Goal: Task Accomplishment & Management: Use online tool/utility

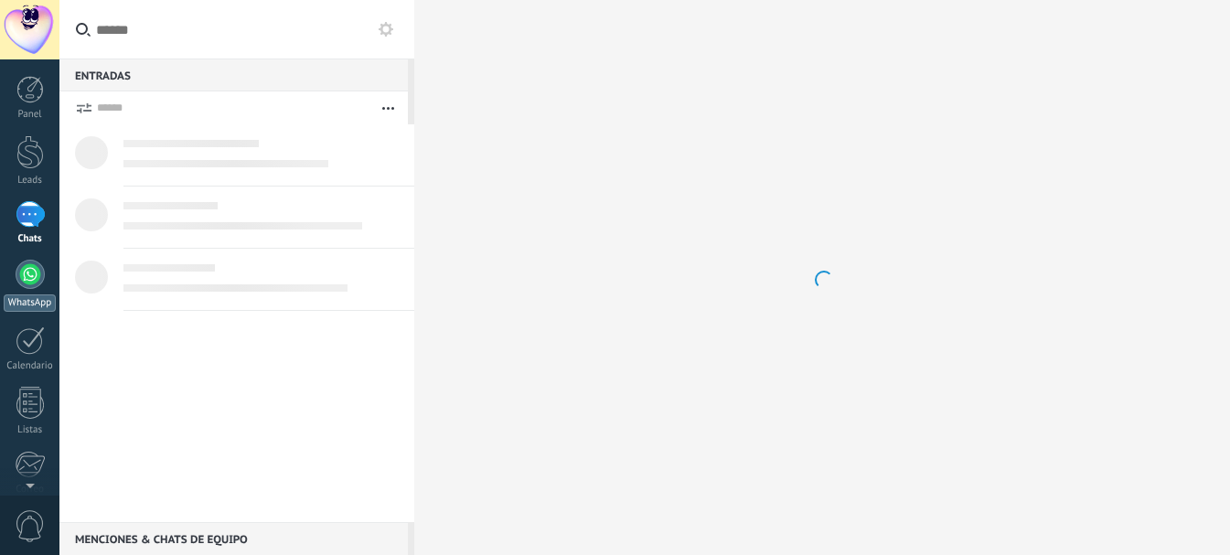
click at [32, 271] on div at bounding box center [30, 274] width 29 height 29
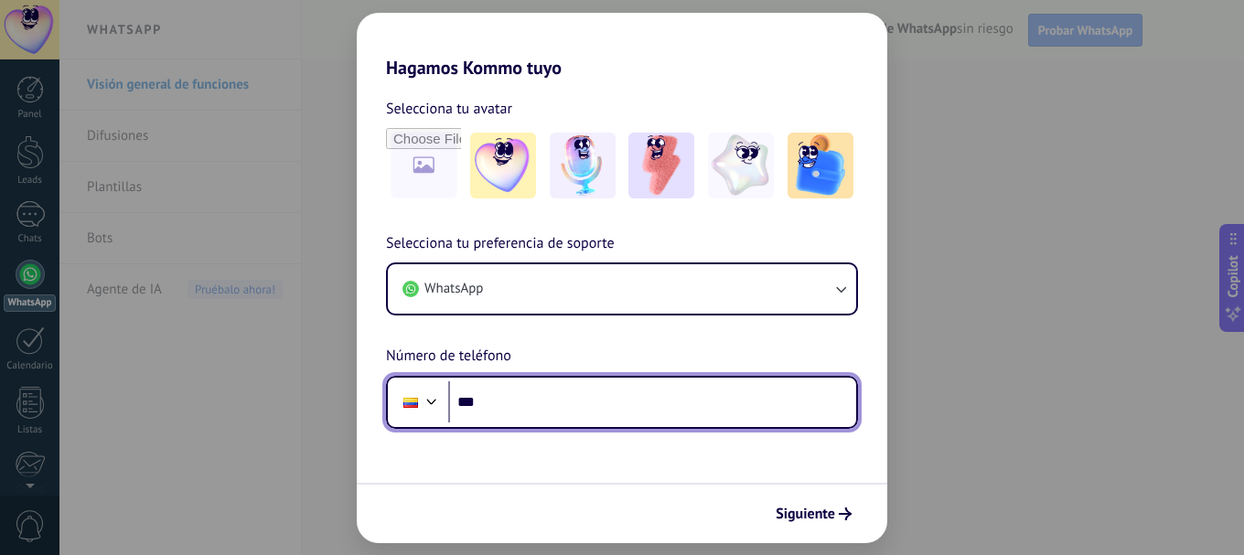
click at [535, 403] on input "***" at bounding box center [652, 402] width 408 height 42
paste input "tel"
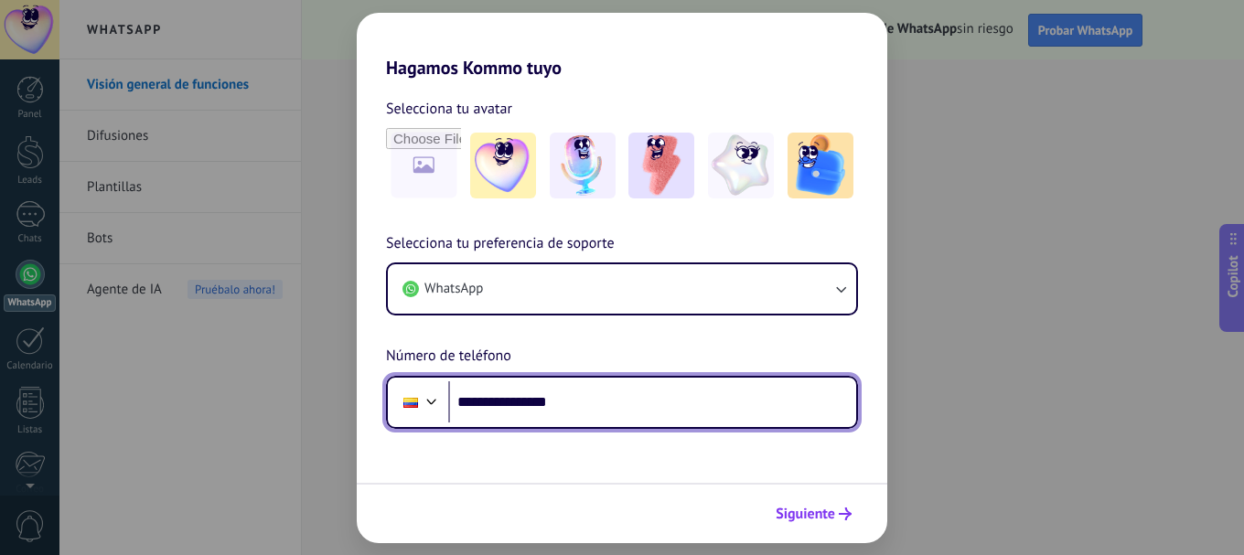
type input "**********"
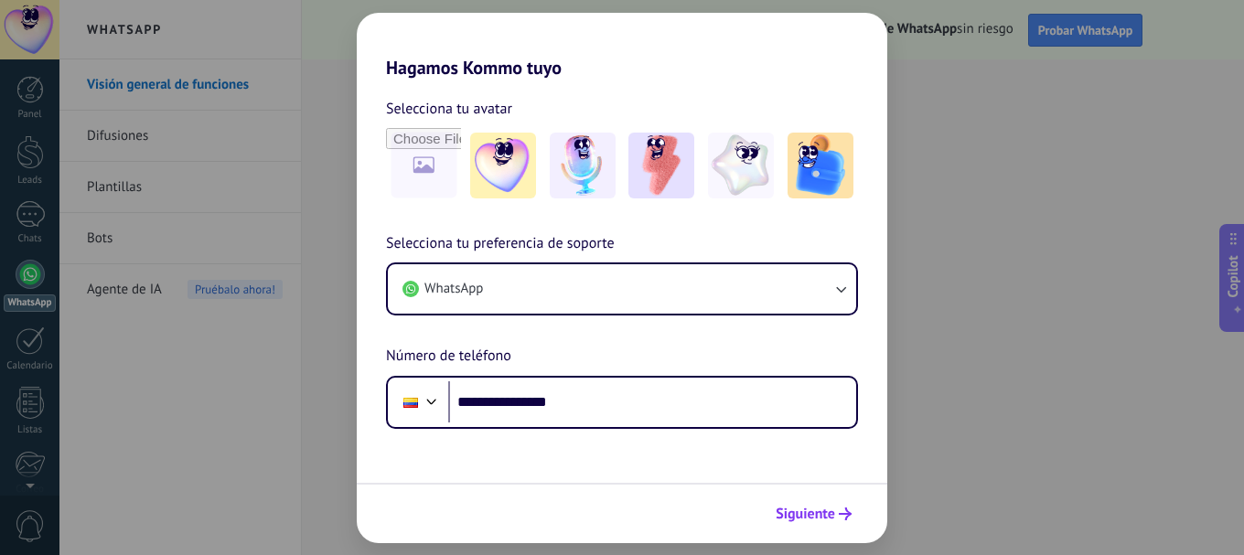
click at [806, 520] on span "Siguiente" at bounding box center [805, 514] width 59 height 13
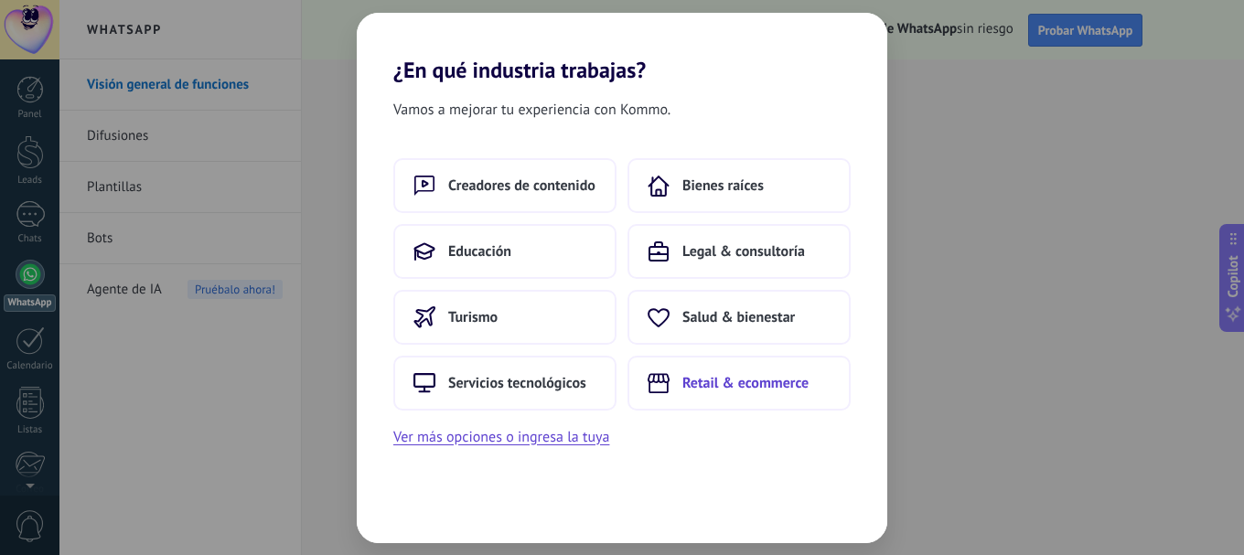
click at [688, 383] on span "Retail & ecommerce" at bounding box center [745, 383] width 126 height 18
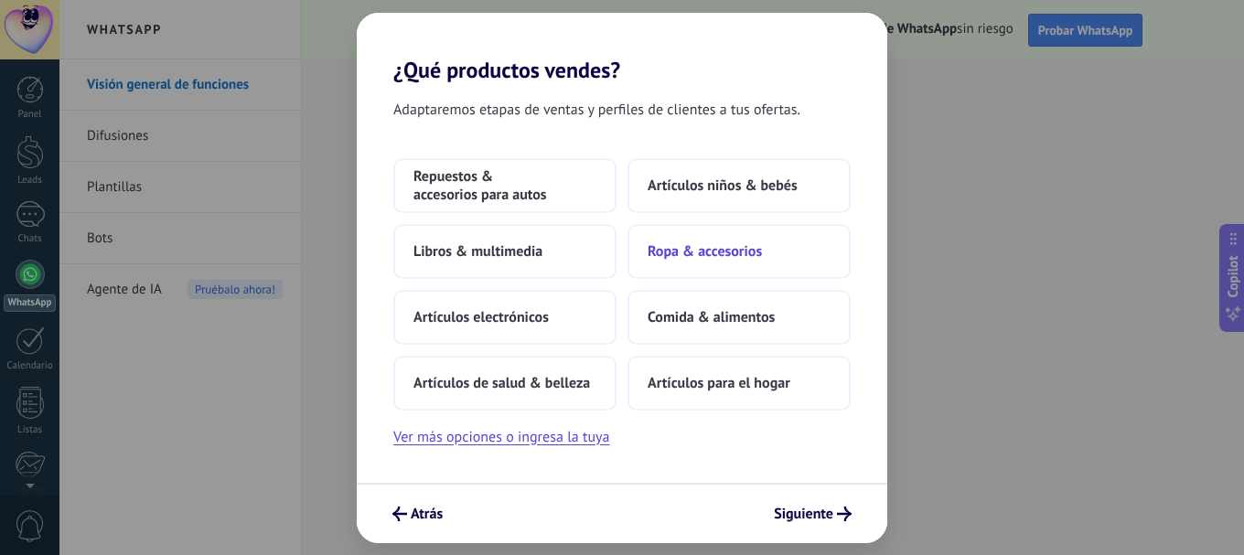
click at [750, 238] on button "Ropa & accesorios" at bounding box center [739, 251] width 223 height 55
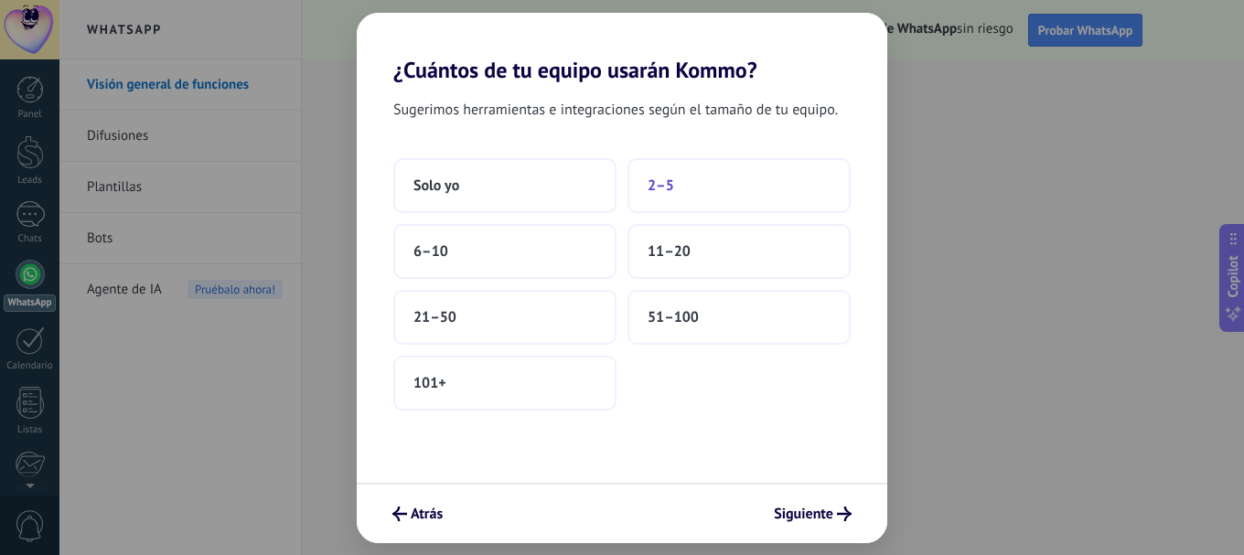
click at [689, 196] on button "2–5" at bounding box center [739, 185] width 223 height 55
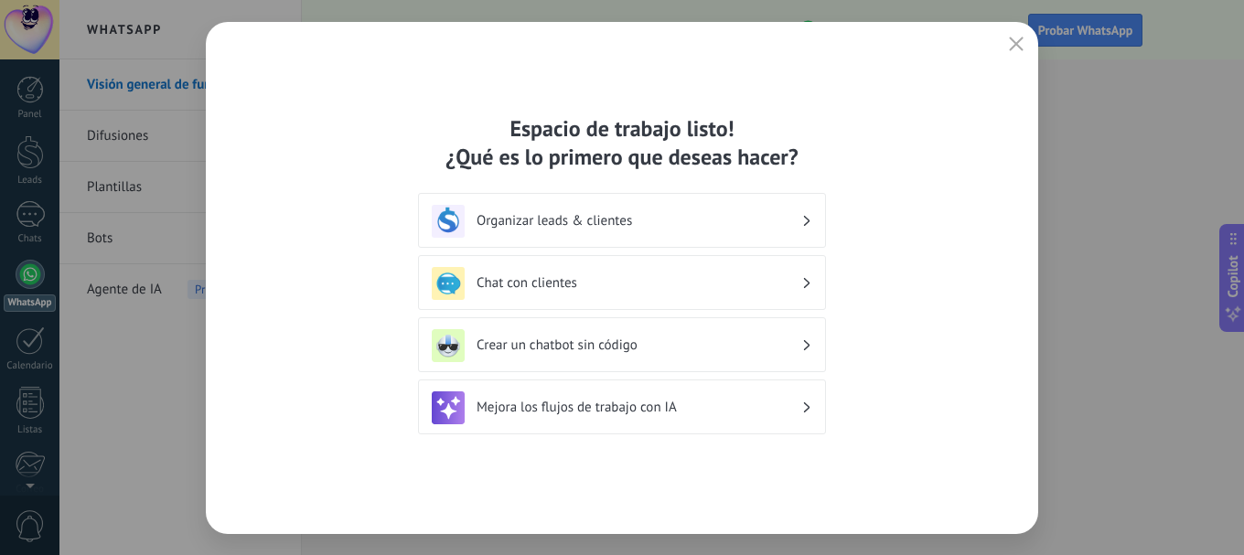
click at [606, 411] on h3 "Mejora los flujos de trabajo con IA" at bounding box center [639, 407] width 325 height 17
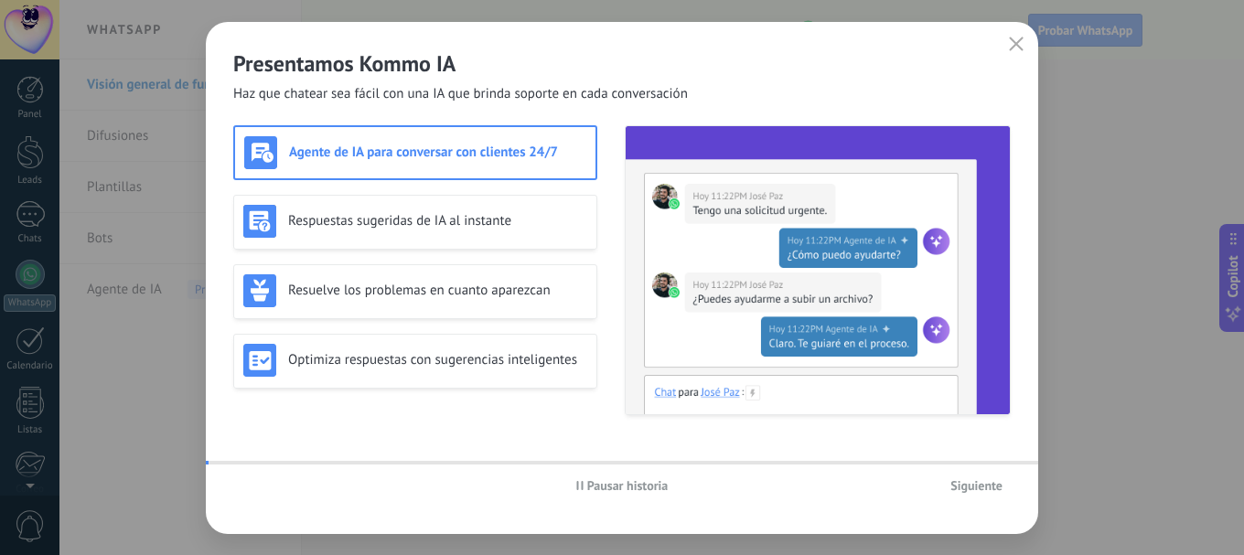
scroll to position [206, 0]
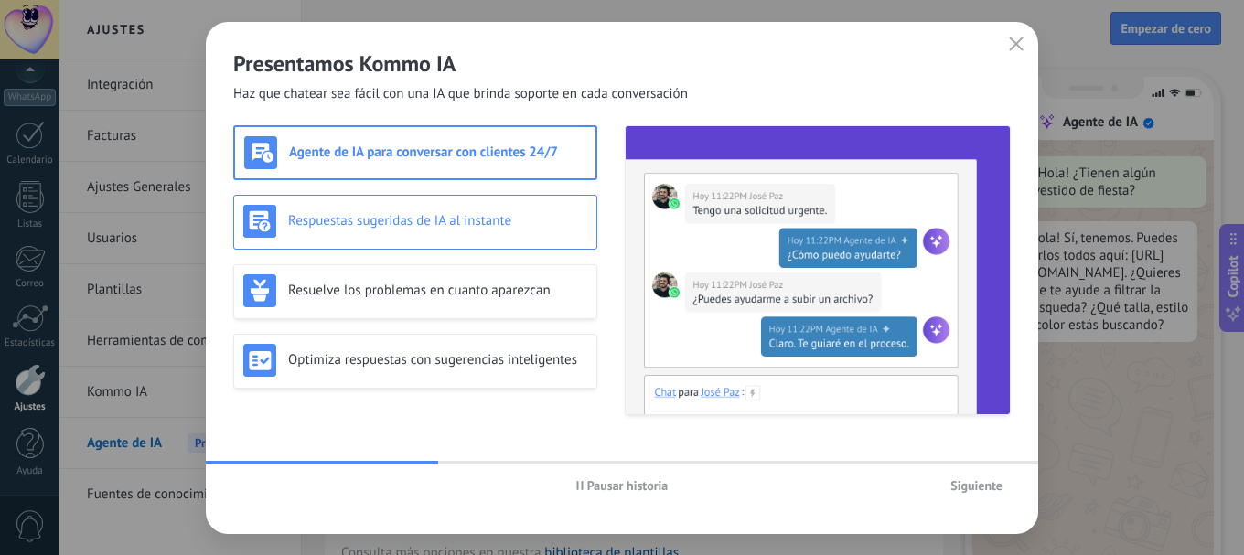
click at [392, 236] on div "Respuestas sugeridas de IA al instante" at bounding box center [415, 221] width 344 height 33
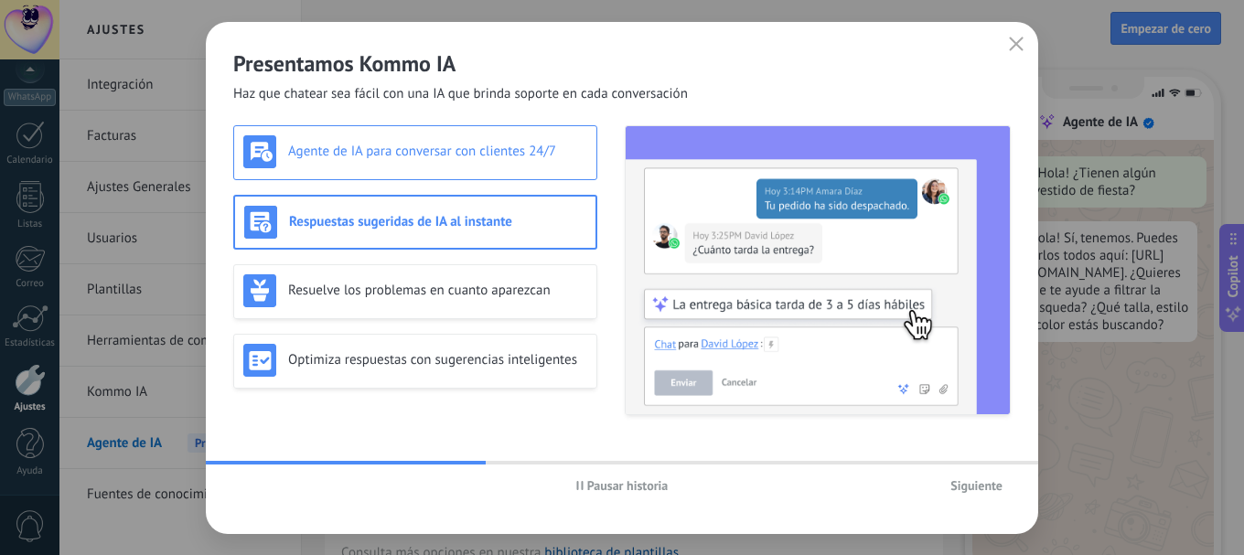
click at [464, 154] on h3 "Agente de IA para conversar con clientes 24/7" at bounding box center [437, 151] width 299 height 17
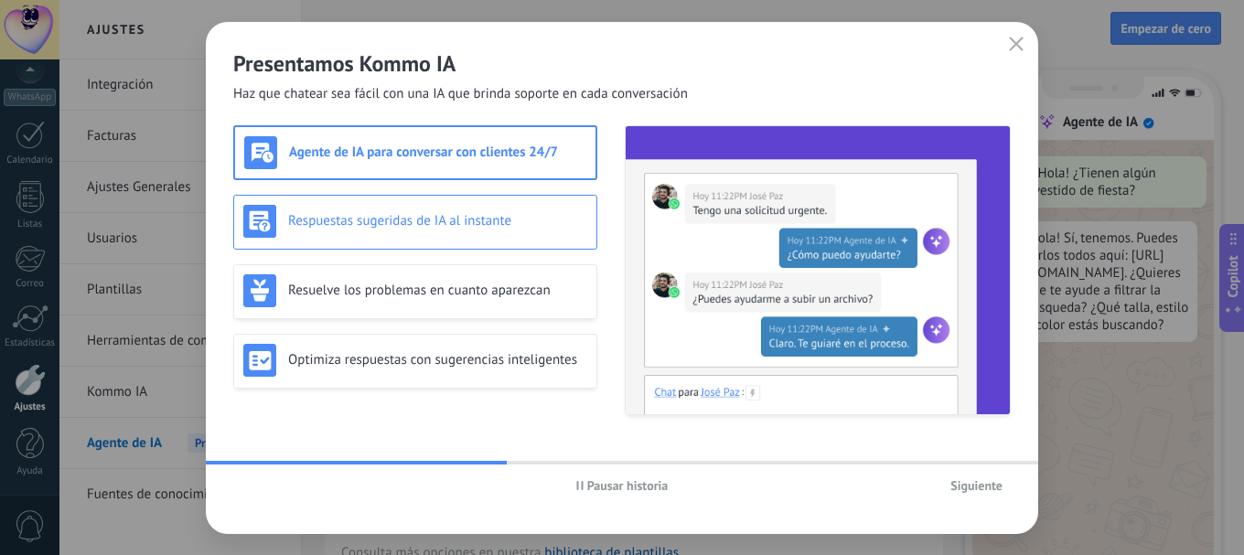
click at [460, 208] on div "Respuestas sugeridas de IA al instante" at bounding box center [415, 221] width 344 height 33
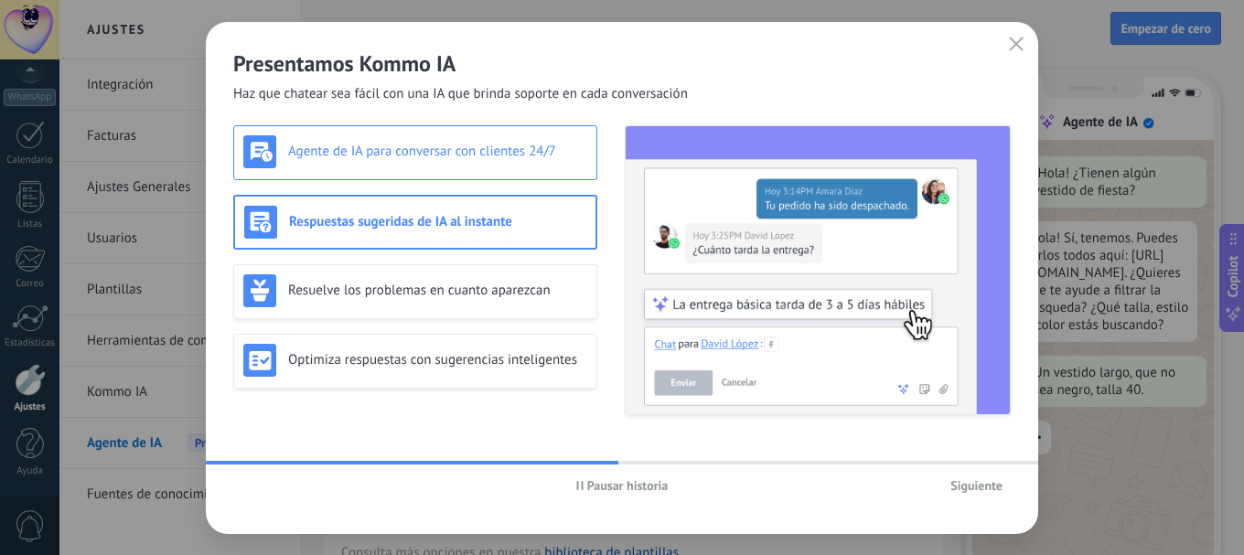
click at [444, 161] on div "Agente de IA para conversar con clientes 24/7" at bounding box center [415, 151] width 344 height 33
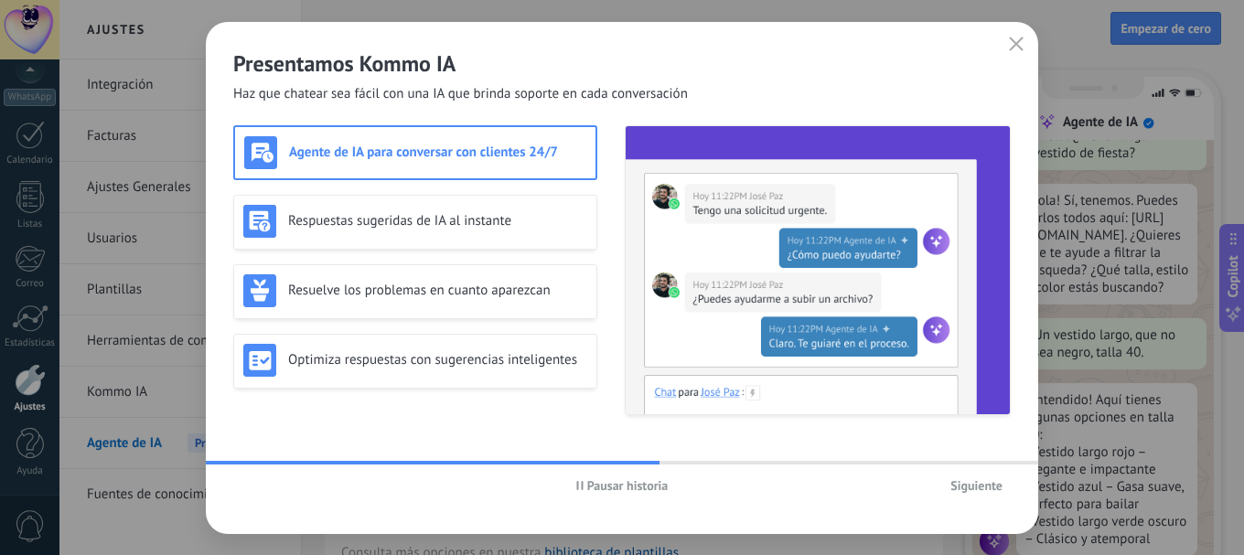
scroll to position [55, 0]
drag, startPoint x: 741, startPoint y: 36, endPoint x: 449, endPoint y: 38, distance: 291.8
click at [448, 38] on div "Presentamos Kommo IA Haz que chatear sea fácil con una IA que brinda soporte en…" at bounding box center [622, 62] width 832 height 81
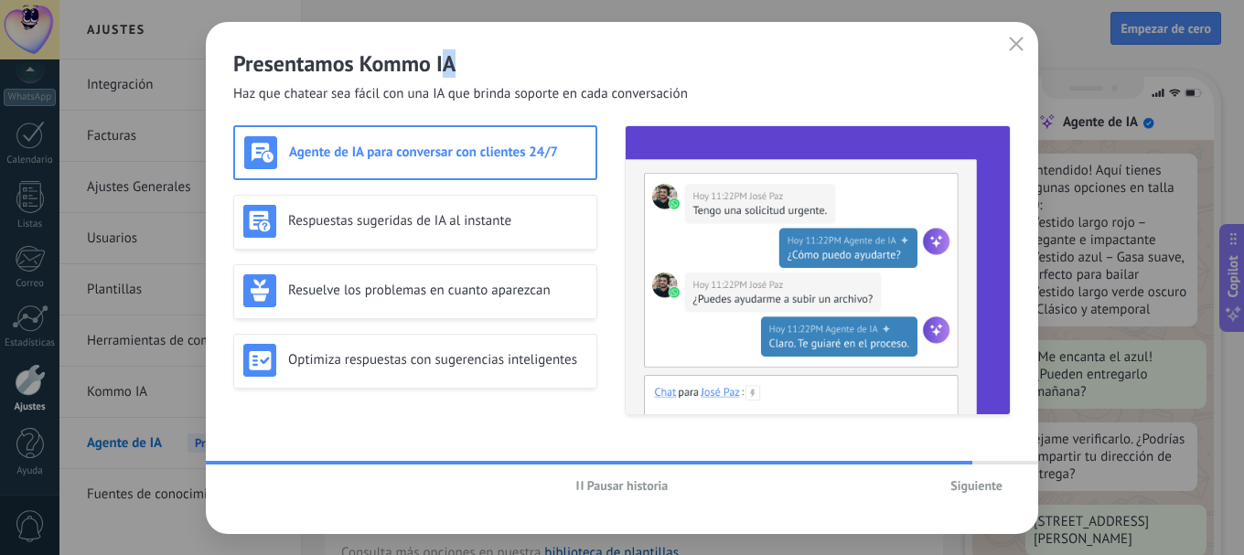
scroll to position [332, 0]
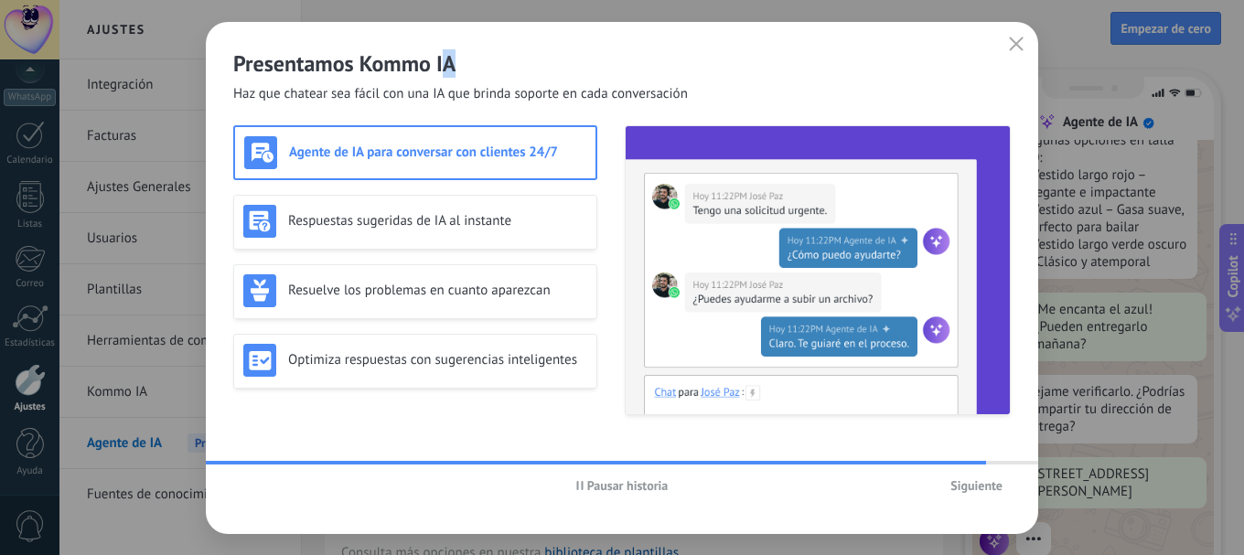
click at [629, 487] on span "Pausar historia" at bounding box center [627, 485] width 81 height 13
click at [629, 487] on span "Iniciar historia" at bounding box center [627, 485] width 79 height 13
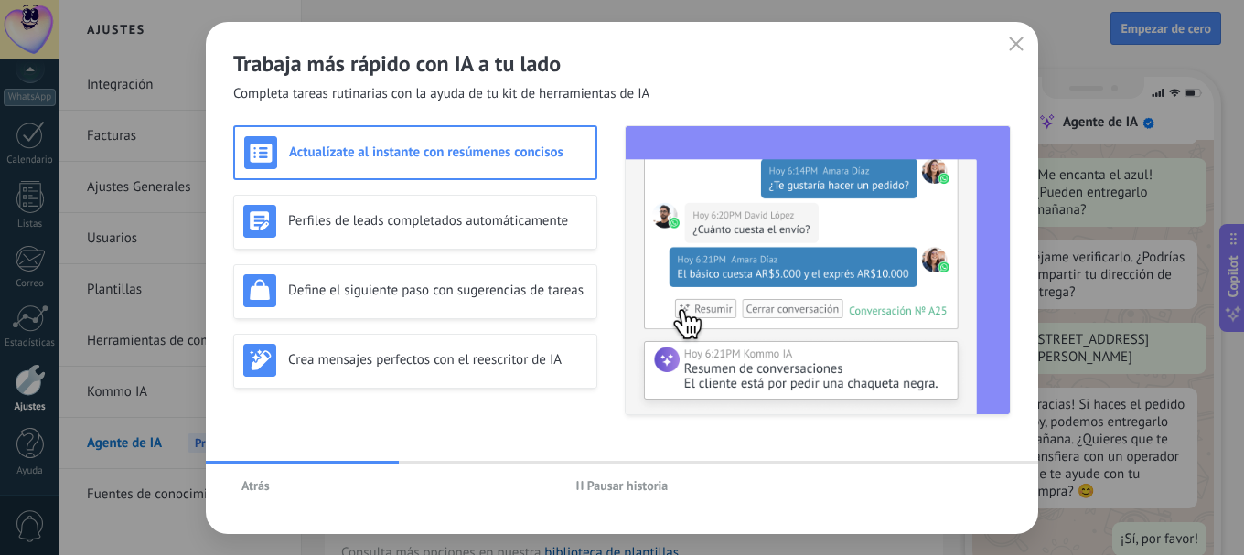
scroll to position [0, 0]
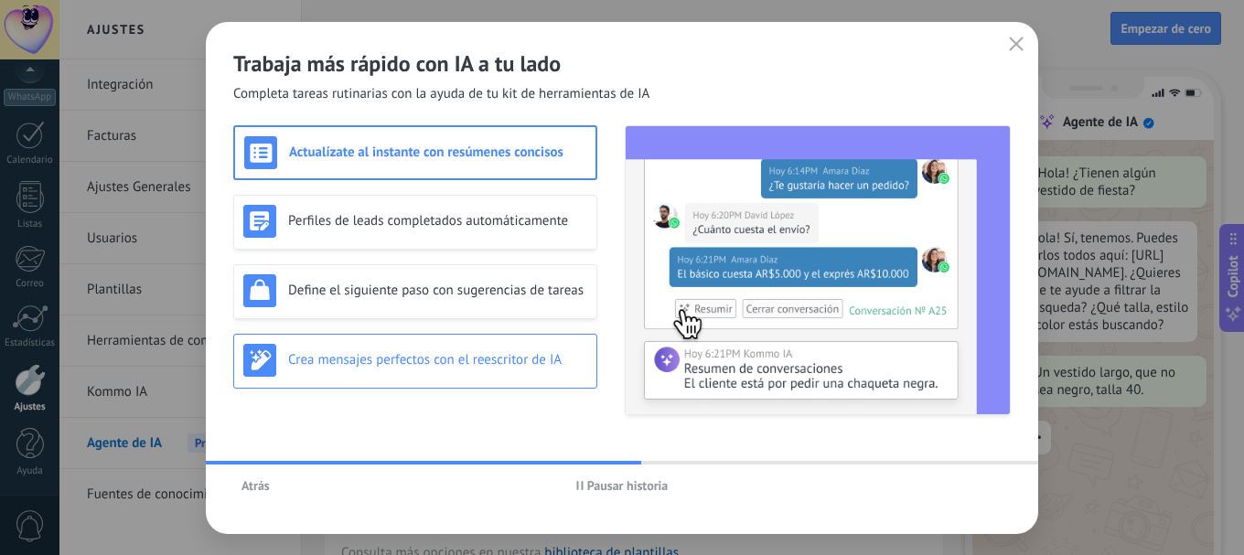
click at [395, 365] on h3 "Crea mensajes perfectos con el reescritor de IA" at bounding box center [437, 359] width 299 height 17
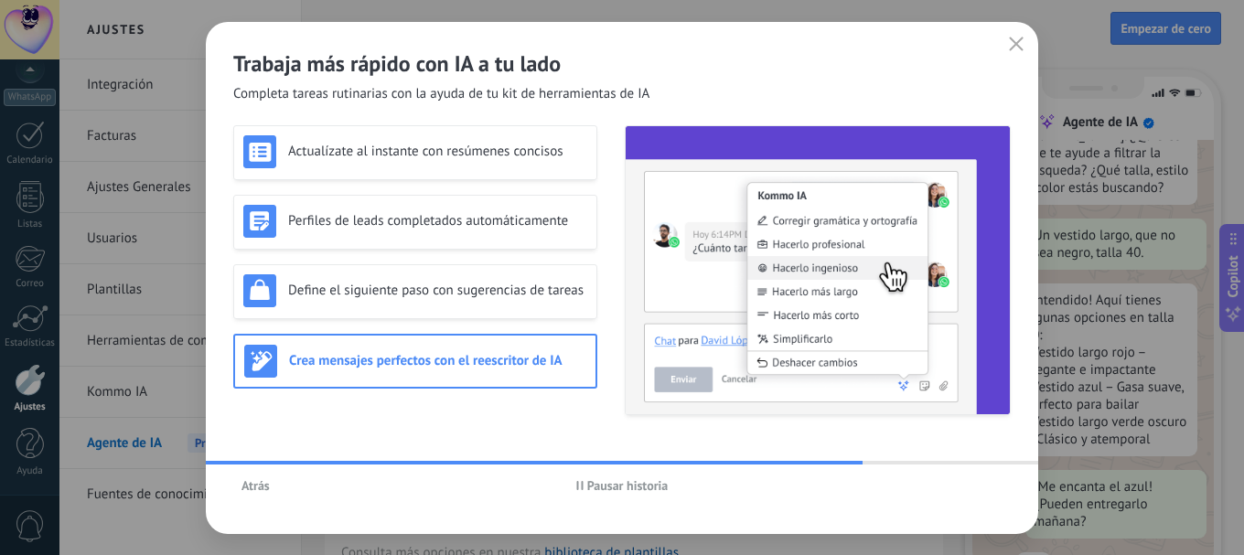
scroll to position [185, 0]
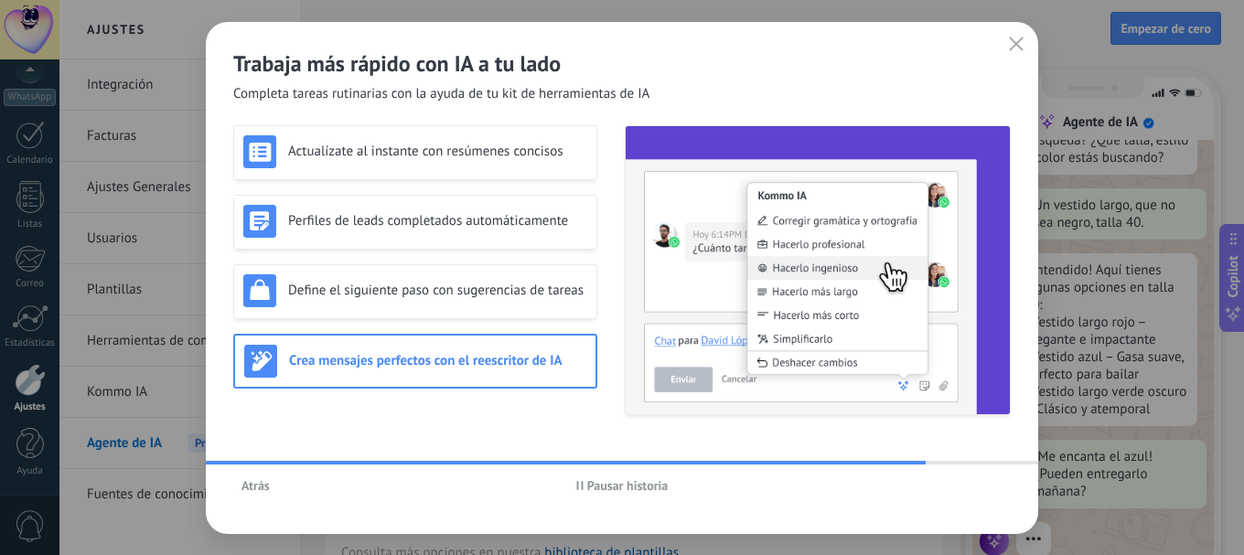
click at [520, 361] on h3 "Crea mensajes perfectos con el reescritor de IA" at bounding box center [437, 360] width 297 height 17
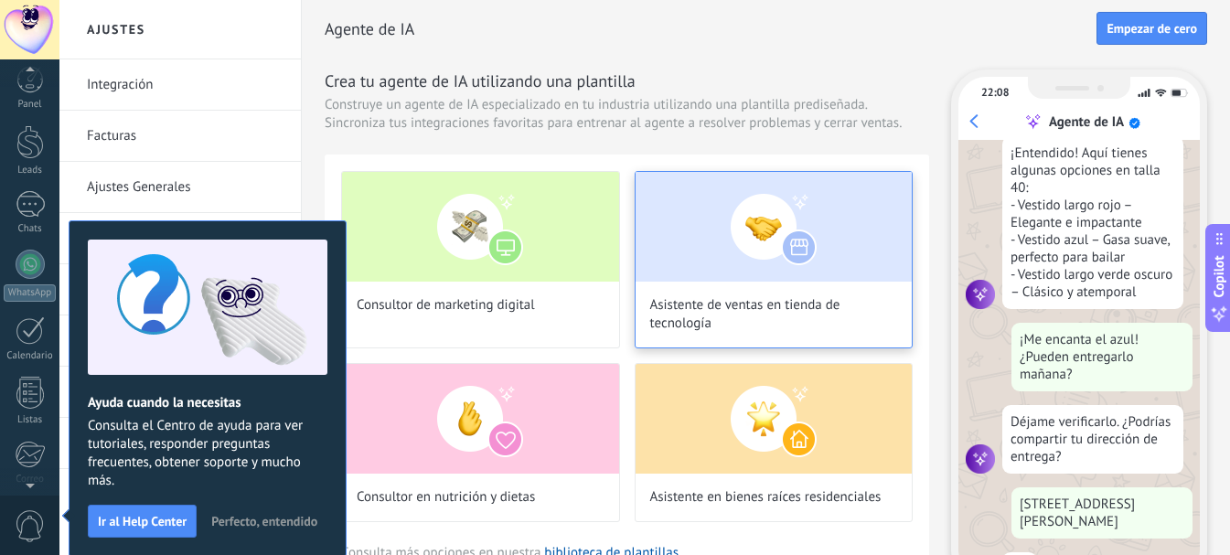
scroll to position [332, 0]
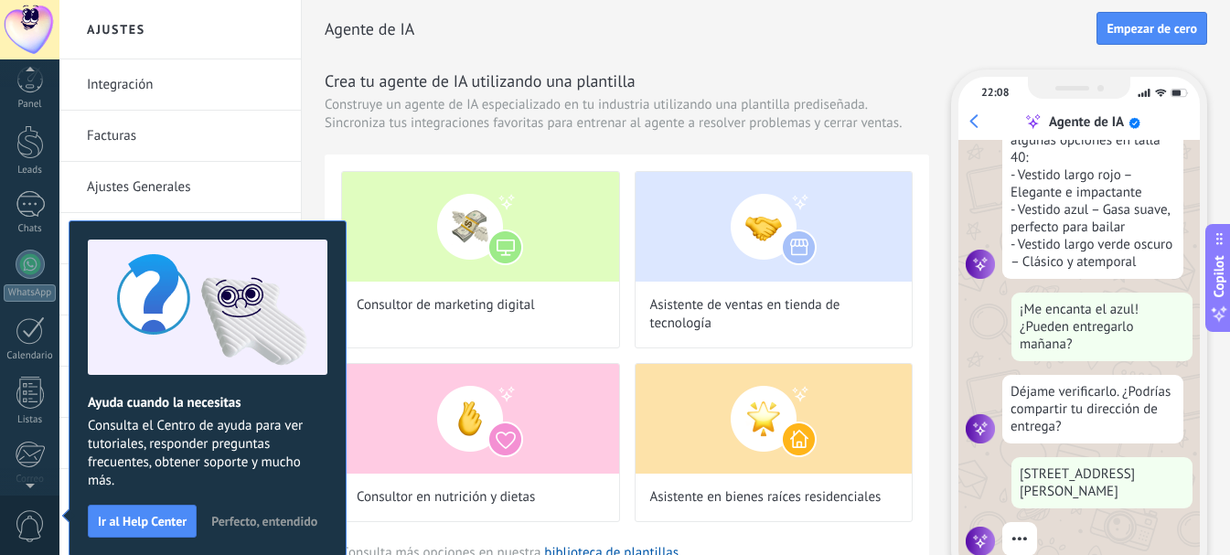
click at [269, 511] on button "Perfecto, entendido" at bounding box center [264, 521] width 123 height 27
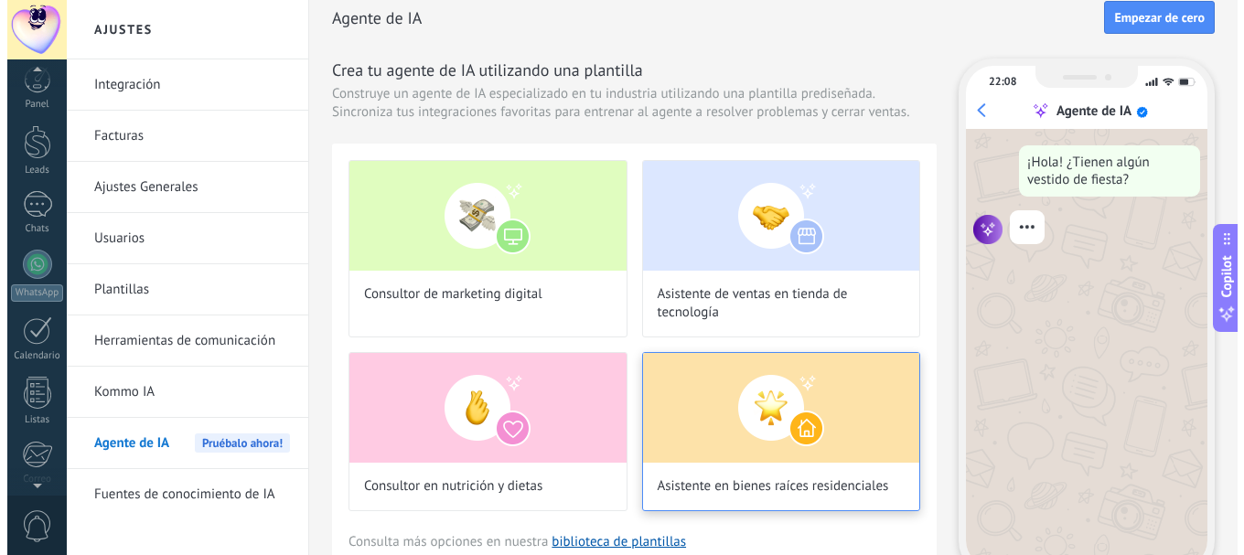
scroll to position [0, 0]
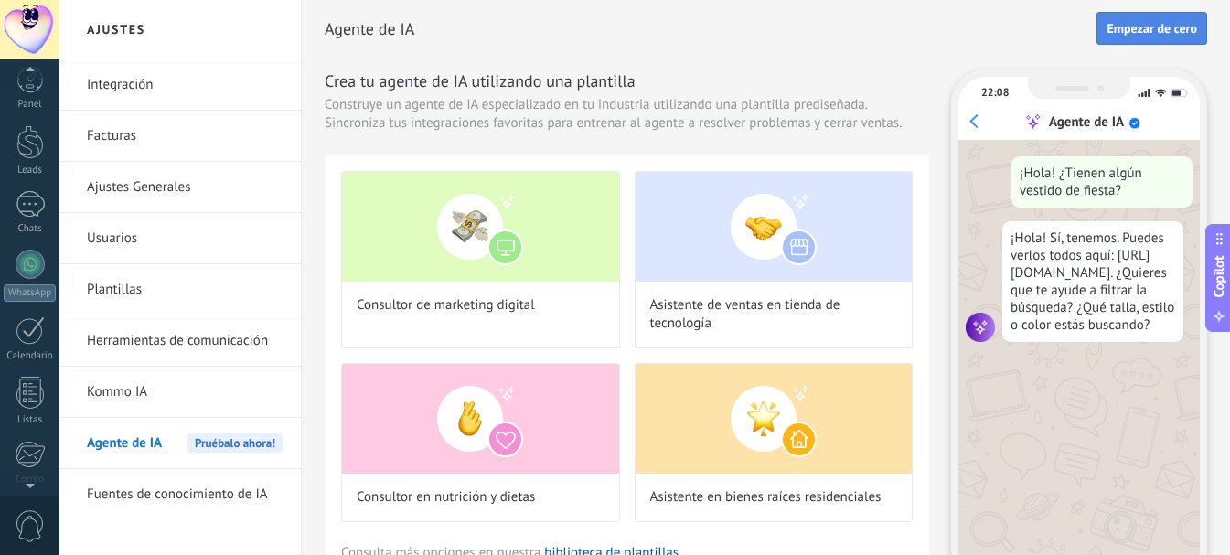
click at [1135, 30] on span "Empezar de cero" at bounding box center [1152, 28] width 91 height 13
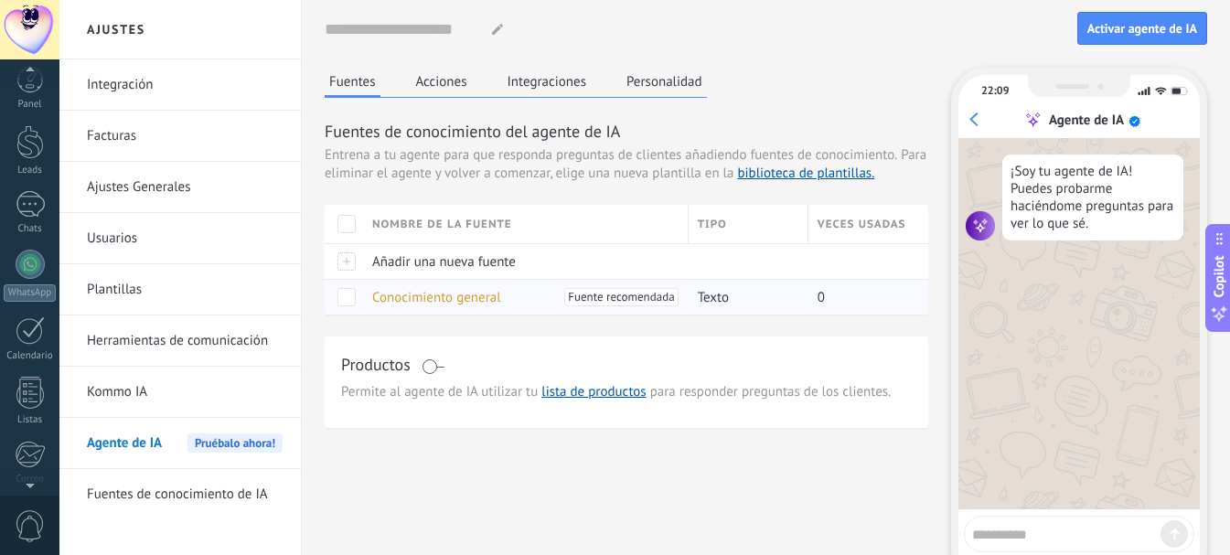
click at [422, 300] on span "Conocimiento general" at bounding box center [436, 297] width 129 height 17
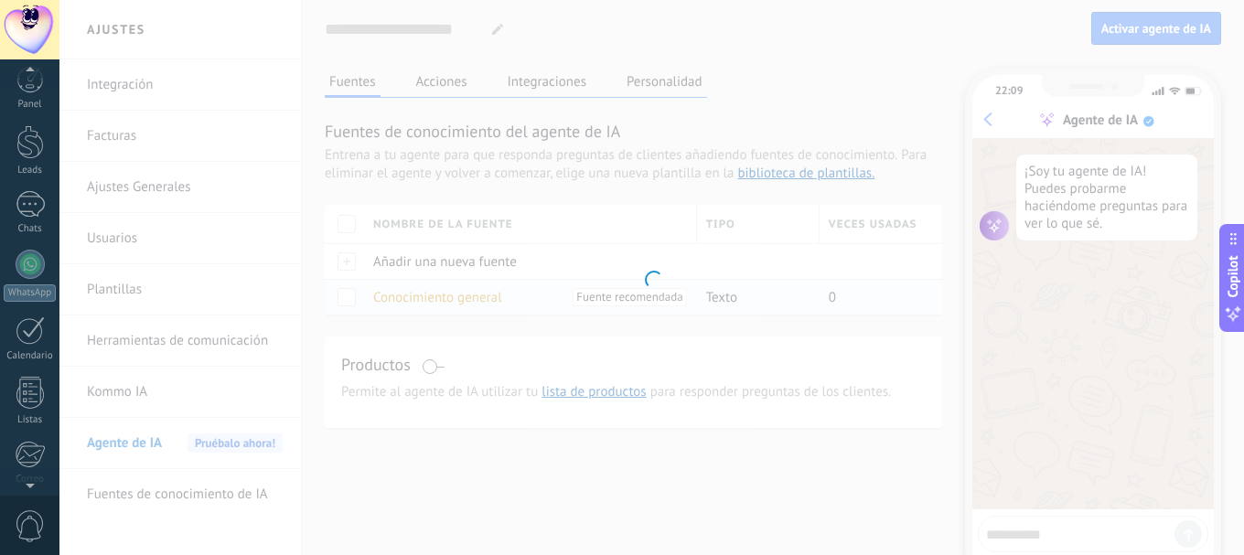
type input "**********"
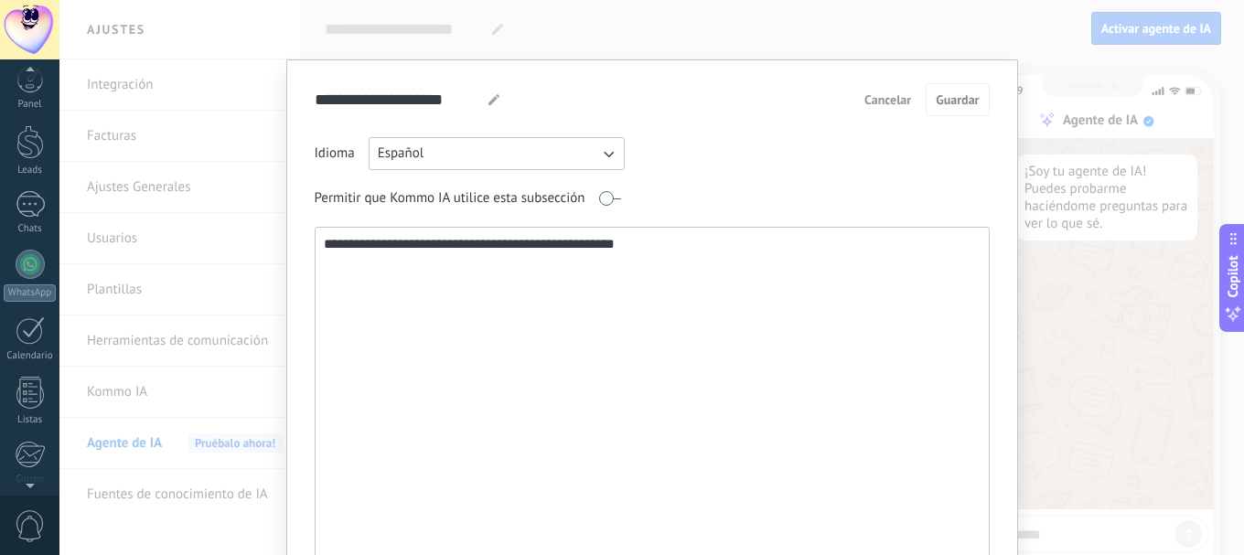
drag, startPoint x: 699, startPoint y: 264, endPoint x: 259, endPoint y: 234, distance: 441.1
click at [259, 234] on div "**********" at bounding box center [651, 277] width 1185 height 555
paste textarea "**********"
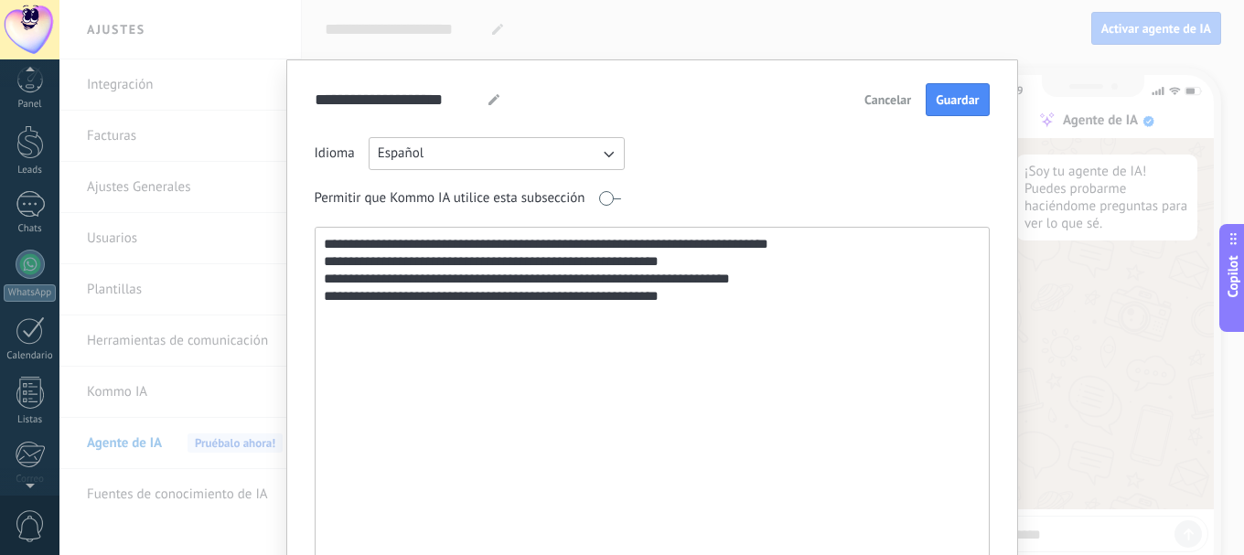
drag, startPoint x: 497, startPoint y: 241, endPoint x: 626, endPoint y: 244, distance: 129.0
click at [626, 244] on textarea "**********" at bounding box center [651, 424] width 670 height 393
click at [766, 242] on textarea "**********" at bounding box center [651, 424] width 670 height 393
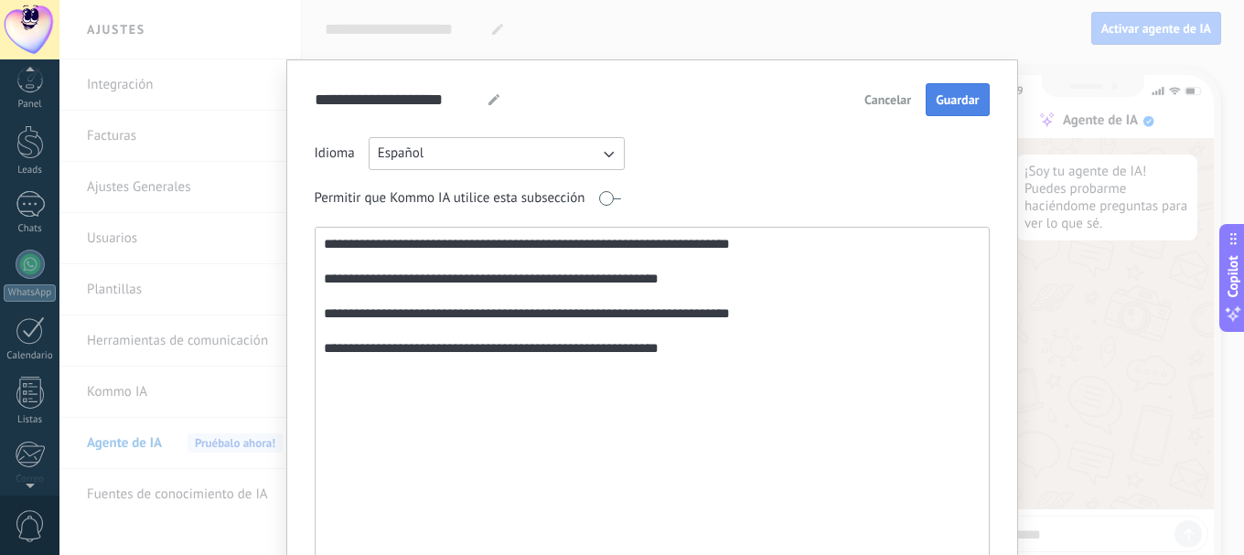
type textarea "**********"
click at [971, 101] on span "Guardar" at bounding box center [957, 99] width 43 height 13
click at [1089, 371] on div "**********" at bounding box center [651, 277] width 1185 height 555
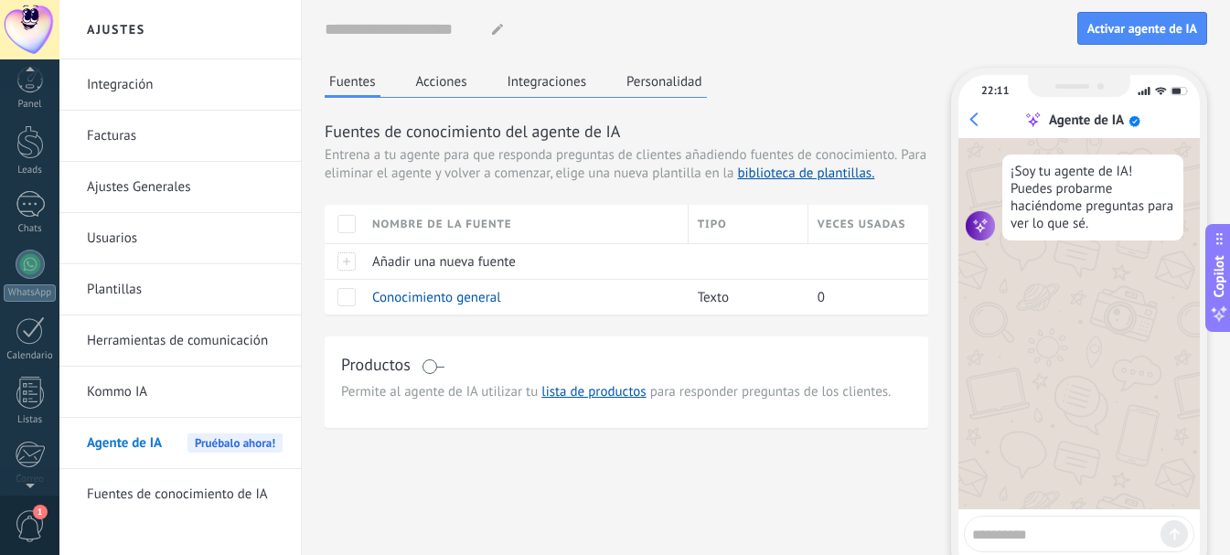
click at [1039, 540] on textarea at bounding box center [1066, 532] width 188 height 23
type textarea "****"
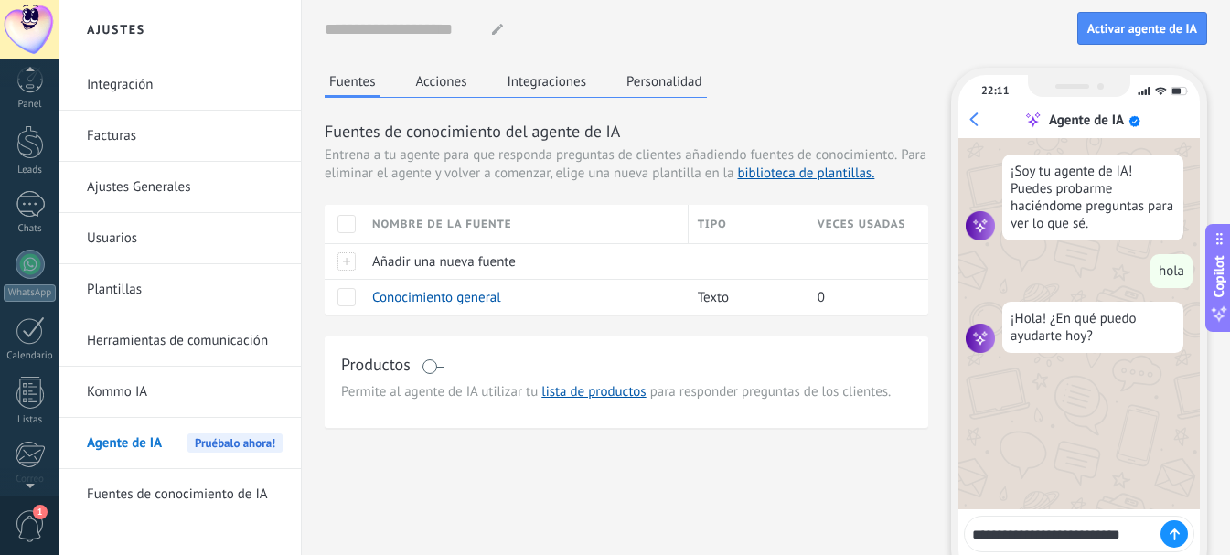
type textarea "**********"
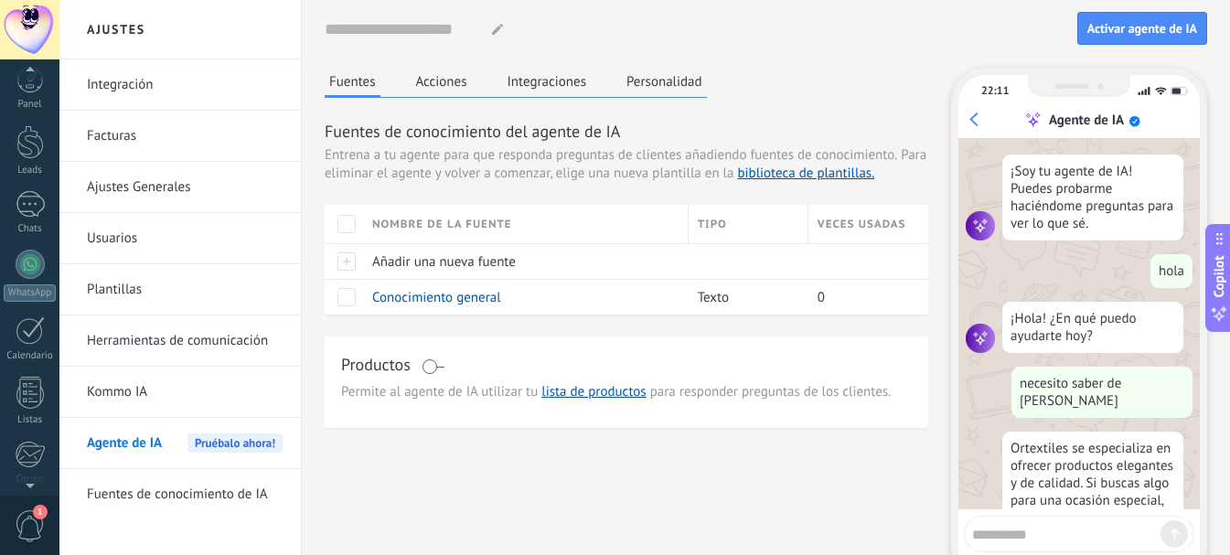
scroll to position [83, 0]
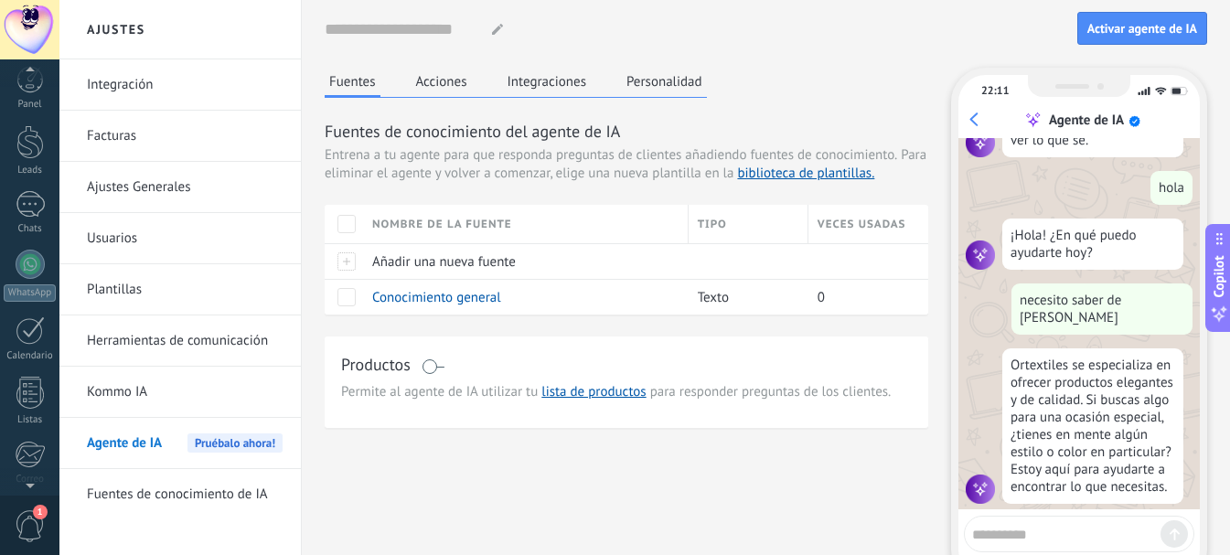
click at [783, 471] on div "Fuentes Acciones Integraciones Personalidad Fuentes de conocimiento del agente …" at bounding box center [766, 350] width 883 height 564
click at [455, 86] on button "Acciones" at bounding box center [442, 81] width 60 height 27
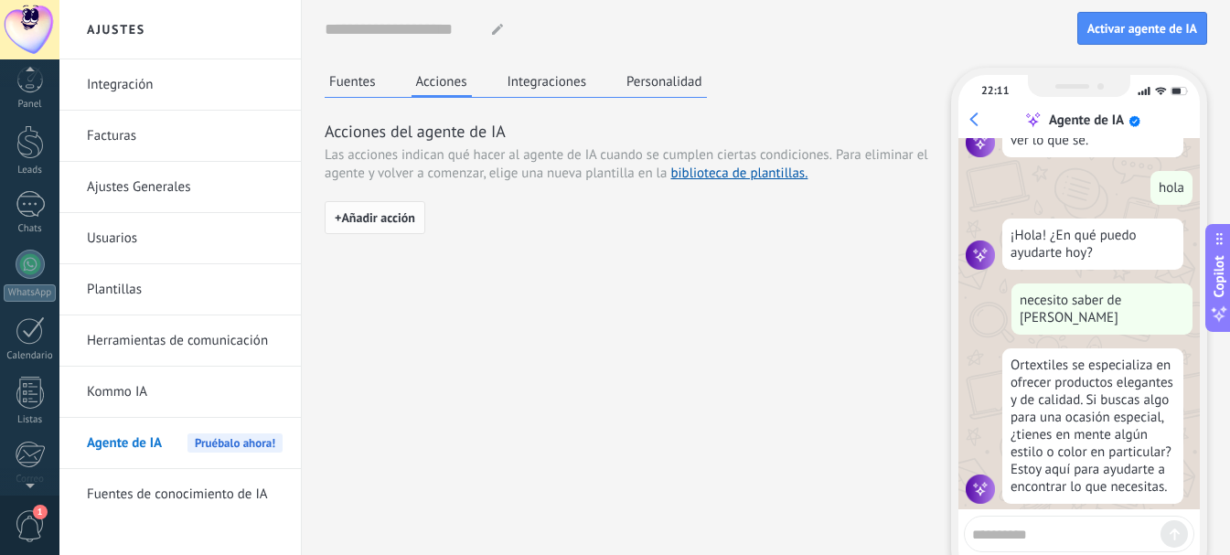
click at [404, 211] on span "+ Añadir acción" at bounding box center [375, 217] width 81 height 13
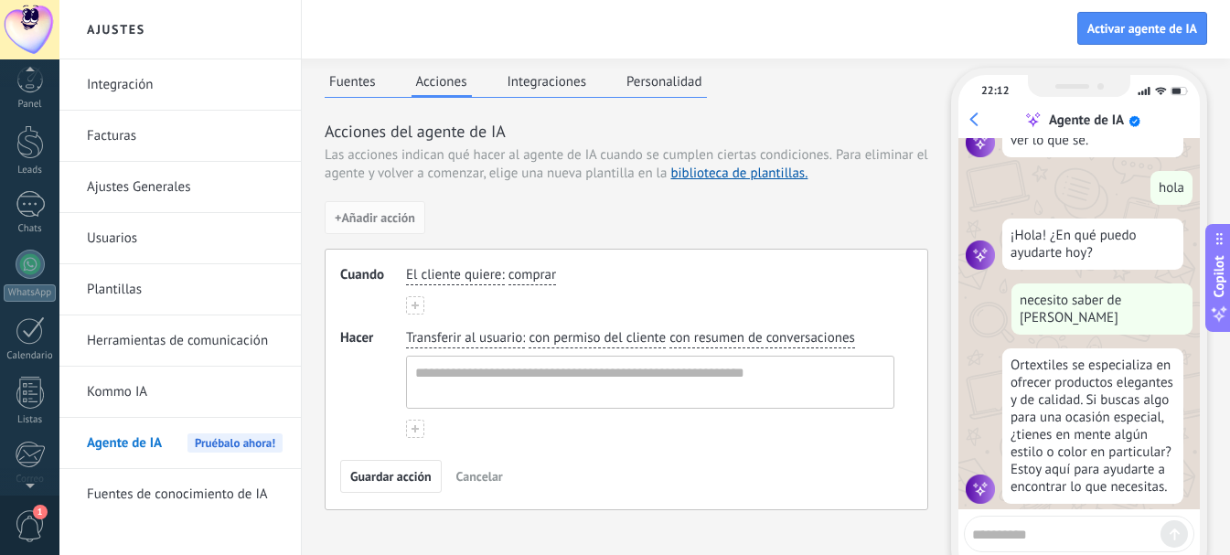
scroll to position [102, 0]
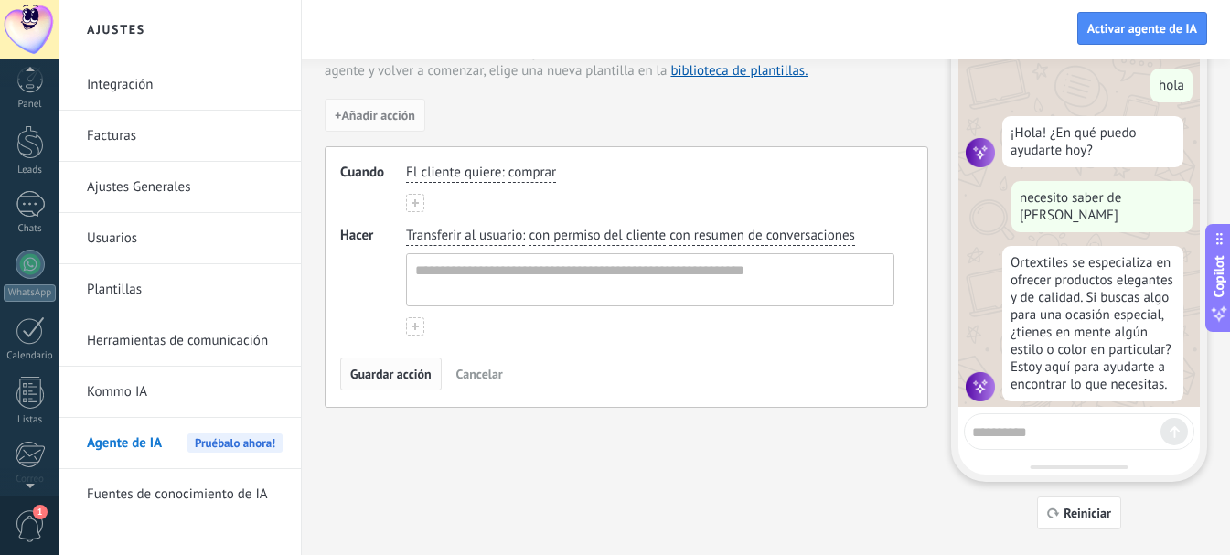
click at [400, 376] on span "Guardar acción" at bounding box center [390, 374] width 81 height 13
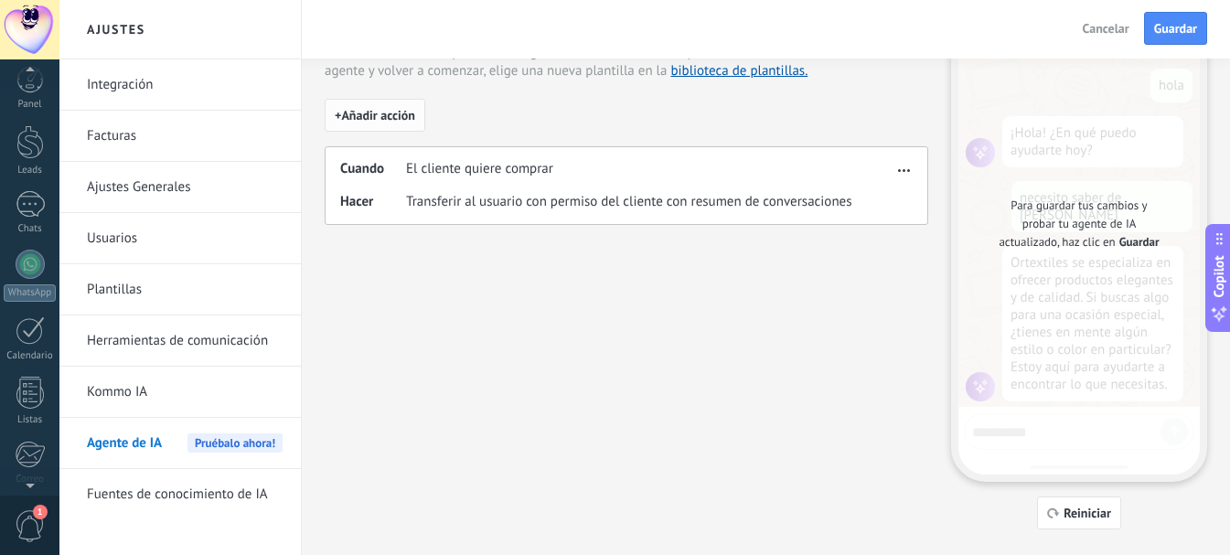
click at [372, 117] on span "+ Añadir acción" at bounding box center [375, 115] width 81 height 13
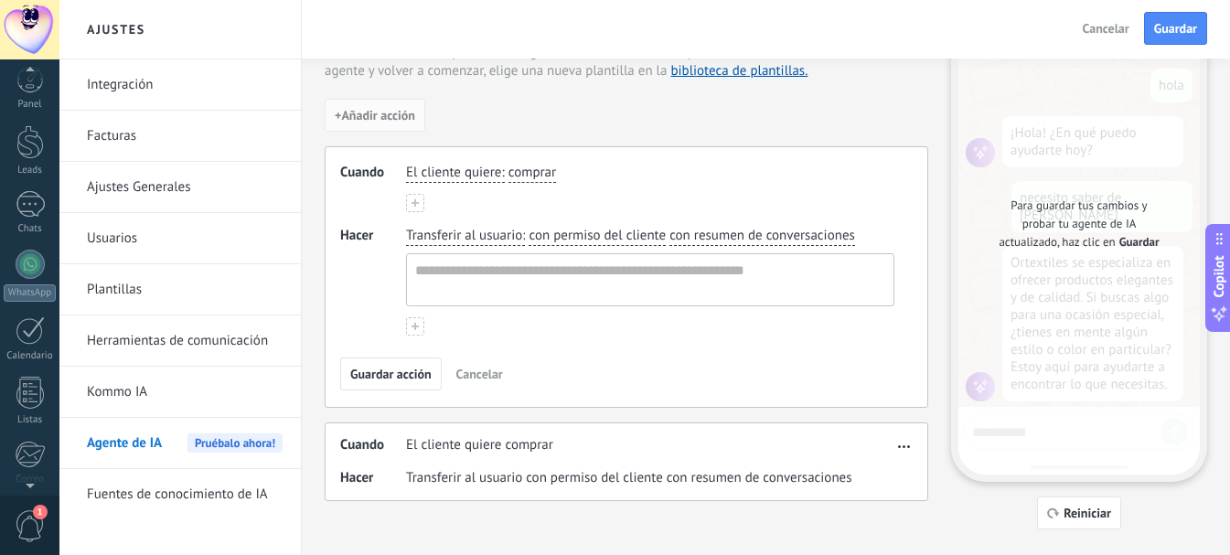
click at [491, 166] on span "El cliente quiere" at bounding box center [453, 173] width 95 height 18
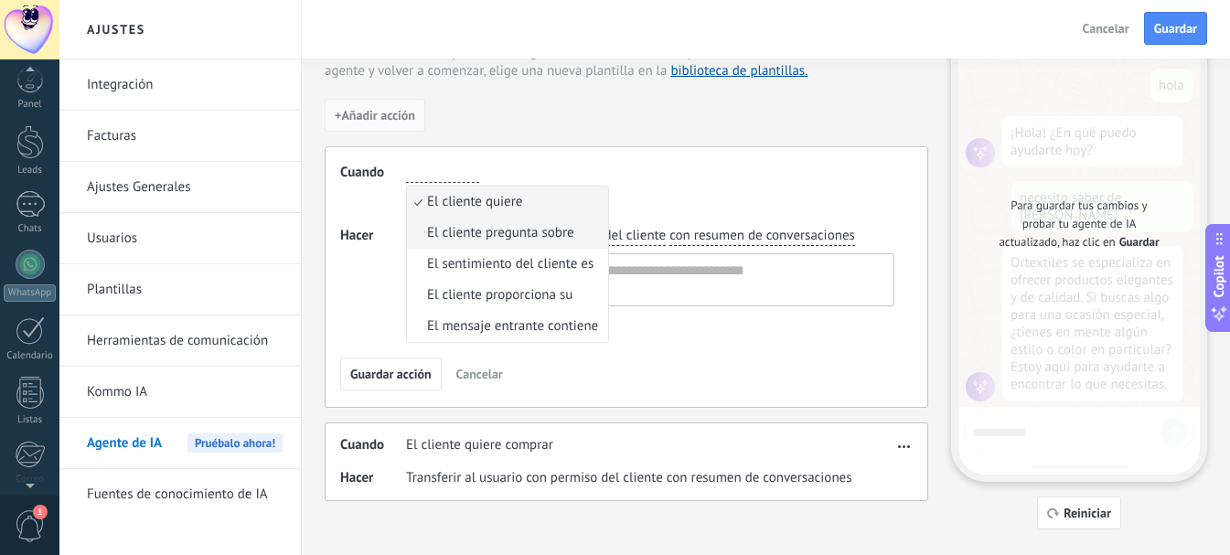
click at [503, 232] on span "El cliente pregunta sobre" at bounding box center [500, 233] width 147 height 18
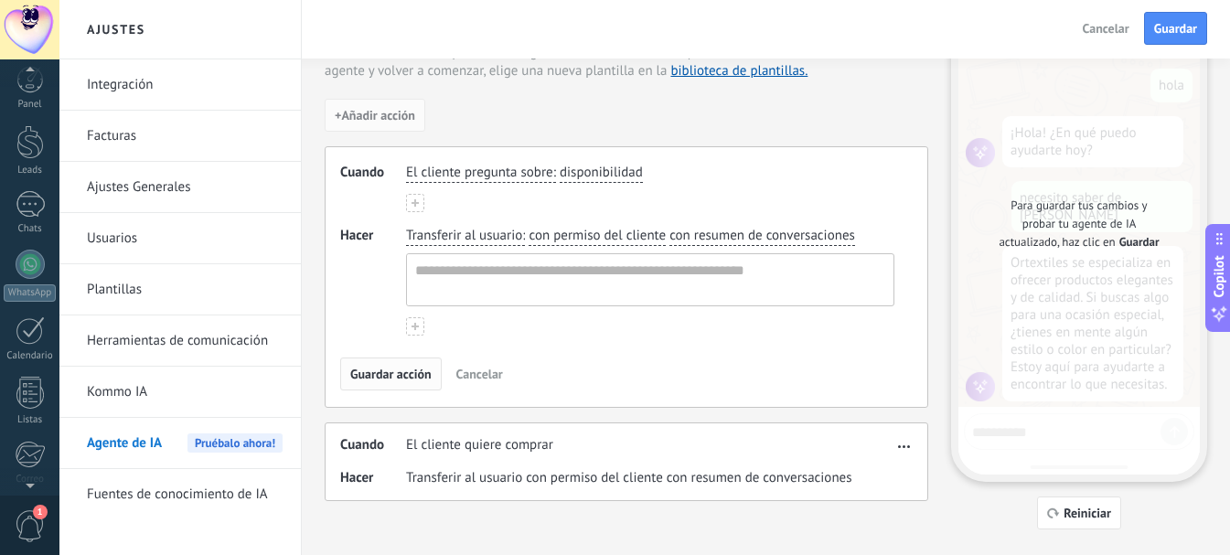
click at [416, 375] on span "Guardar acción" at bounding box center [390, 374] width 81 height 13
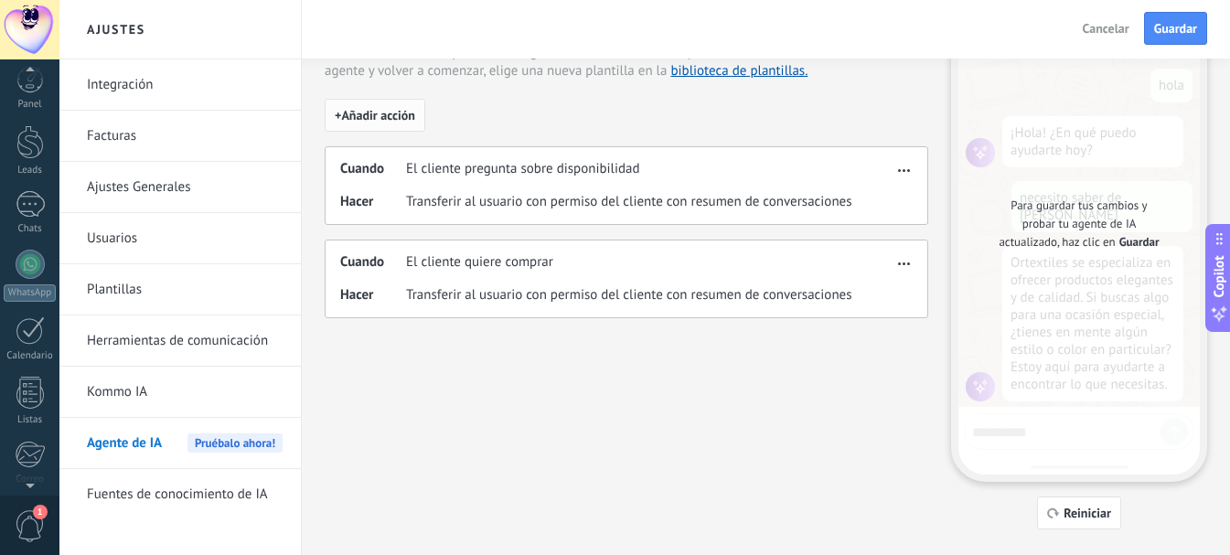
click at [382, 121] on span "+ Añadir acción" at bounding box center [375, 115] width 81 height 13
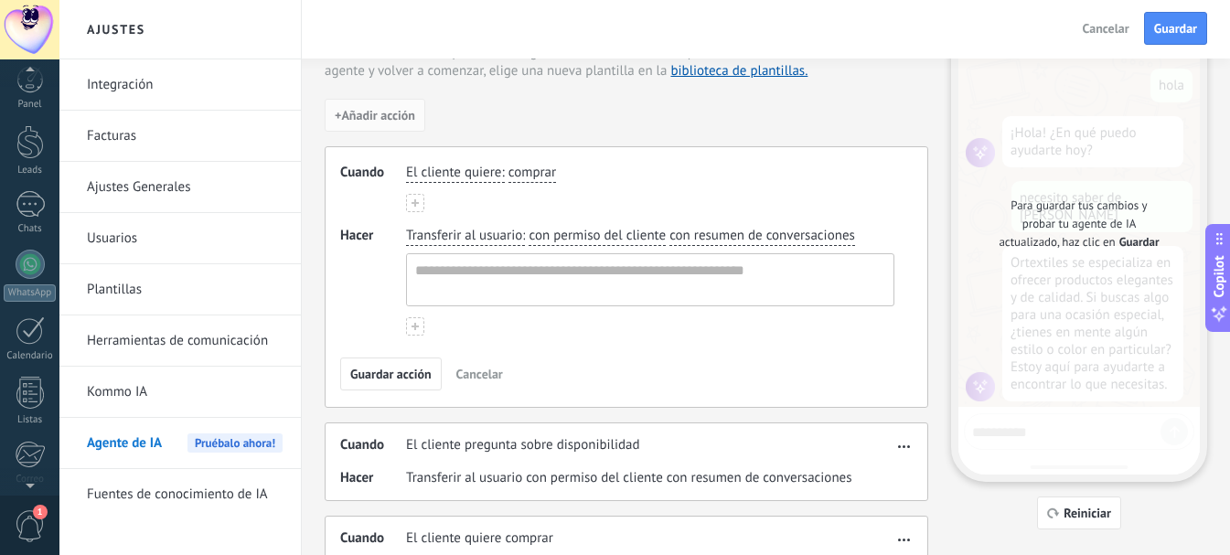
click at [477, 180] on span "El cliente quiere" at bounding box center [453, 173] width 95 height 18
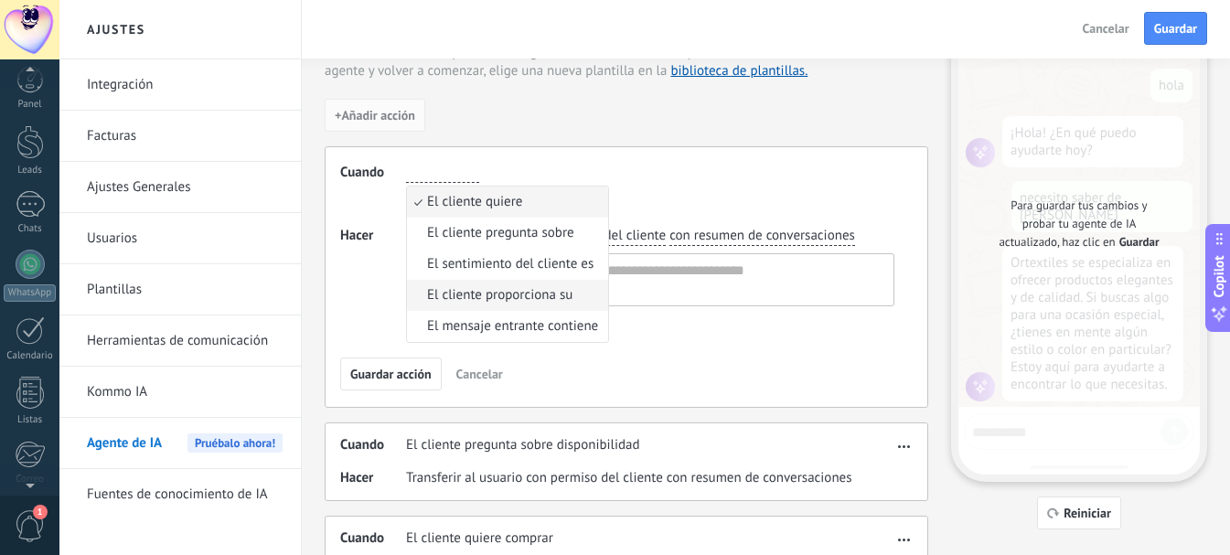
click at [494, 299] on span "El cliente proporciona su" at bounding box center [499, 295] width 145 height 18
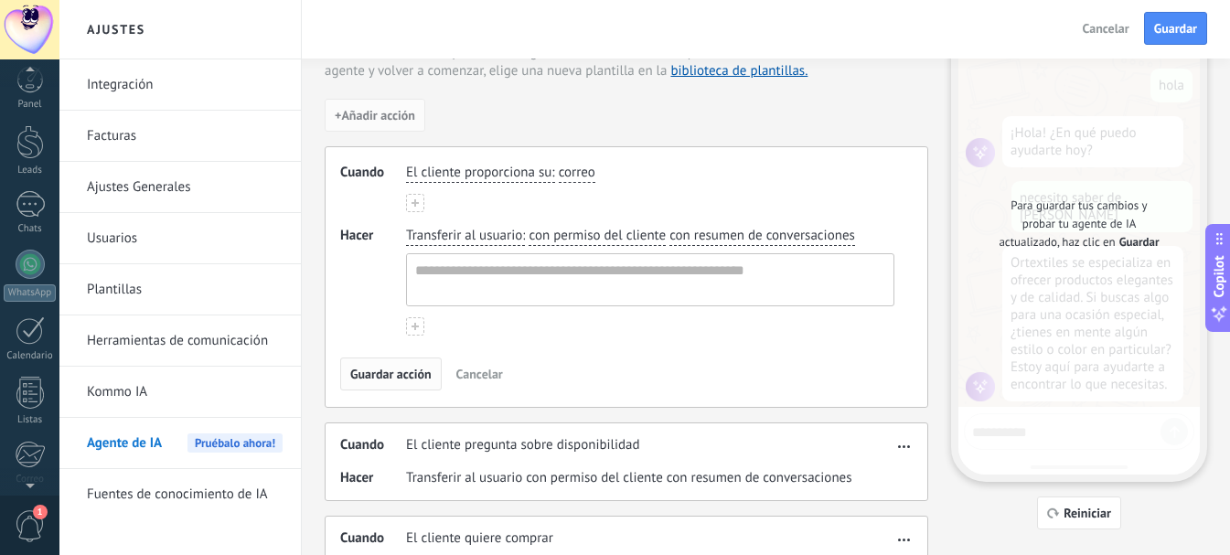
click at [389, 376] on span "Guardar acción" at bounding box center [390, 374] width 81 height 13
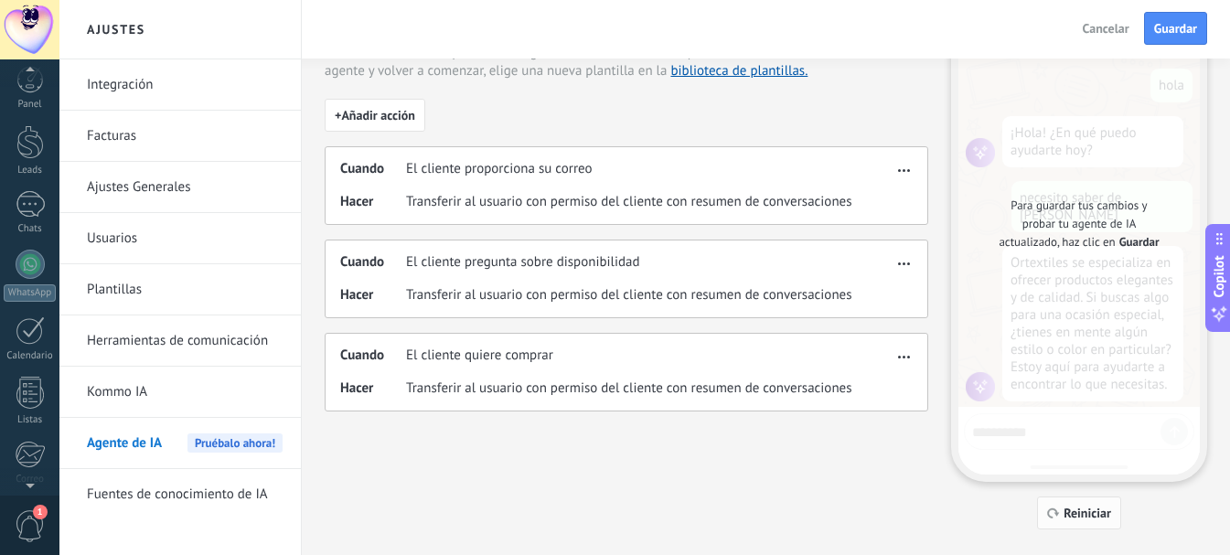
click at [1082, 505] on button "Reiniciar" at bounding box center [1079, 513] width 84 height 33
click at [1192, 26] on span "Guardar" at bounding box center [1176, 28] width 43 height 13
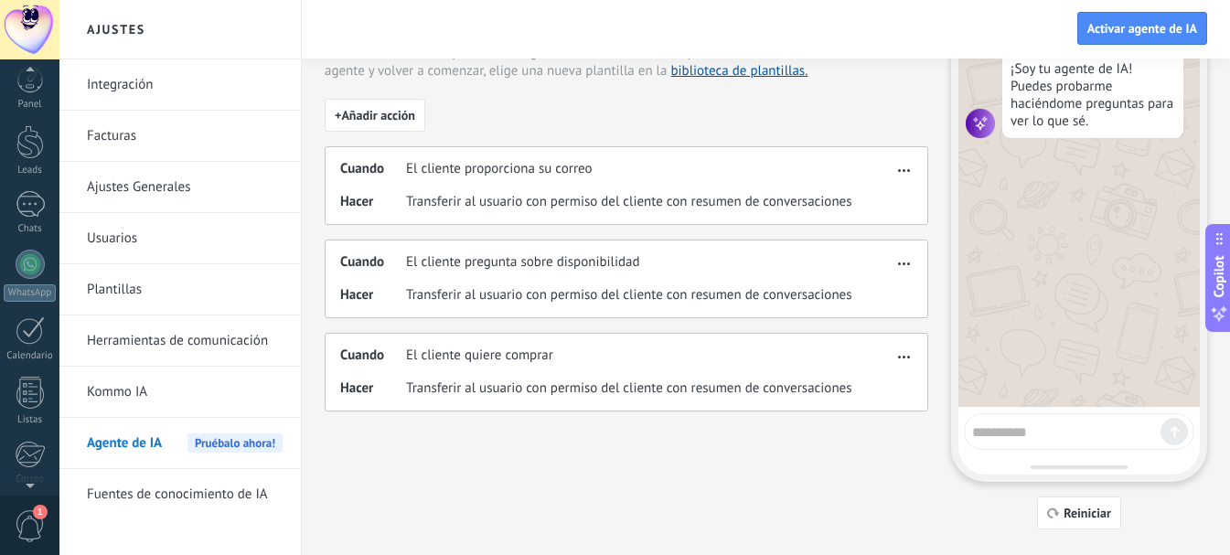
click at [1091, 435] on textarea at bounding box center [1066, 429] width 188 height 23
type textarea "**********"
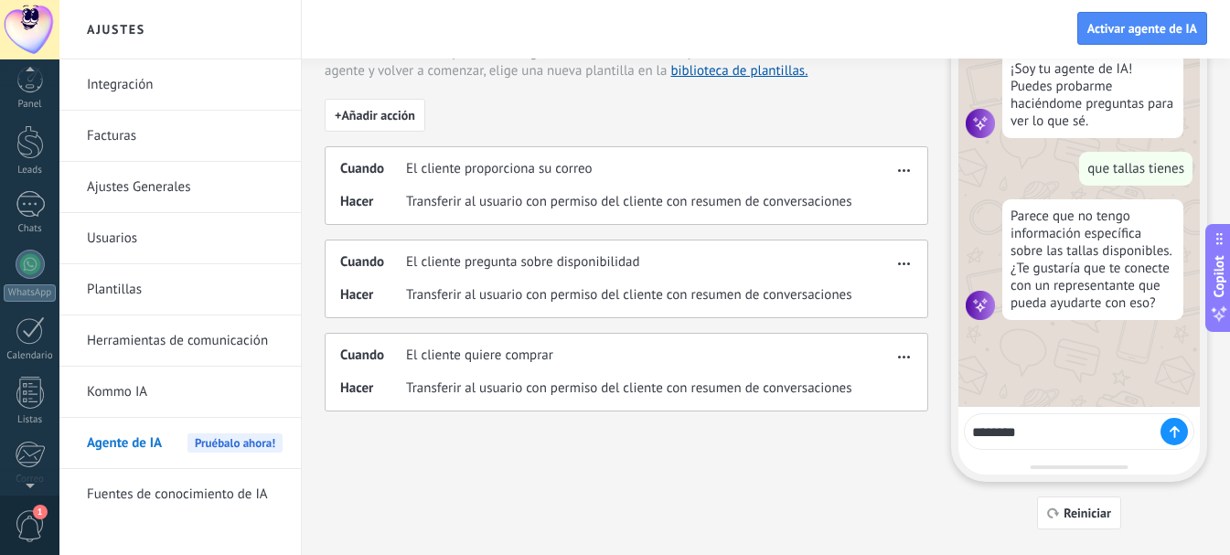
type textarea "*********"
type textarea "**********"
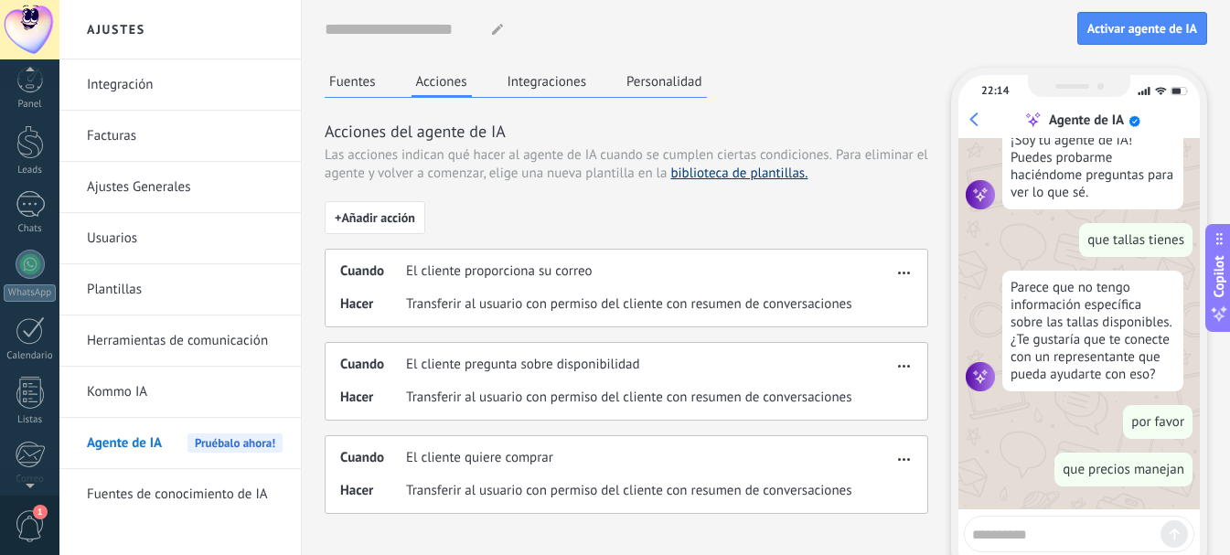
click at [741, 175] on link "biblioteca de plantillas." at bounding box center [739, 173] width 137 height 17
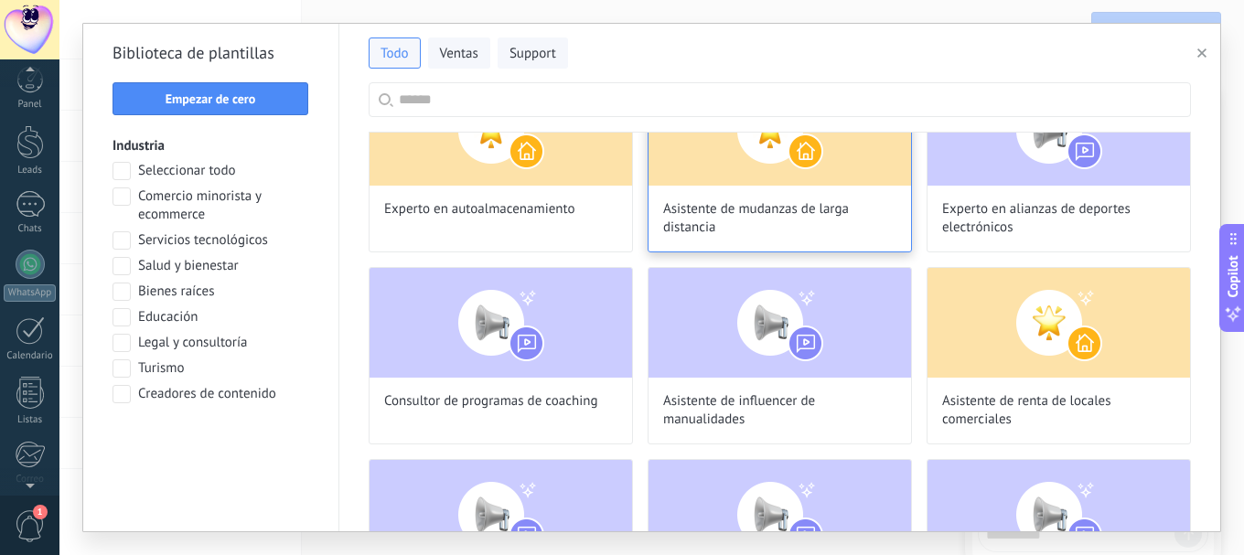
scroll to position [274, 0]
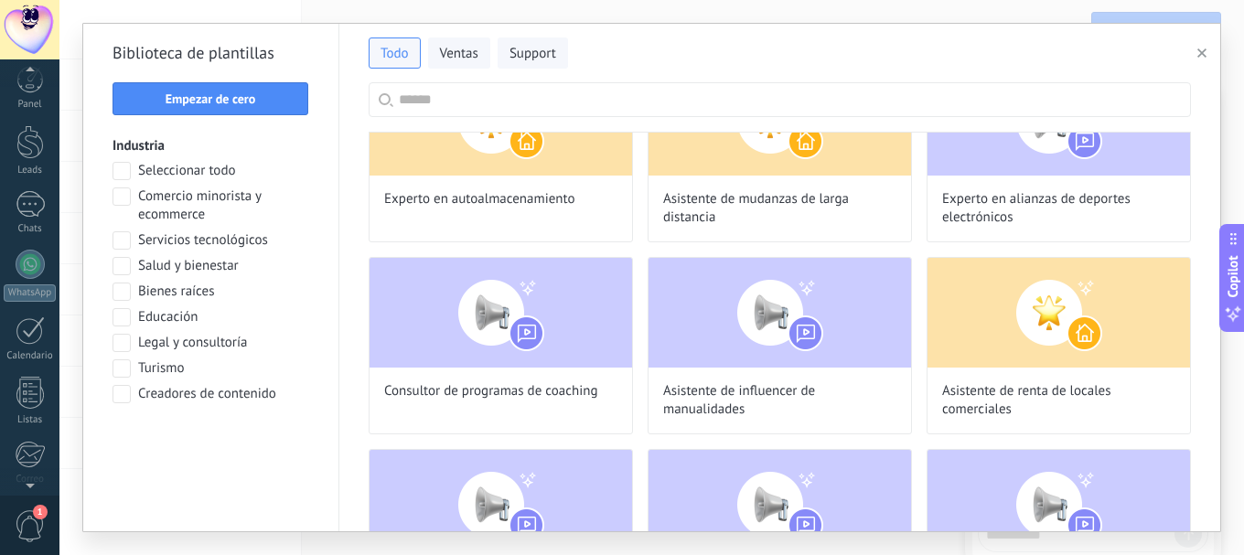
click at [113, 174] on span at bounding box center [122, 171] width 18 height 18
click at [208, 433] on button "Aplicar" at bounding box center [211, 441] width 197 height 33
click at [458, 57] on span "Ventas" at bounding box center [459, 54] width 38 height 18
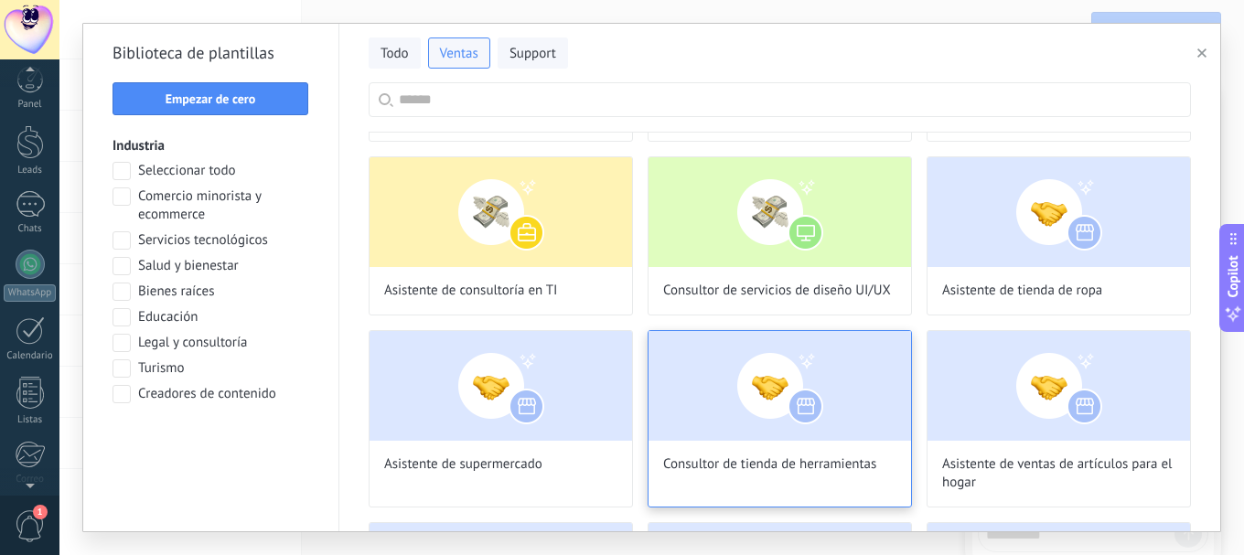
scroll to position [1006, 0]
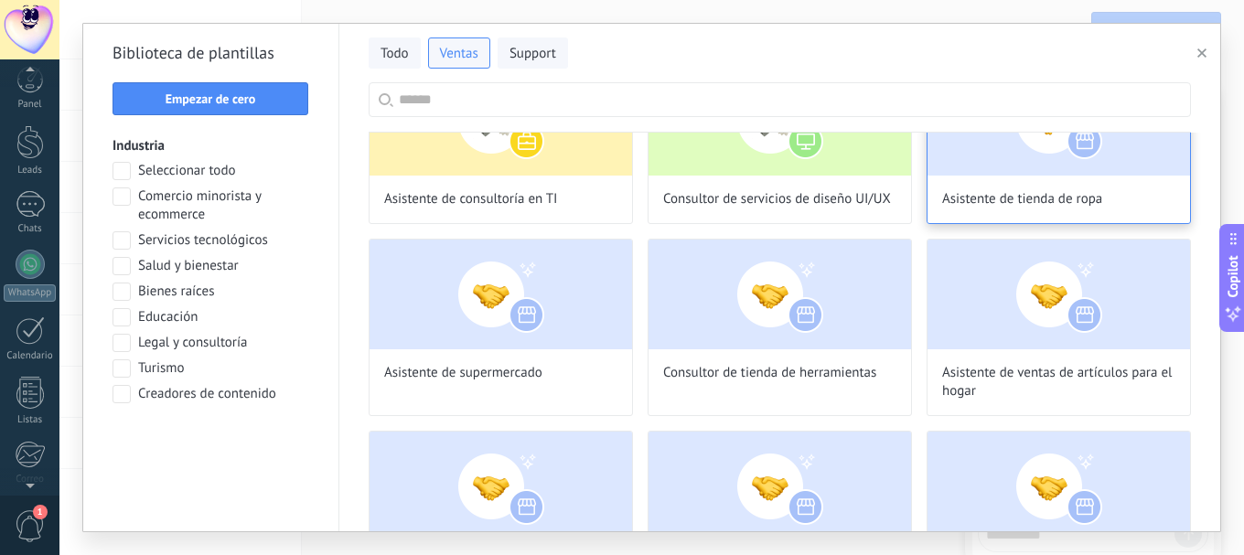
click at [1022, 196] on span "Asistente de tienda de ropa" at bounding box center [1022, 199] width 160 height 18
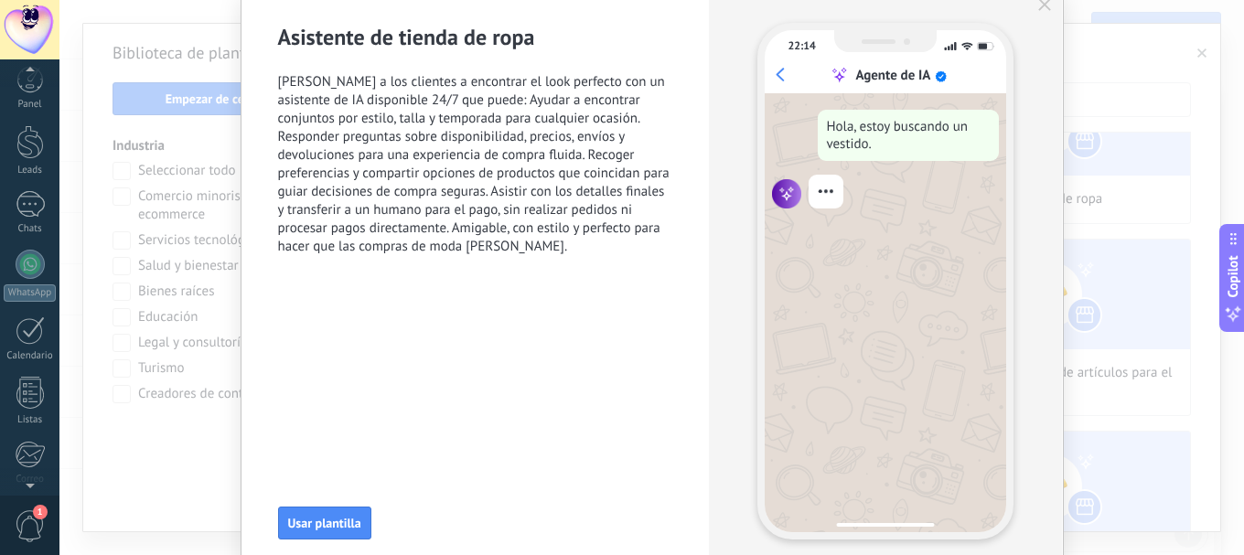
scroll to position [156, 0]
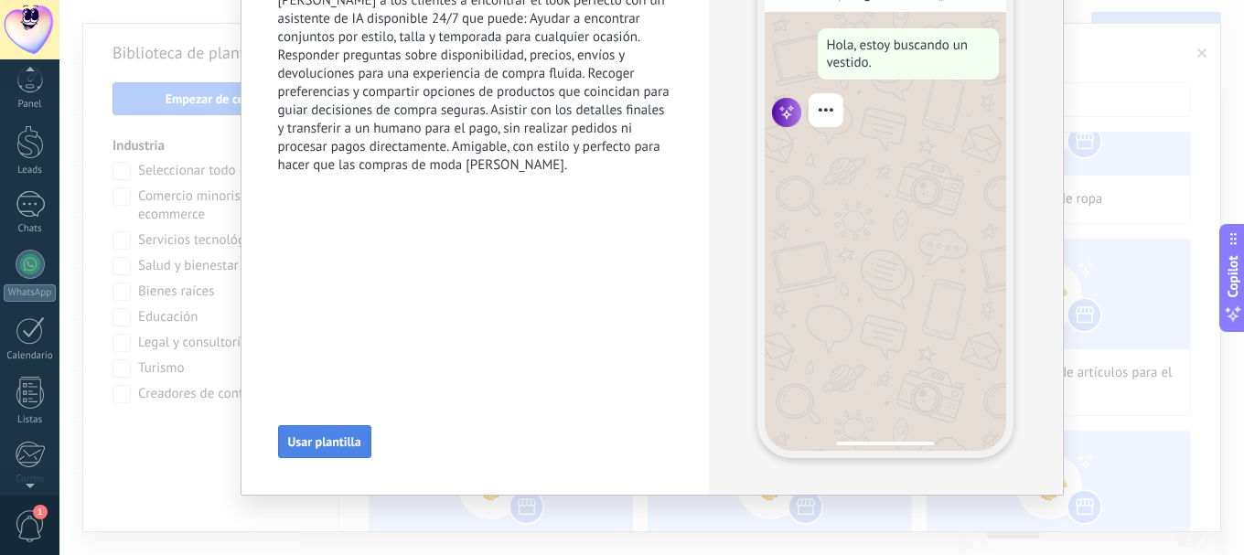
click at [323, 452] on button "Usar plantilla" at bounding box center [324, 441] width 93 height 33
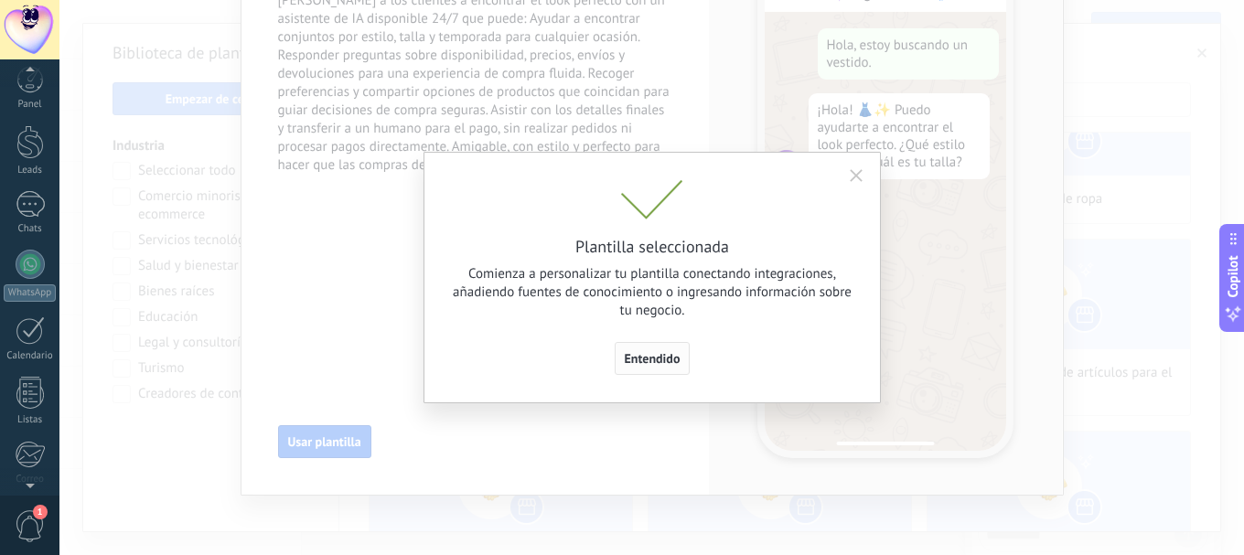
click at [662, 361] on span "Entendido" at bounding box center [653, 358] width 56 height 13
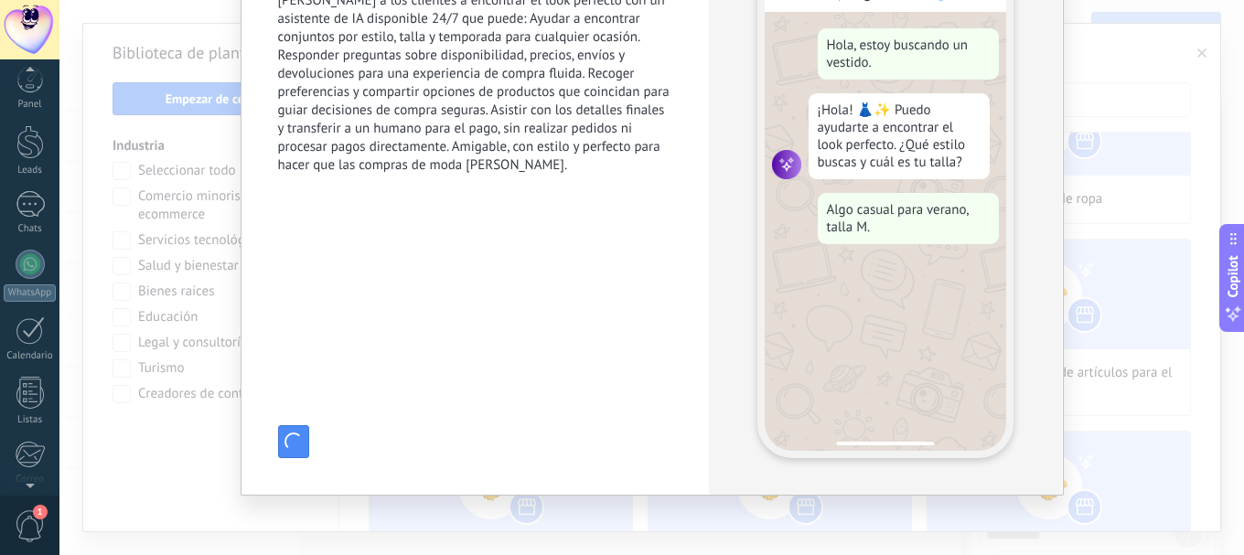
type input "**********"
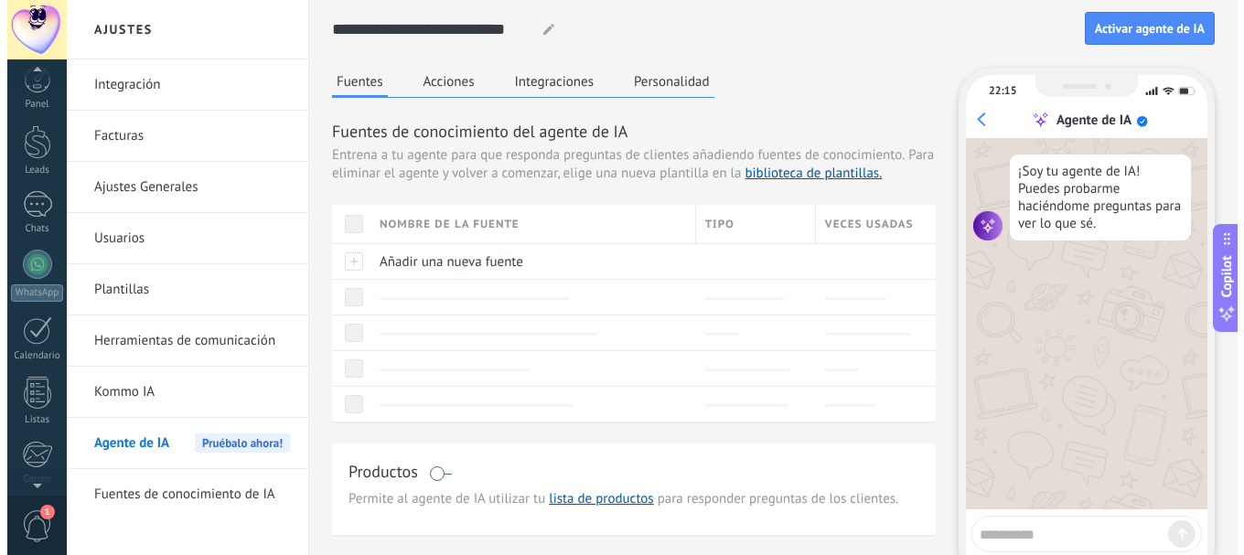
scroll to position [0, 0]
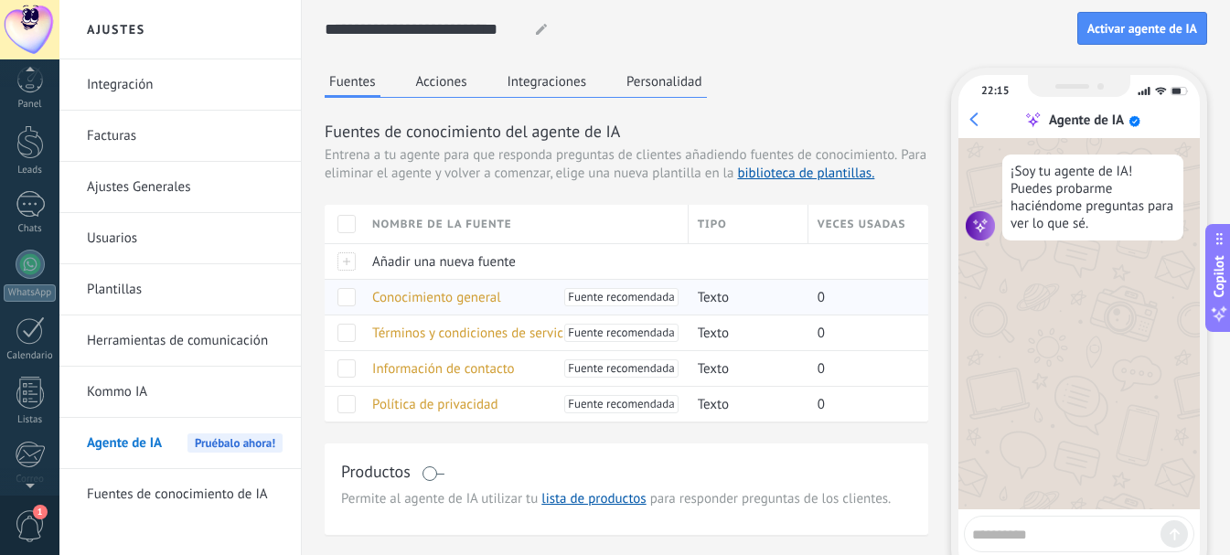
click at [629, 298] on span "Fuente recomendada" at bounding box center [621, 297] width 106 height 18
click at [442, 303] on span "Conocimiento general" at bounding box center [436, 297] width 129 height 17
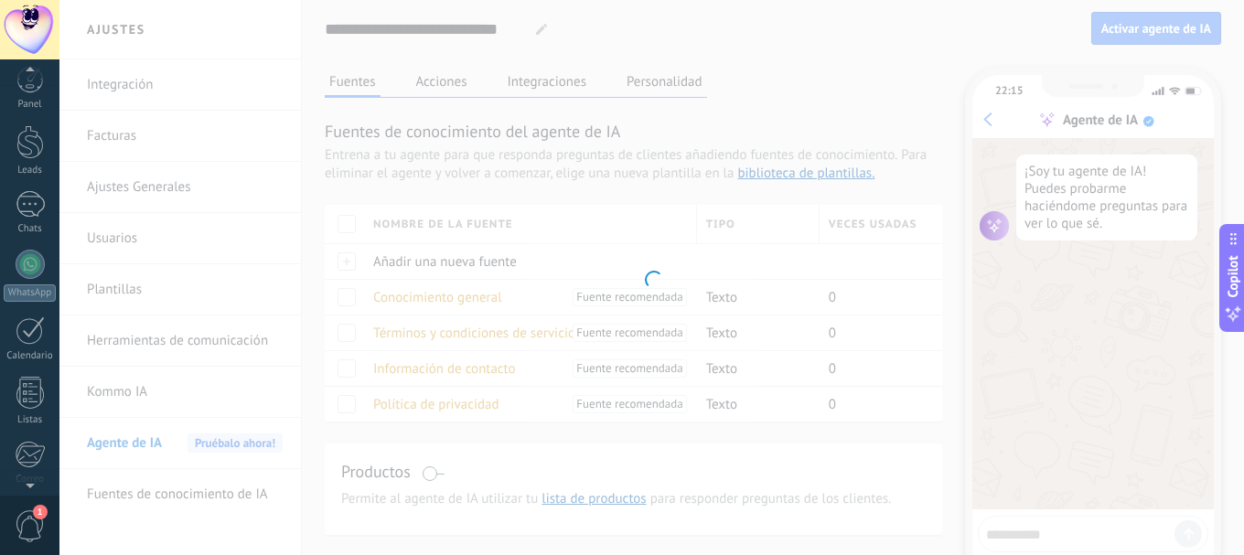
type input "**********"
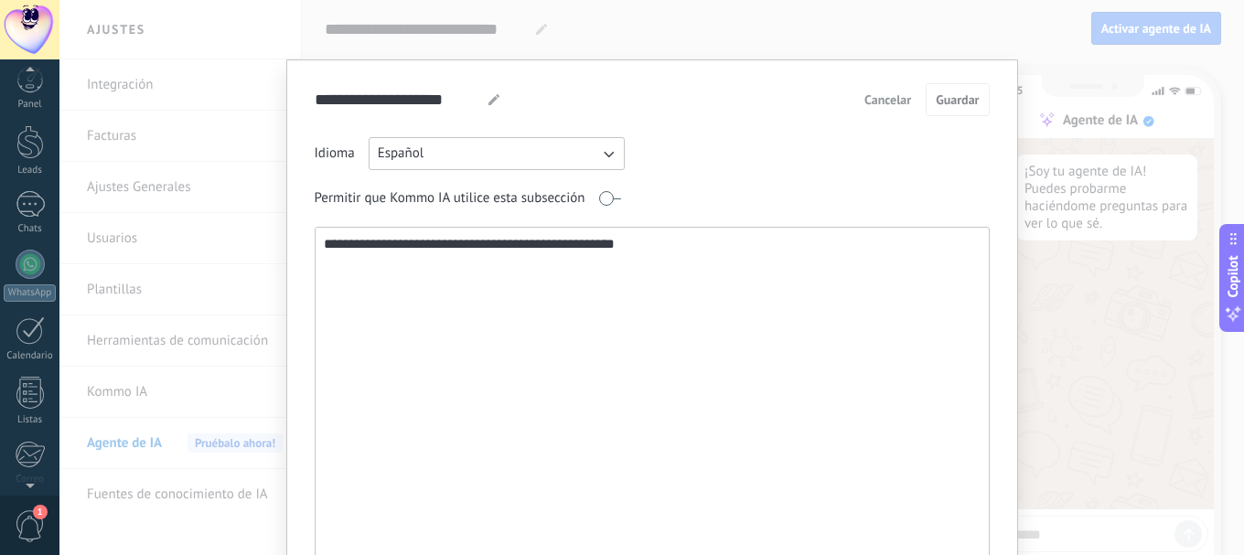
drag, startPoint x: 627, startPoint y: 253, endPoint x: 287, endPoint y: 335, distance: 349.0
click at [287, 333] on div "**********" at bounding box center [652, 373] width 732 height 628
type textarea "**********"
click at [948, 102] on span "Guardar" at bounding box center [957, 99] width 43 height 13
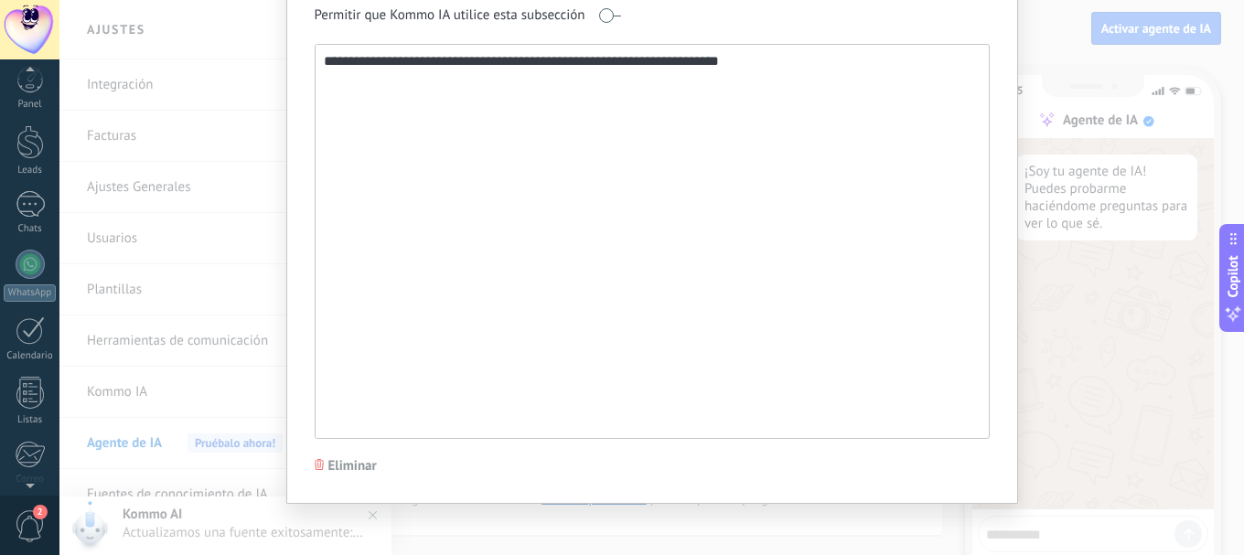
scroll to position [191, 0]
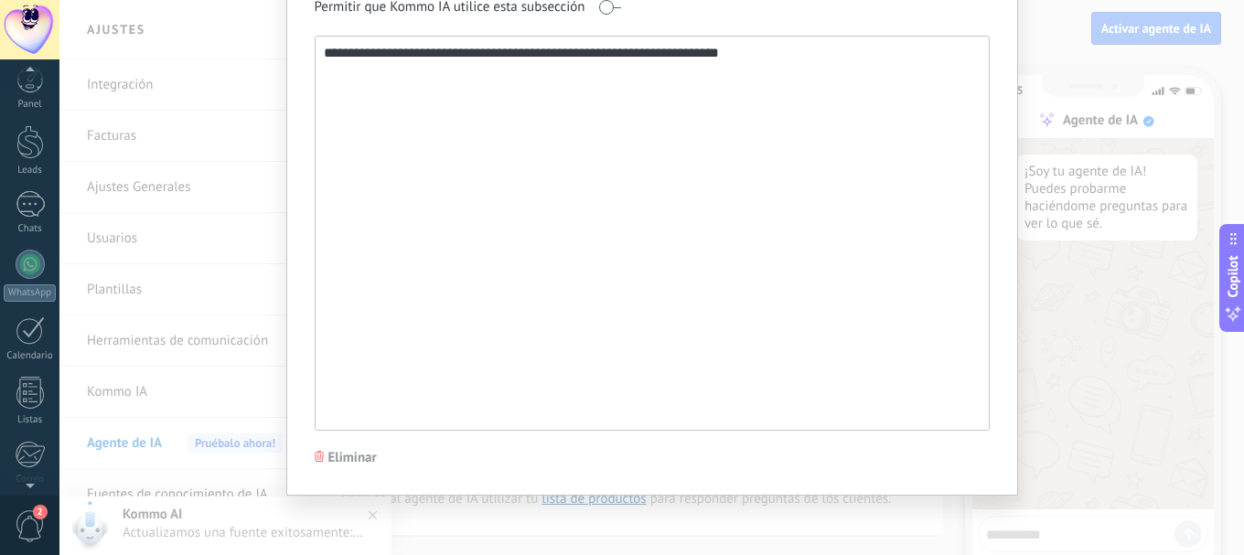
click at [1016, 401] on div "**********" at bounding box center [651, 277] width 1185 height 555
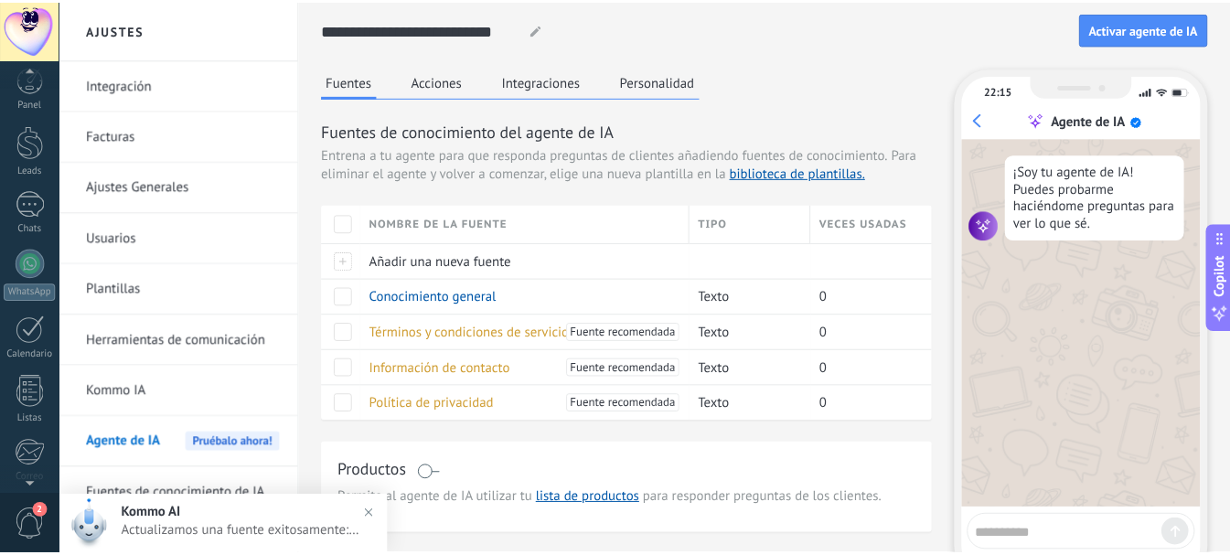
scroll to position [0, 0]
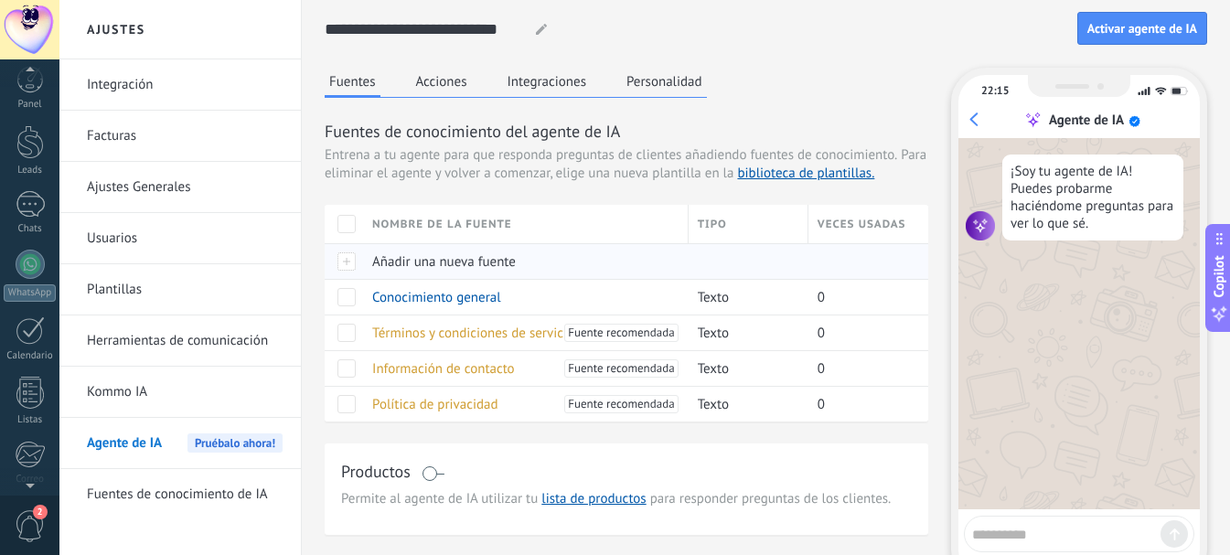
click at [469, 264] on span "Añadir una nueva fuente" at bounding box center [444, 261] width 144 height 17
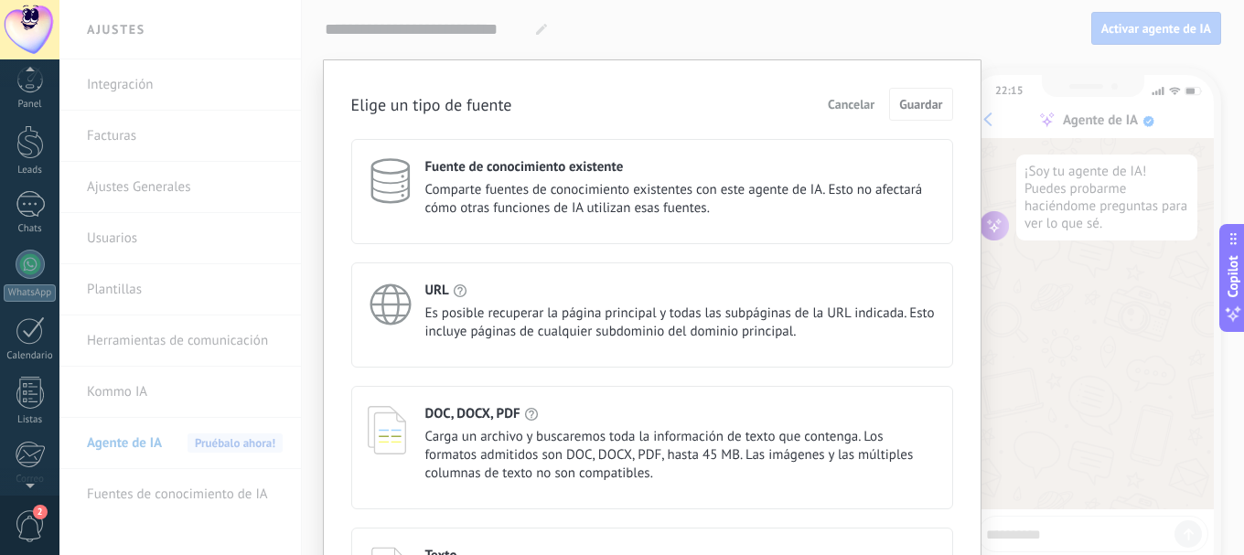
click at [673, 204] on span "Comparte fuentes de conocimiento existentes con este agente de IA. Esto no afec…" at bounding box center [680, 199] width 511 height 37
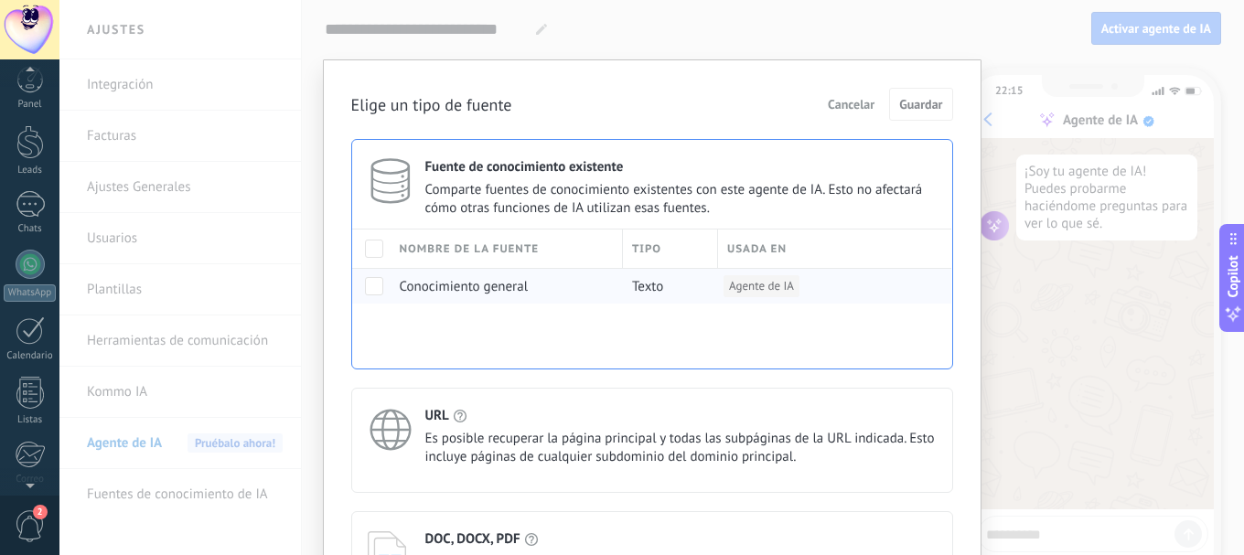
click at [442, 288] on span "Conocimiento general" at bounding box center [464, 286] width 129 height 17
click at [370, 293] on span at bounding box center [374, 286] width 18 height 18
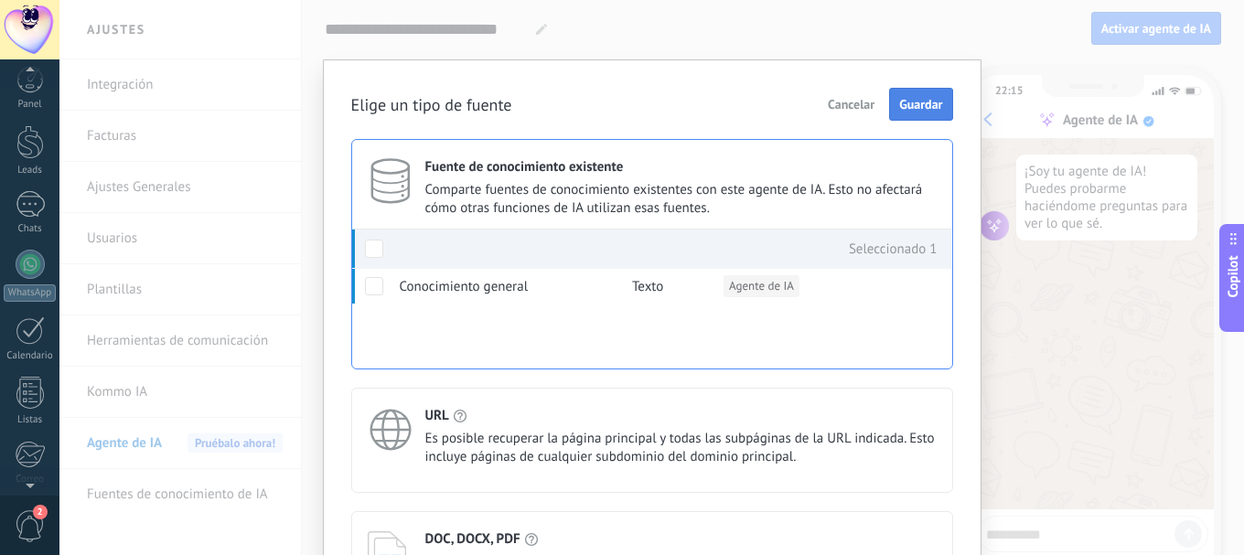
click at [902, 111] on span "Guardar" at bounding box center [920, 104] width 43 height 13
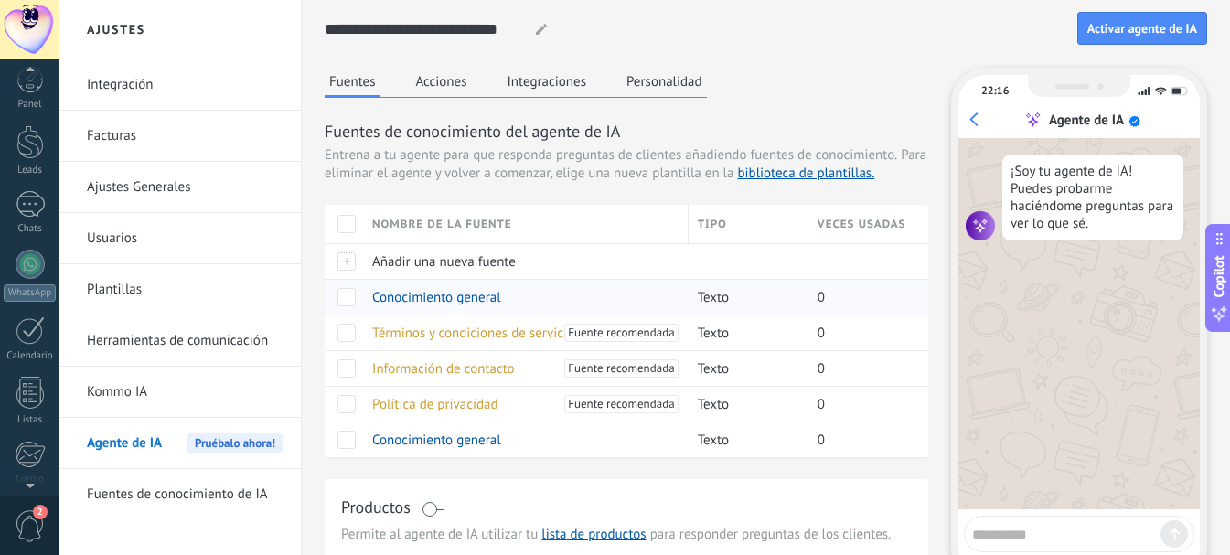
click at [466, 299] on span "Conocimiento general" at bounding box center [436, 297] width 129 height 17
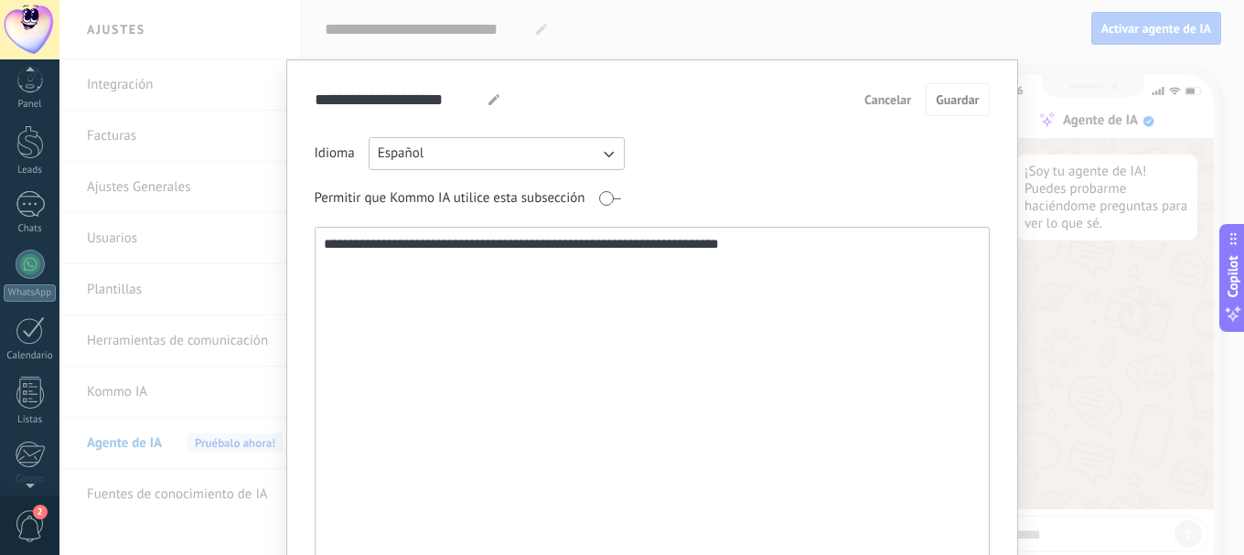
type input "**********"
type textarea "**********"
click at [885, 103] on span "Cancelar" at bounding box center [888, 99] width 47 height 13
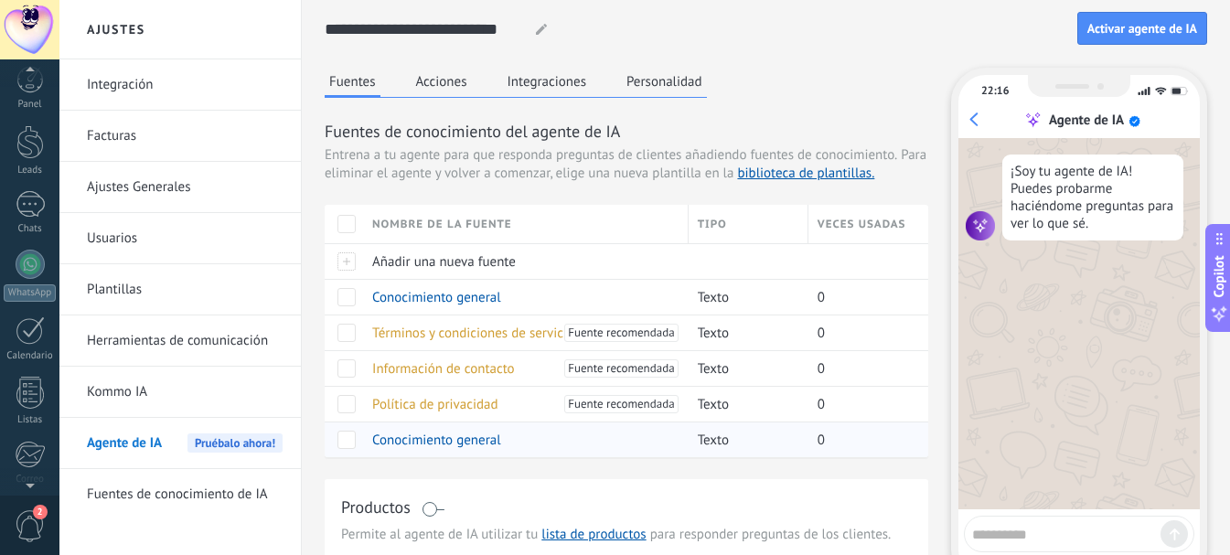
click at [406, 435] on span "Conocimiento general" at bounding box center [436, 440] width 129 height 17
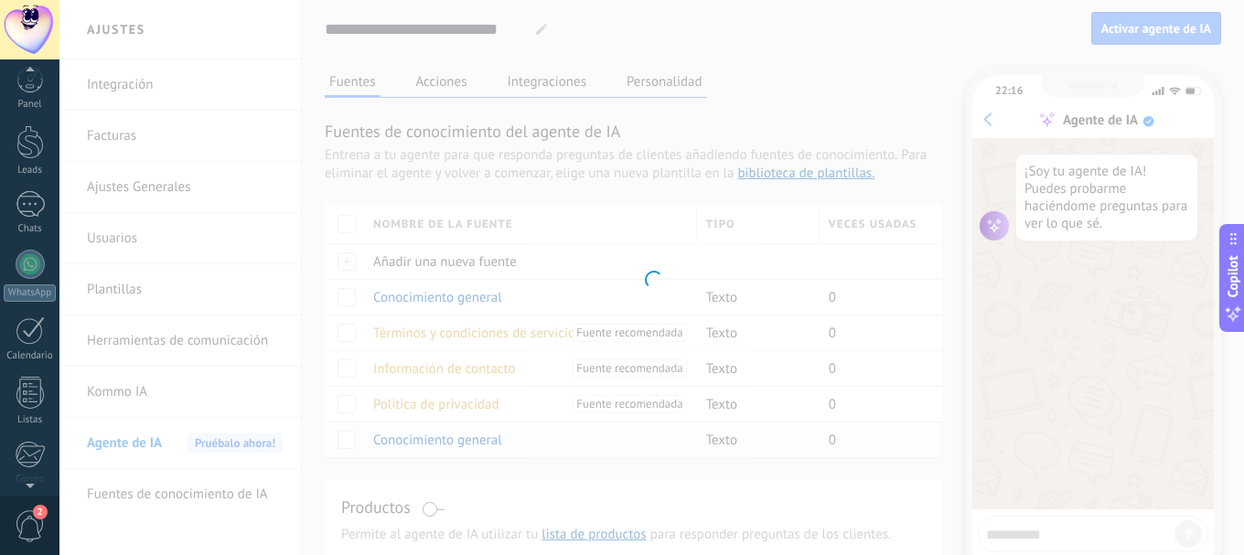
type input "**********"
type textarea "**********"
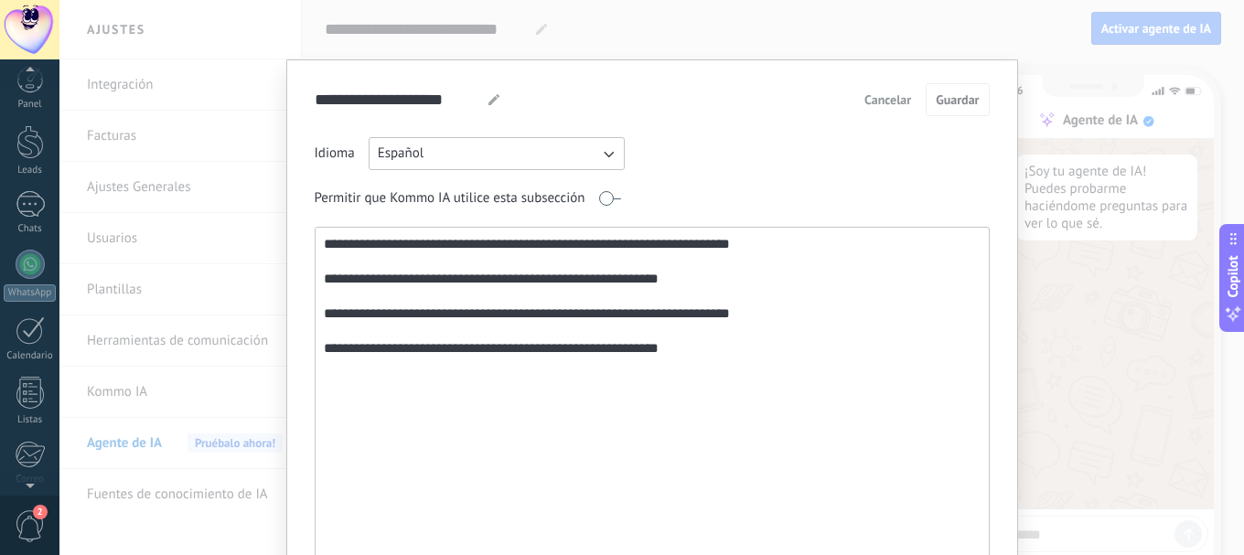
click at [896, 99] on span "Cancelar" at bounding box center [888, 99] width 47 height 13
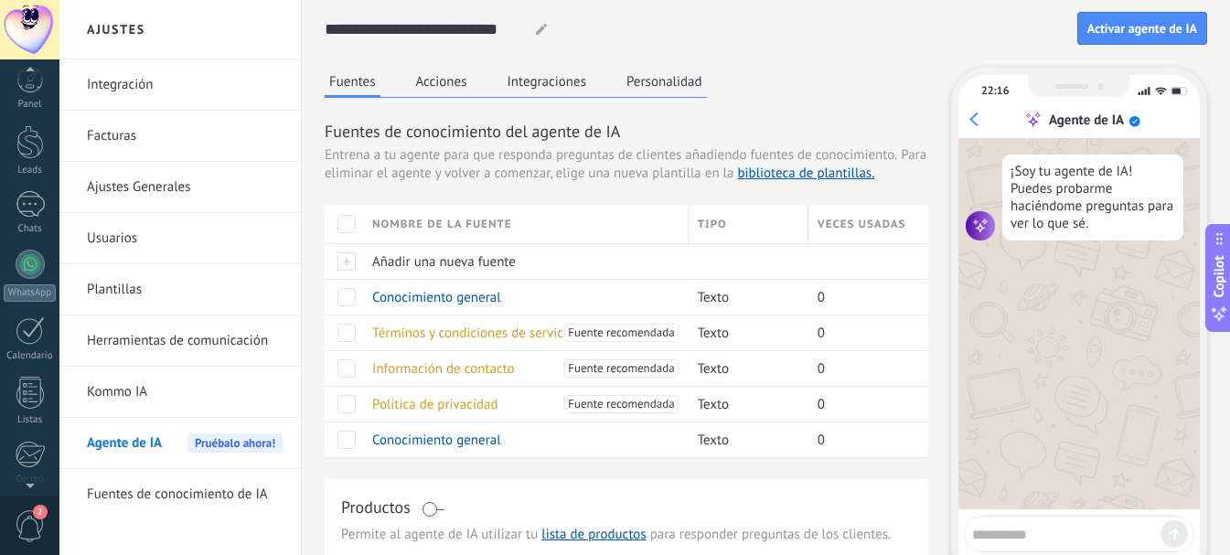
click at [1059, 539] on textarea at bounding box center [1066, 532] width 188 height 23
type textarea "****"
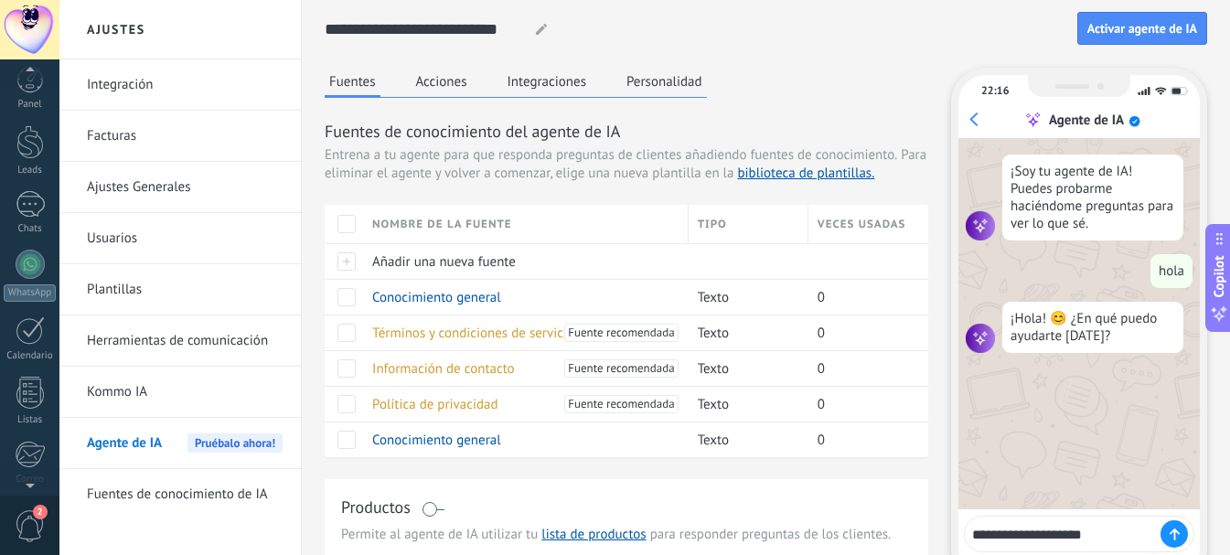
type textarea "**********"
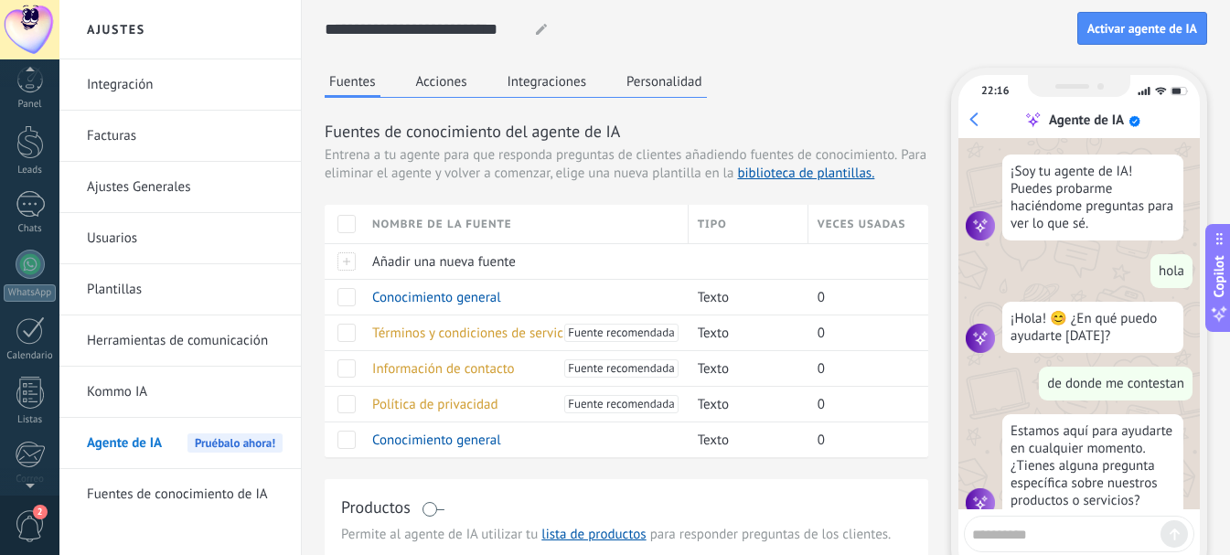
scroll to position [32, 0]
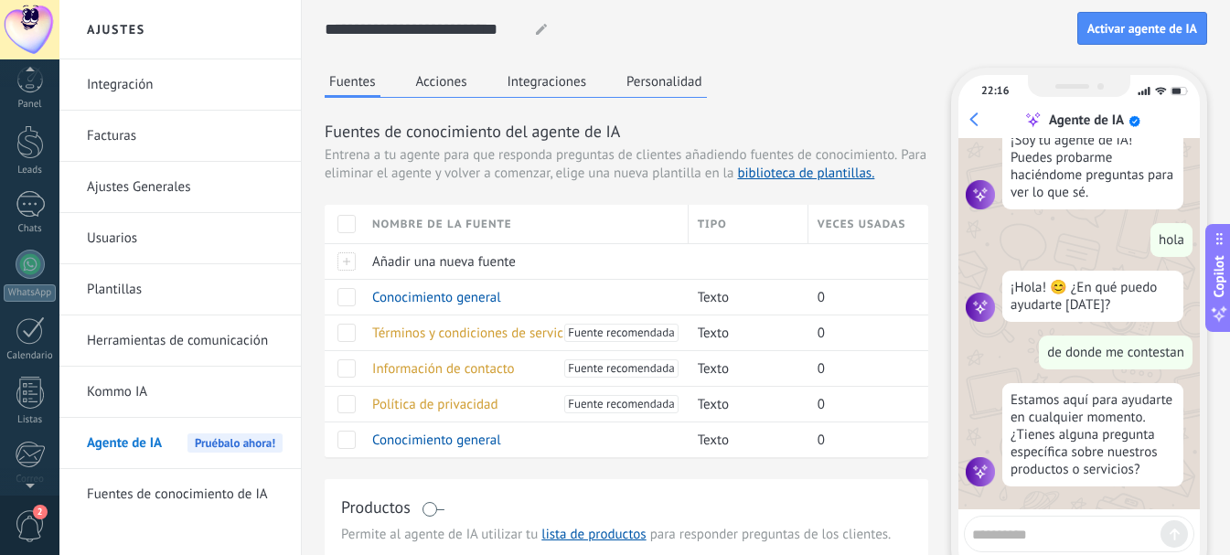
click at [965, 121] on div "Agente de IA" at bounding box center [1082, 120] width 235 height 18
click at [976, 116] on div "Agente de IA" at bounding box center [1082, 120] width 235 height 18
click at [1154, 37] on button "Activar agente de IA" at bounding box center [1143, 28] width 130 height 33
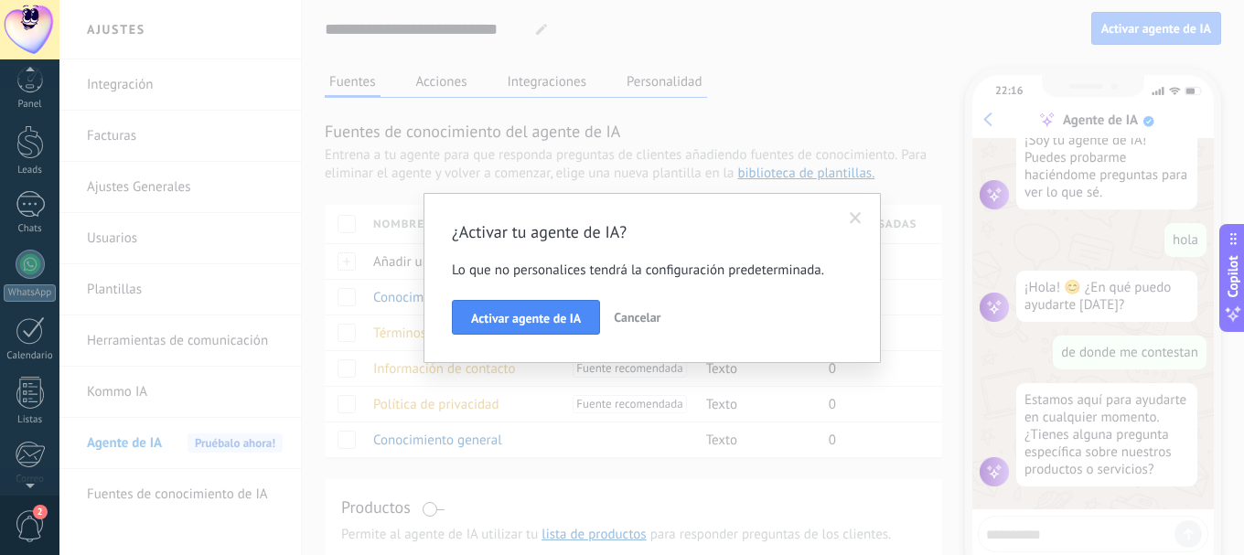
click at [631, 321] on span "Cancelar" at bounding box center [637, 317] width 47 height 16
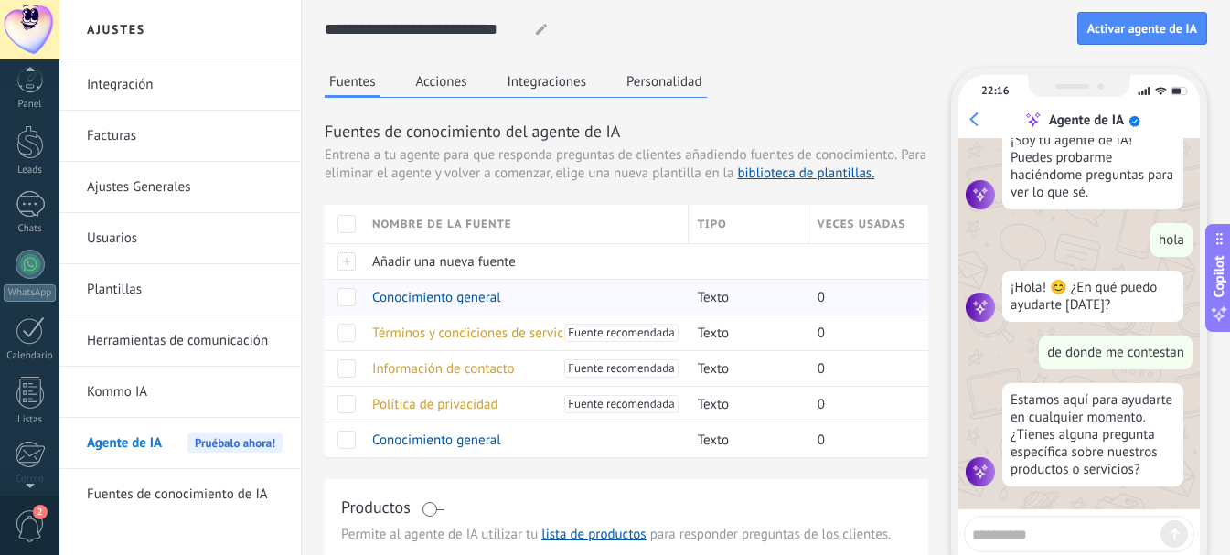
click at [452, 300] on span "Conocimiento general" at bounding box center [436, 297] width 129 height 17
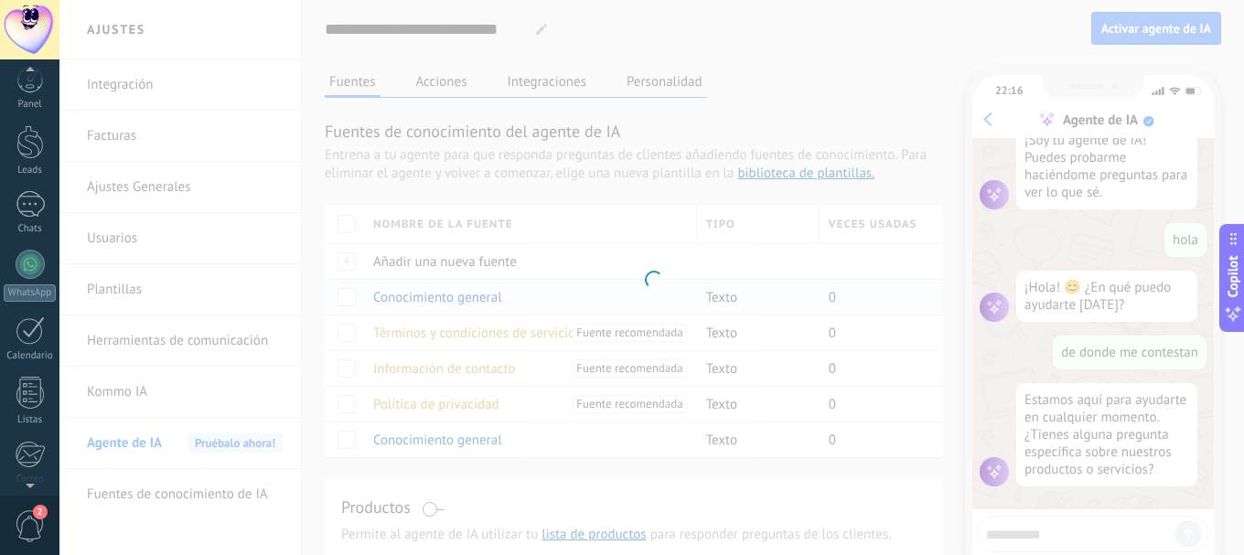
type textarea "**********"
type input "**********"
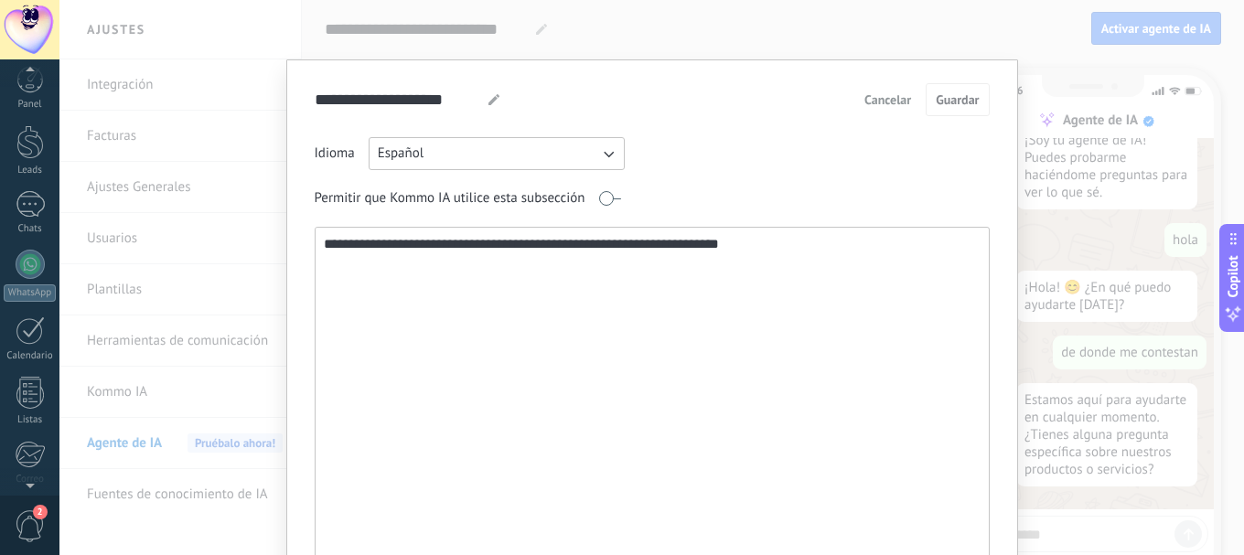
click at [877, 102] on span "Cancelar" at bounding box center [888, 99] width 47 height 13
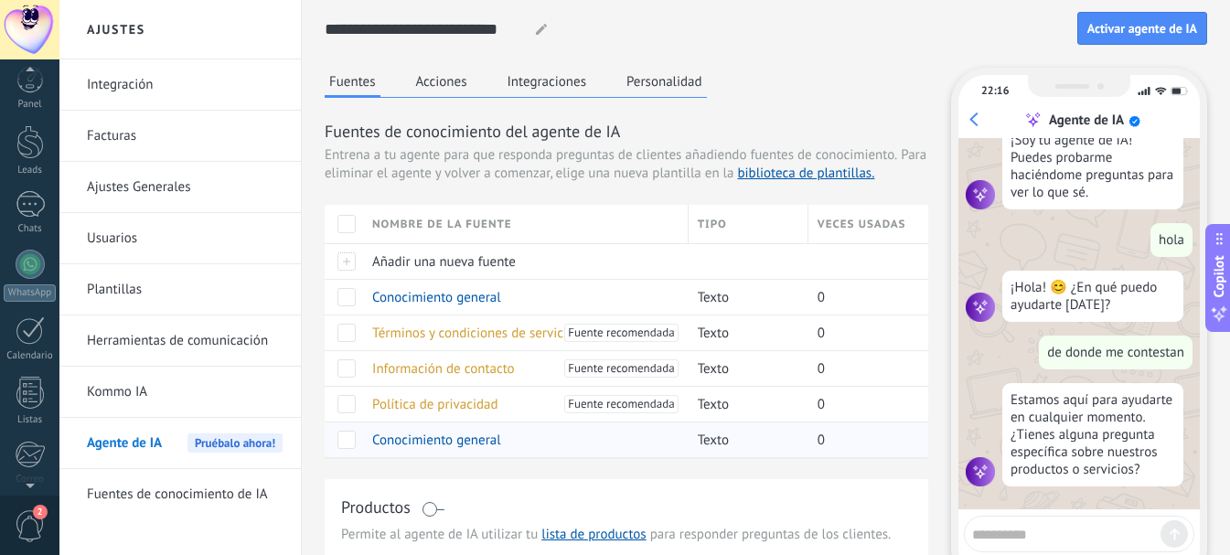
click at [454, 441] on span "Conocimiento general" at bounding box center [436, 440] width 129 height 17
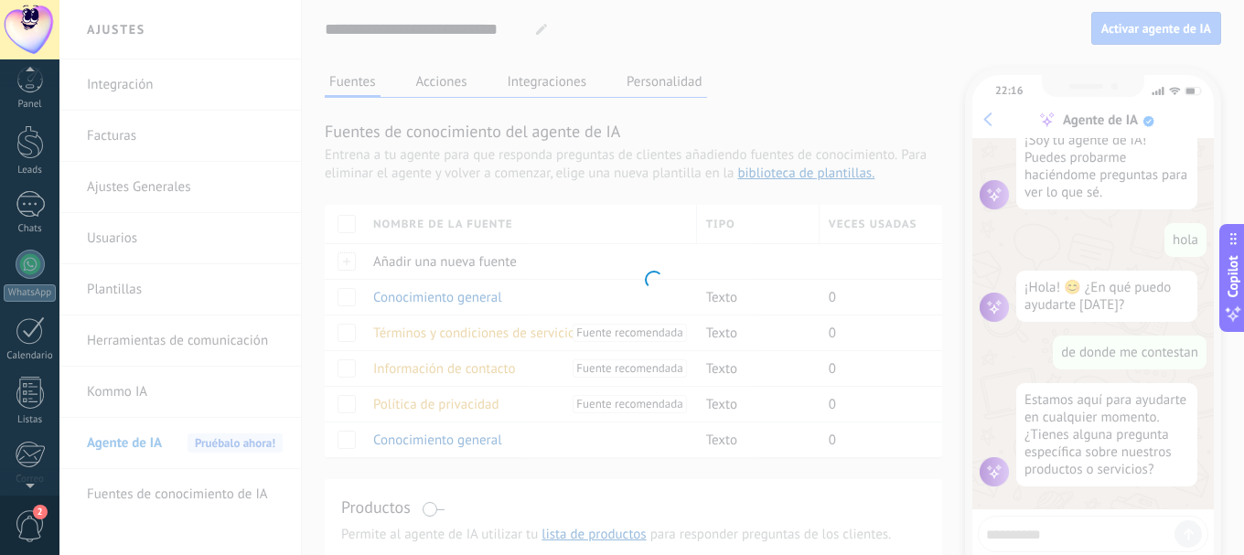
type input "**********"
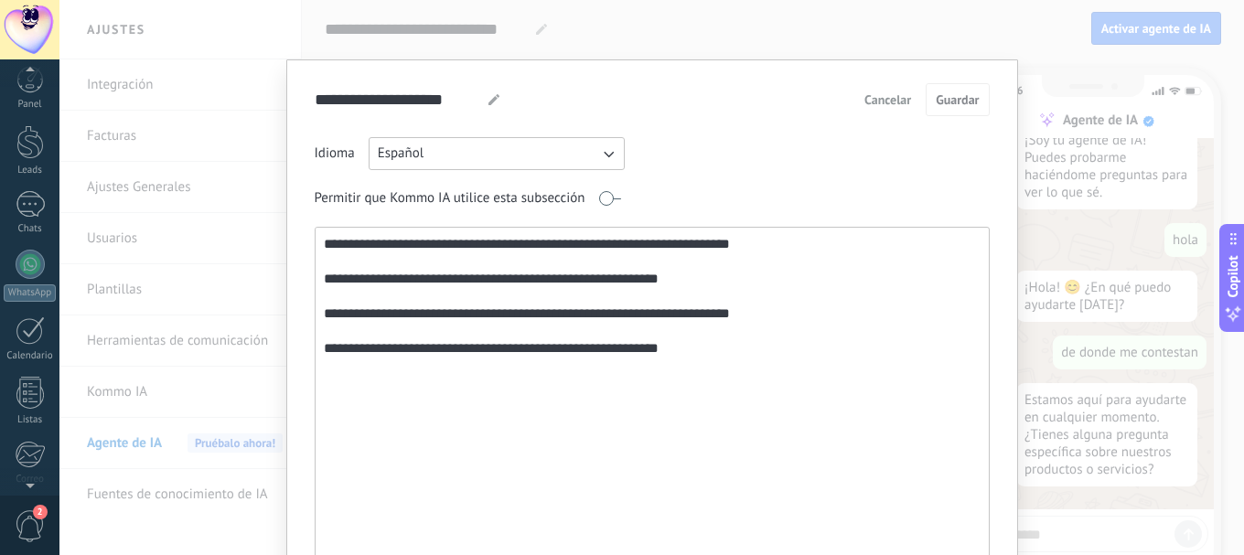
drag, startPoint x: 698, startPoint y: 374, endPoint x: 318, endPoint y: 281, distance: 390.9
click at [318, 281] on textarea "**********" at bounding box center [651, 424] width 670 height 393
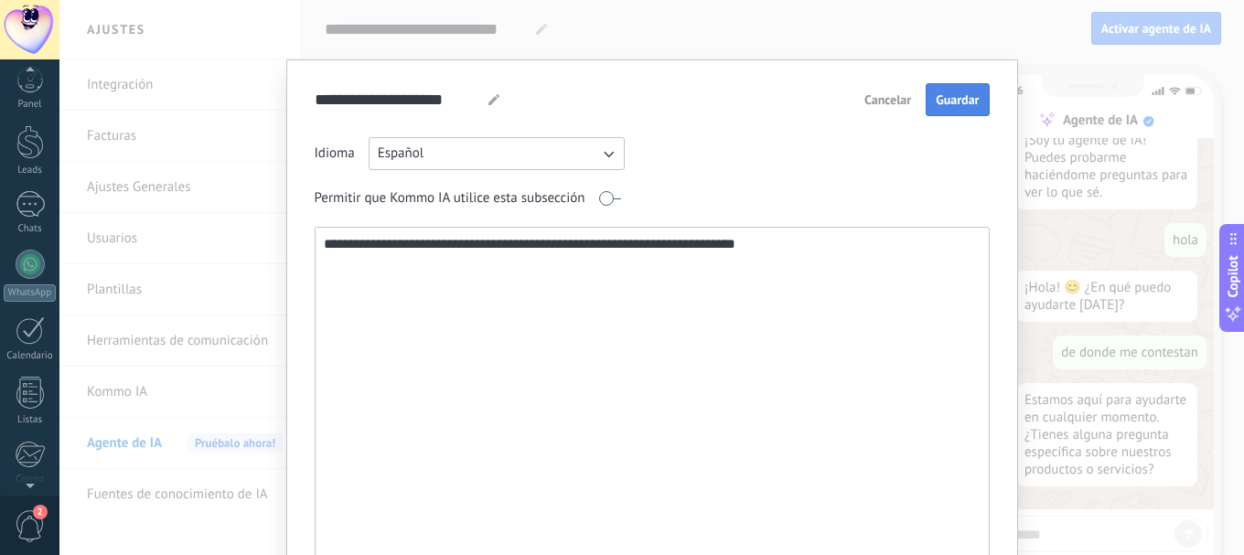
type textarea "**********"
click at [944, 88] on button "Guardar" at bounding box center [957, 99] width 63 height 33
click at [1031, 48] on div "**********" at bounding box center [651, 277] width 1185 height 555
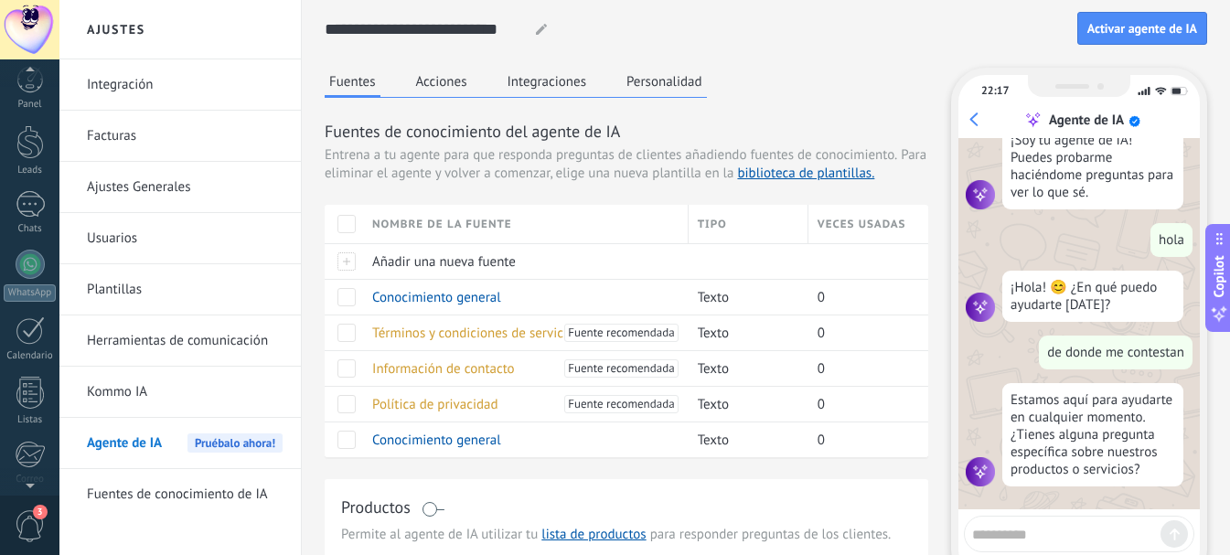
click at [439, 84] on button "Acciones" at bounding box center [442, 81] width 60 height 27
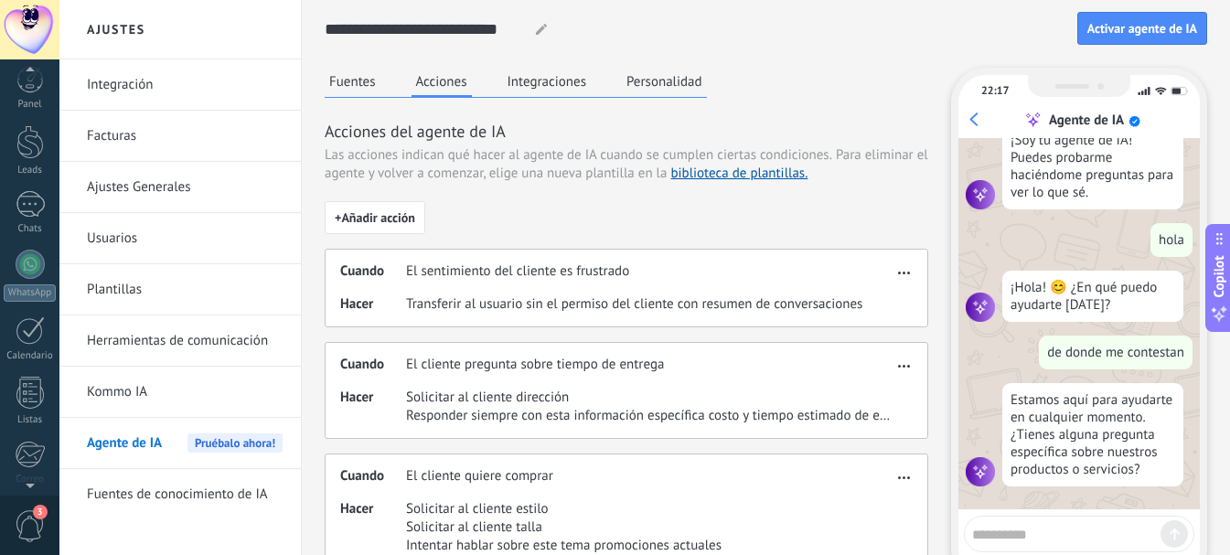
click at [665, 82] on button "Personalidad" at bounding box center [664, 81] width 85 height 27
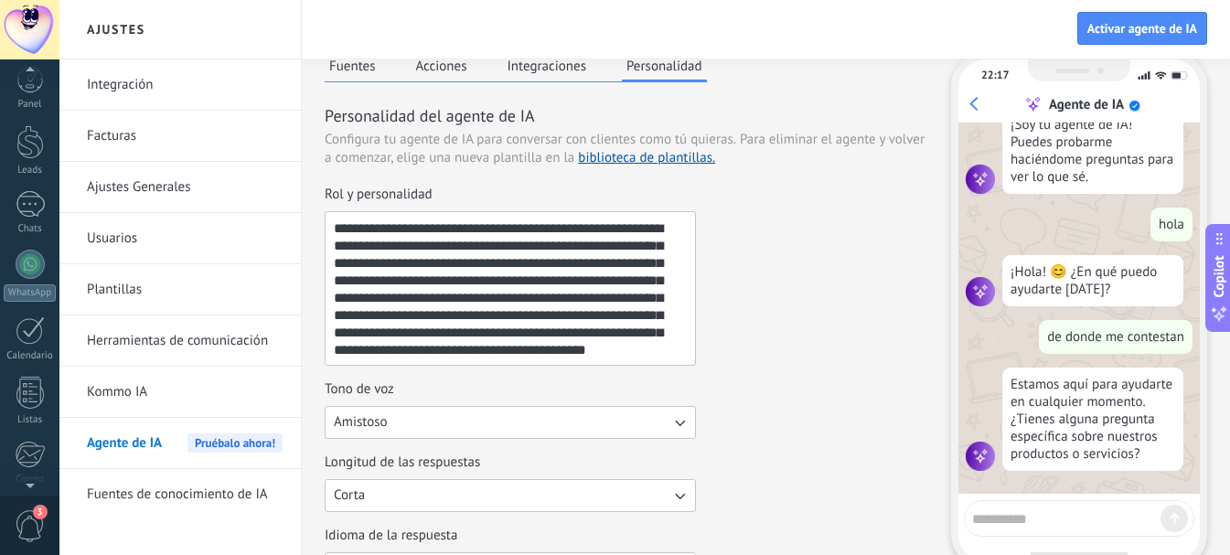
scroll to position [0, 0]
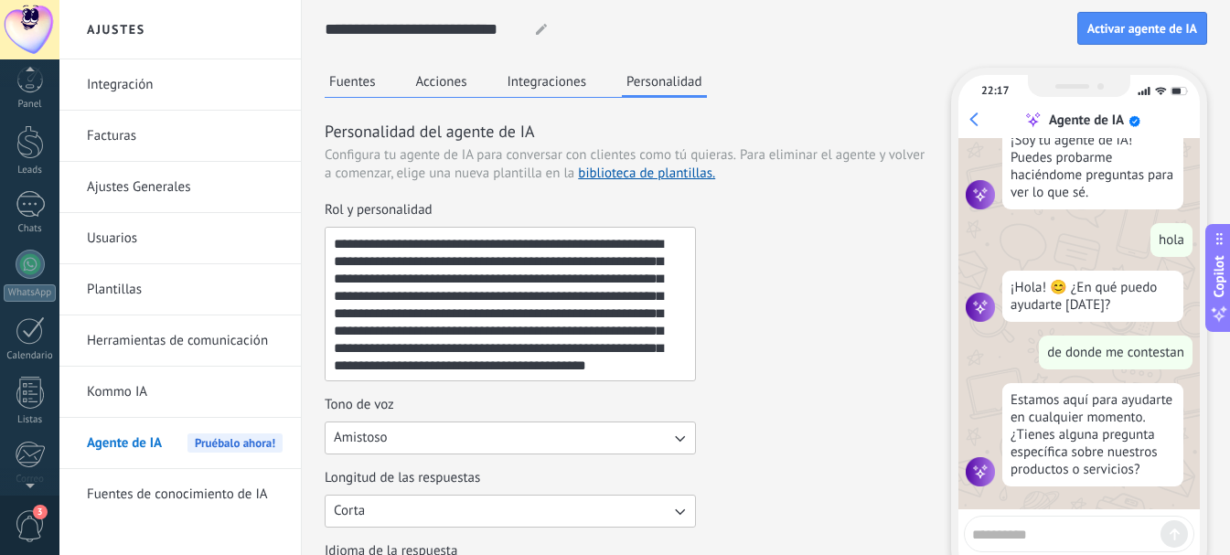
click at [542, 81] on button "Integraciones" at bounding box center [547, 81] width 89 height 27
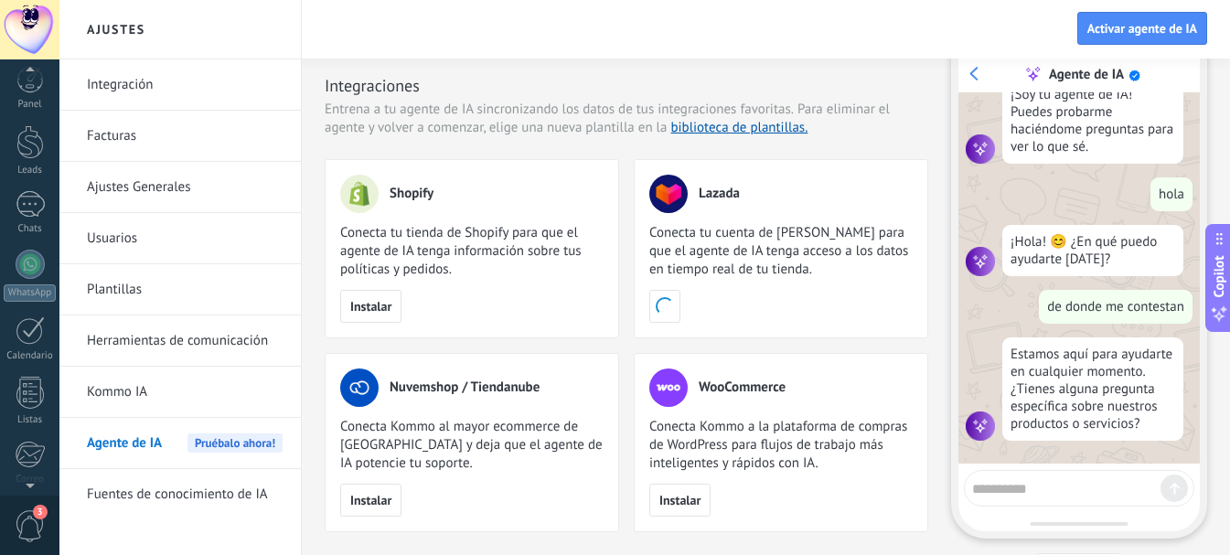
scroll to position [136, 0]
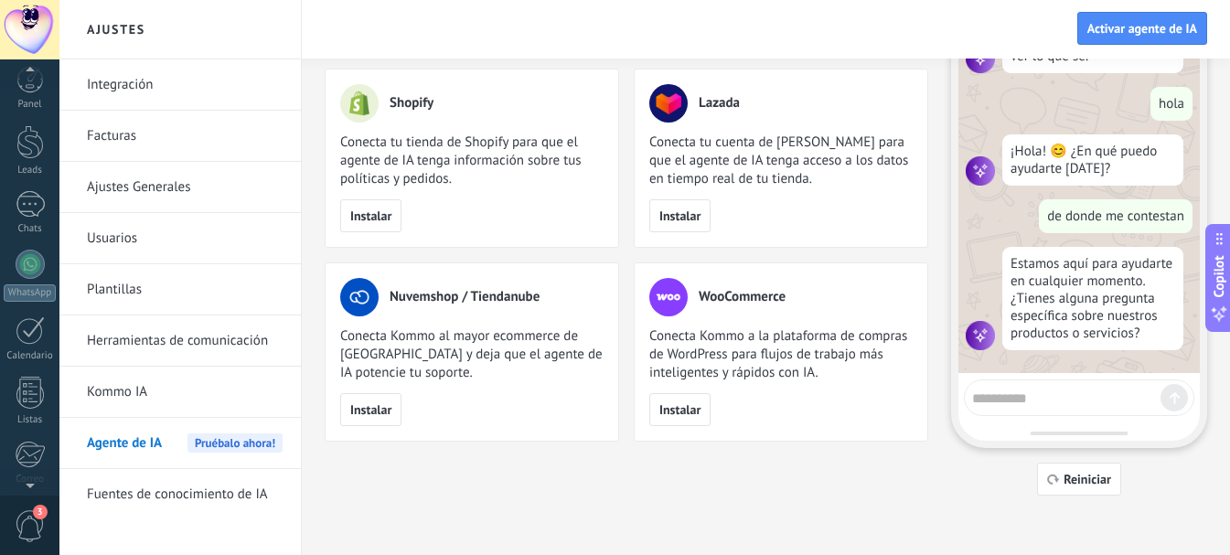
click at [234, 445] on span "Pruébalo ahora!" at bounding box center [235, 443] width 95 height 19
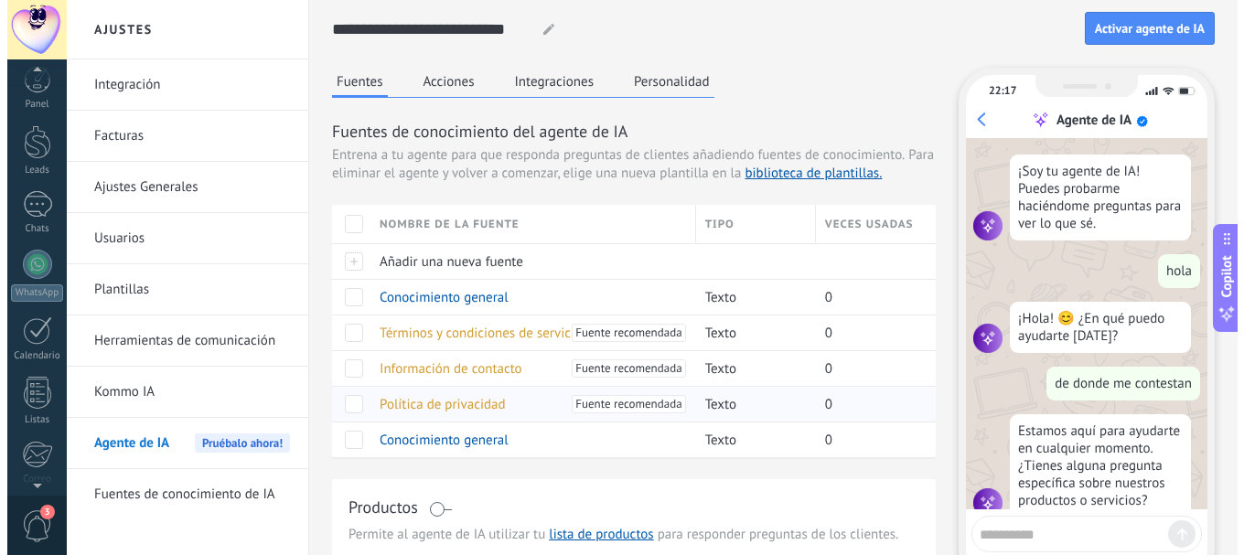
scroll to position [32, 0]
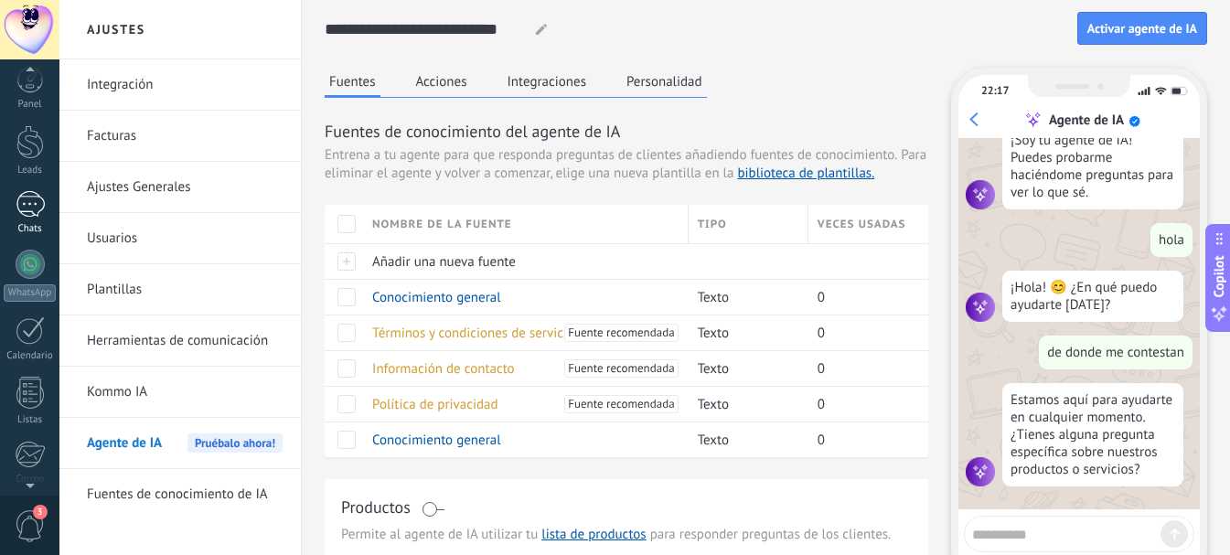
click at [40, 195] on div at bounding box center [30, 204] width 29 height 27
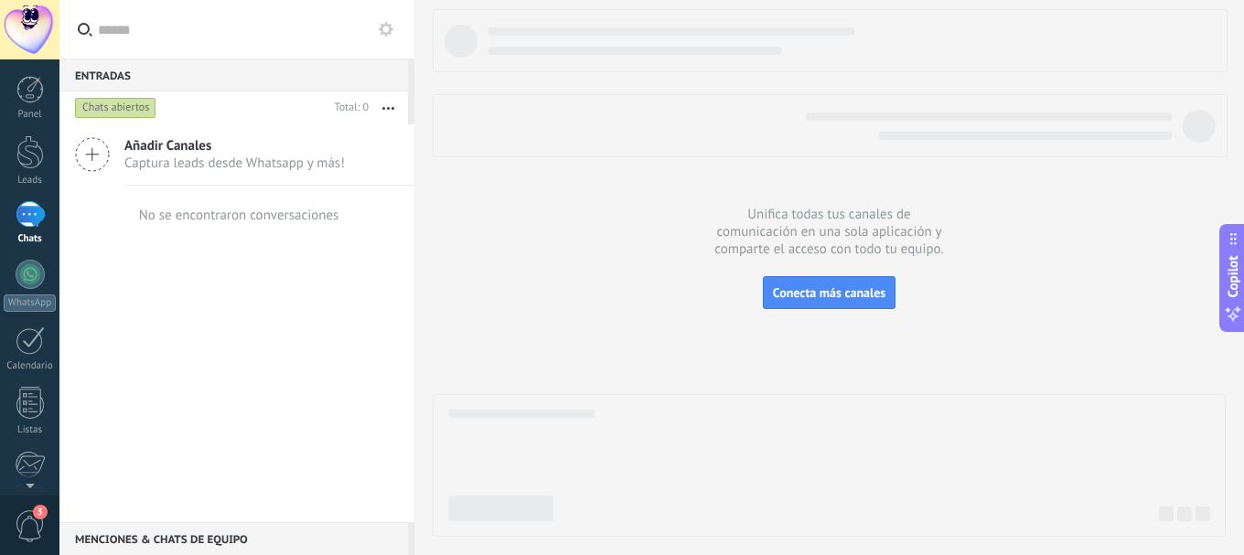
click at [91, 156] on icon at bounding box center [92, 154] width 35 height 35
click at [0, 0] on link "Plantillas" at bounding box center [0, 0] width 0 height 0
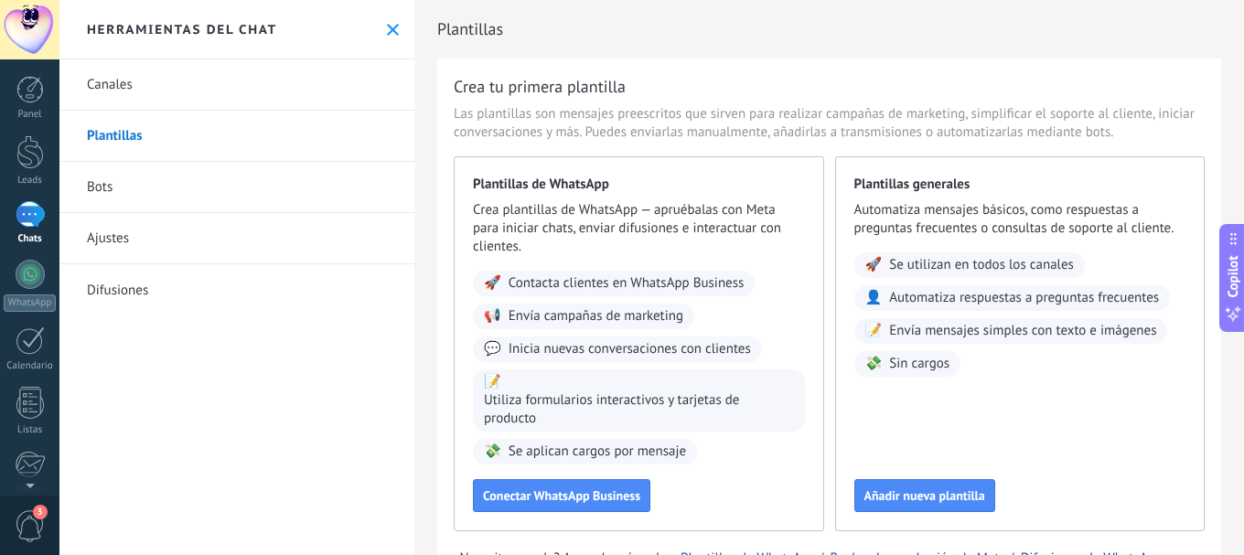
scroll to position [79, 0]
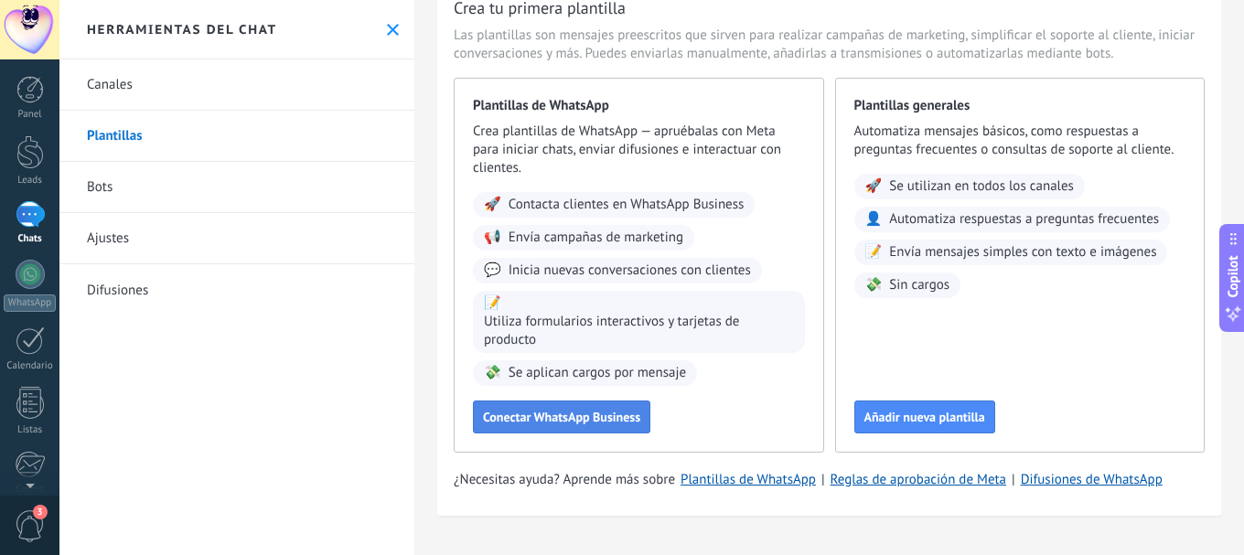
click at [565, 418] on span "Conectar WhatsApp Business" at bounding box center [561, 417] width 157 height 13
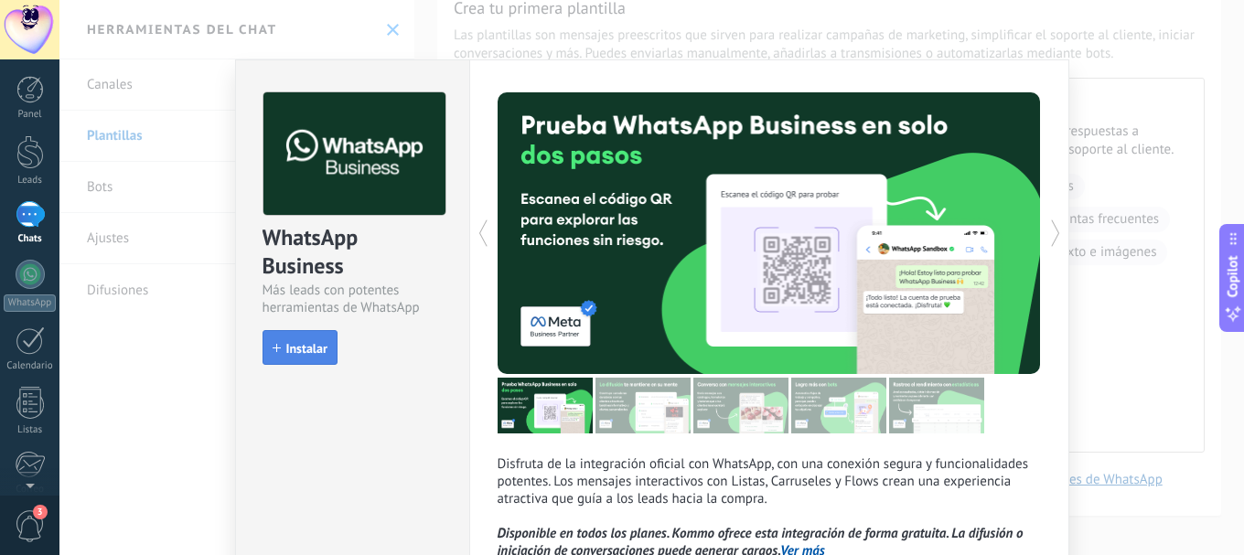
click at [305, 349] on span "Instalar" at bounding box center [306, 348] width 41 height 13
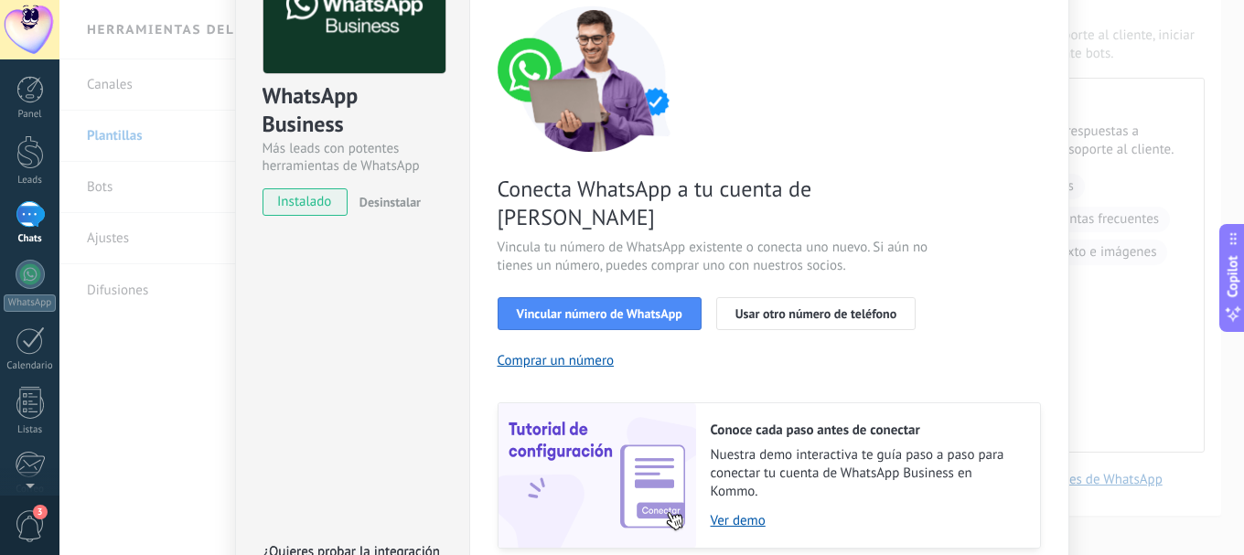
scroll to position [257, 0]
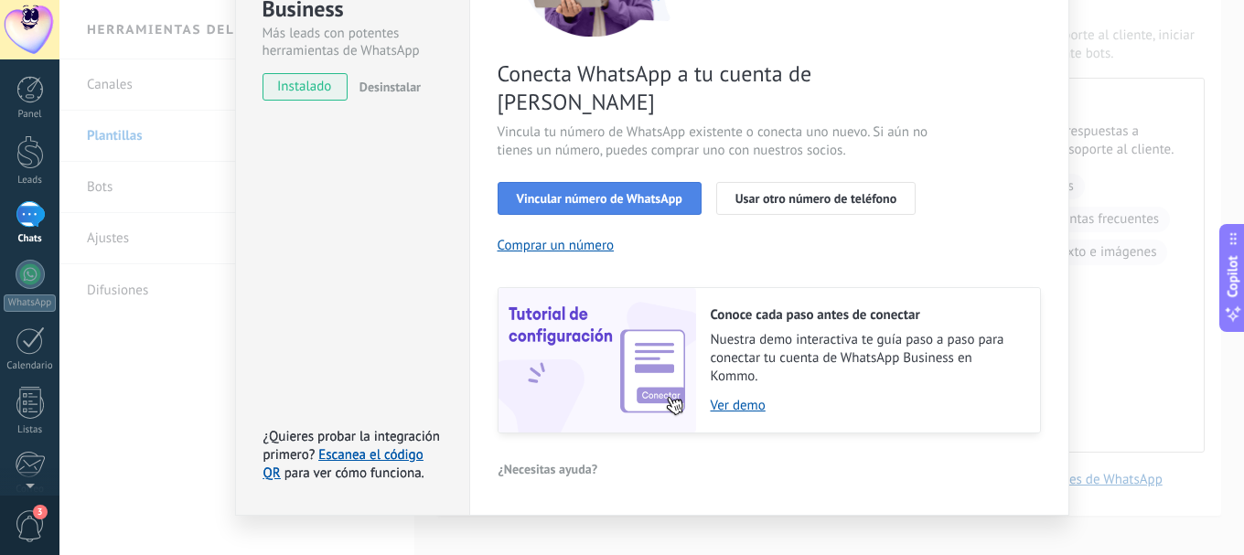
click at [633, 192] on span "Vincular número de WhatsApp" at bounding box center [600, 198] width 166 height 13
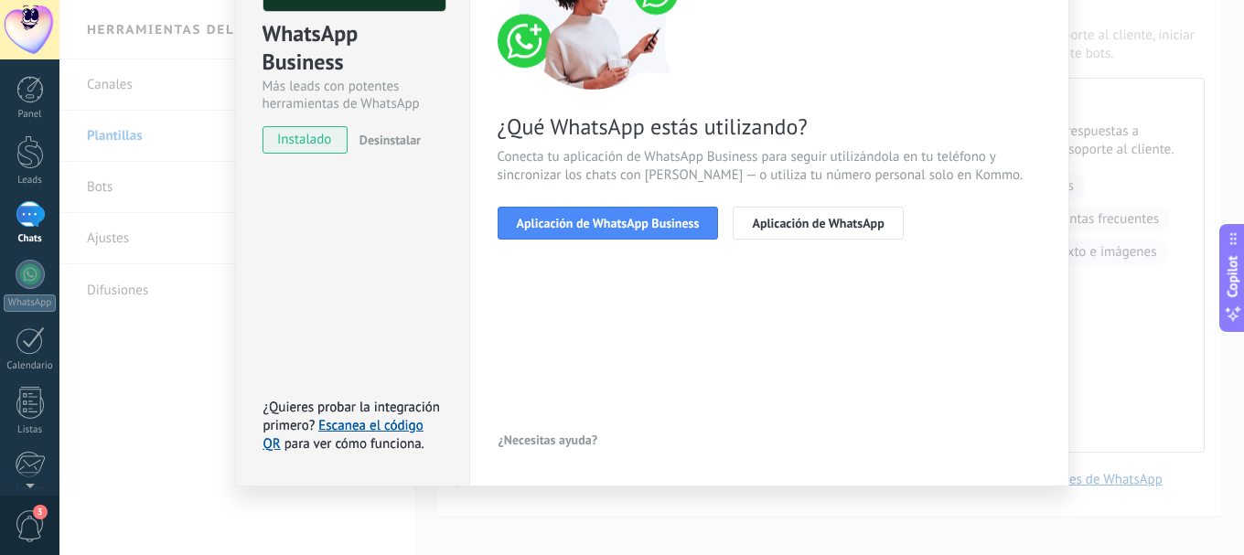
scroll to position [204, 0]
click at [852, 227] on span "Aplicación de WhatsApp" at bounding box center [818, 223] width 132 height 13
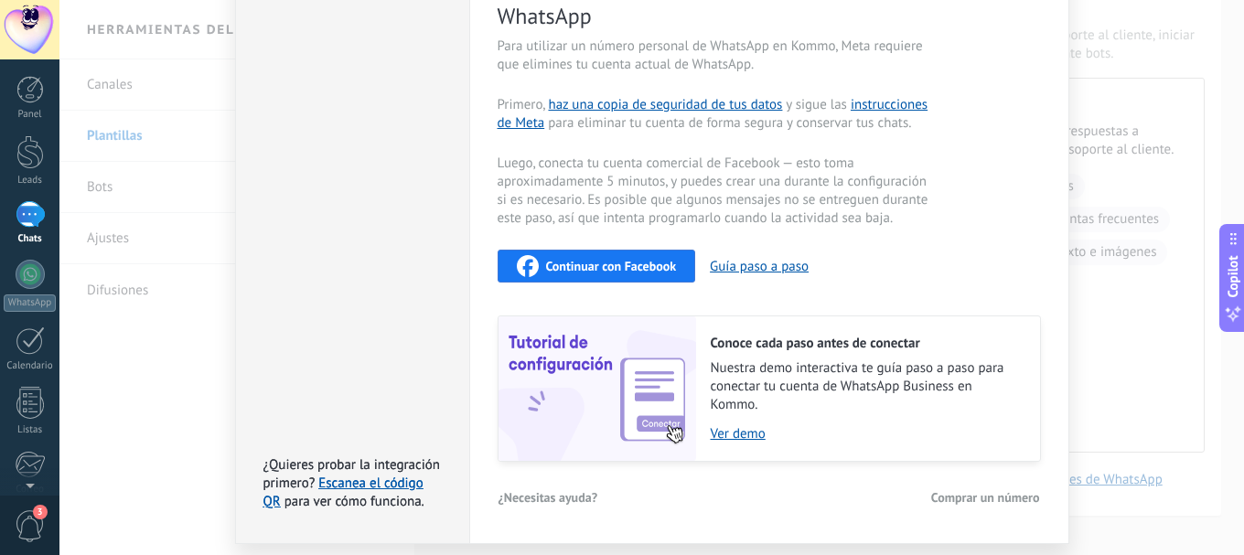
scroll to position [454, 0]
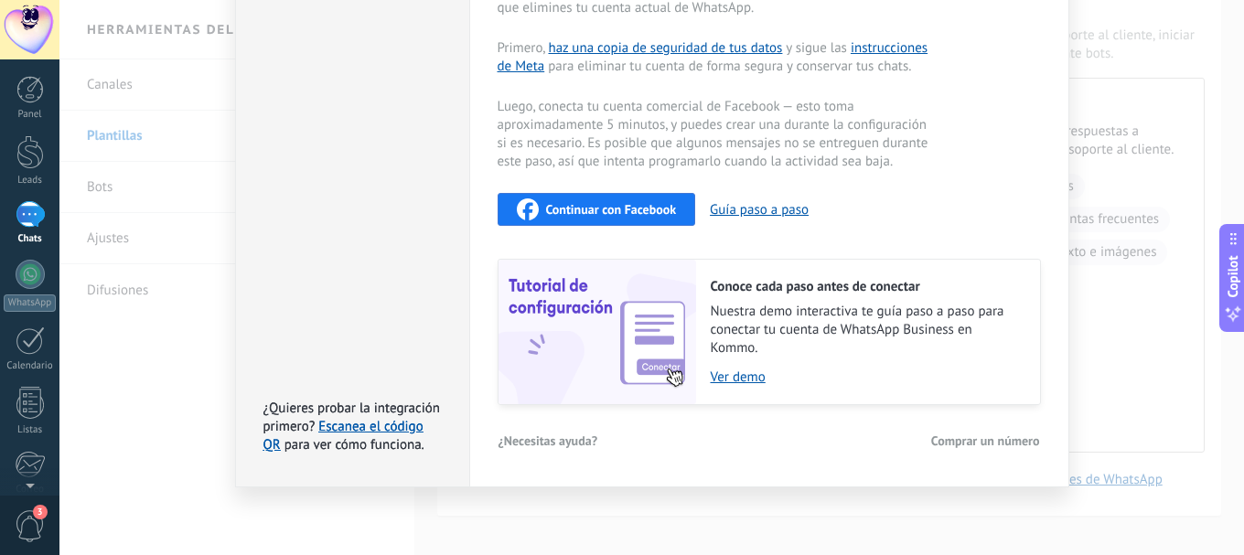
click at [1122, 381] on div "WhatsApp Business Más leads con potentes herramientas de WhatsApp instalado Des…" at bounding box center [651, 277] width 1185 height 555
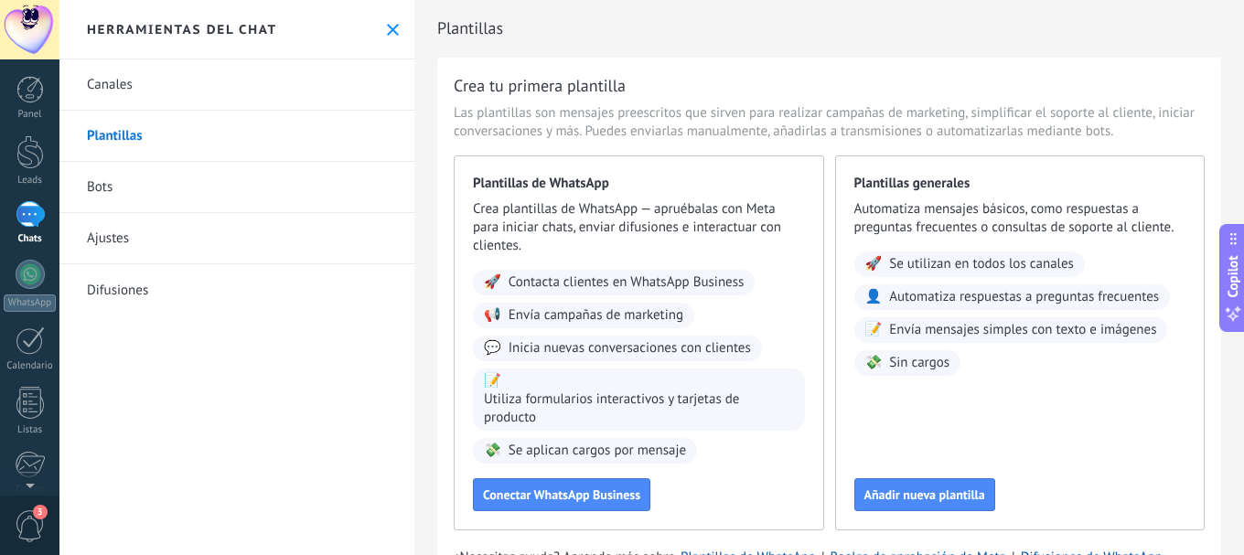
scroll to position [0, 0]
click at [114, 234] on link "Ajustes" at bounding box center [236, 238] width 355 height 51
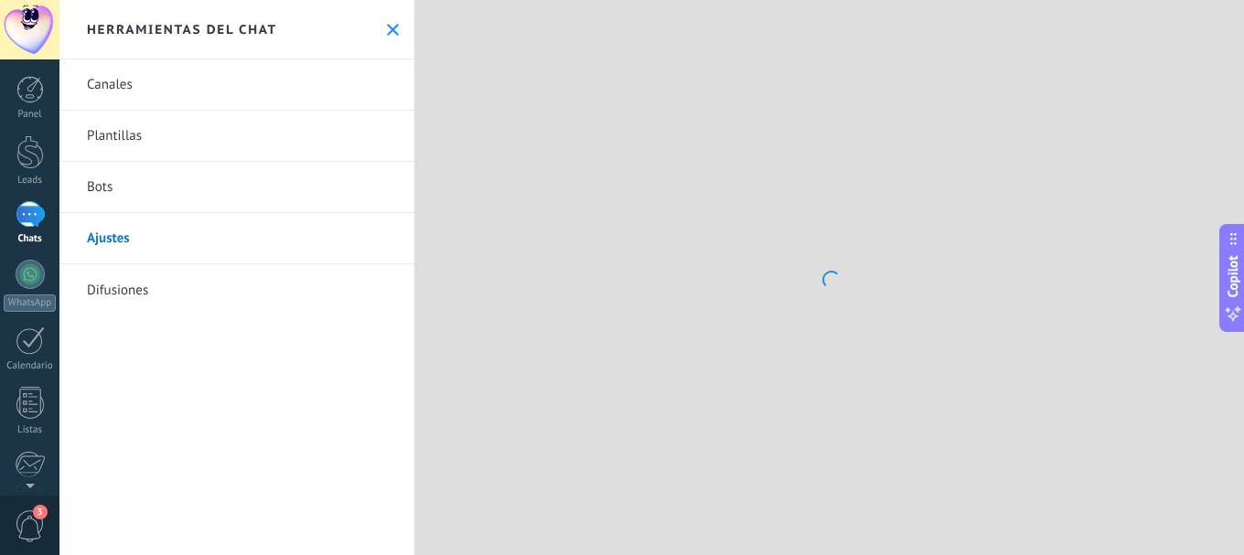
click at [117, 195] on link "Bots" at bounding box center [236, 187] width 355 height 51
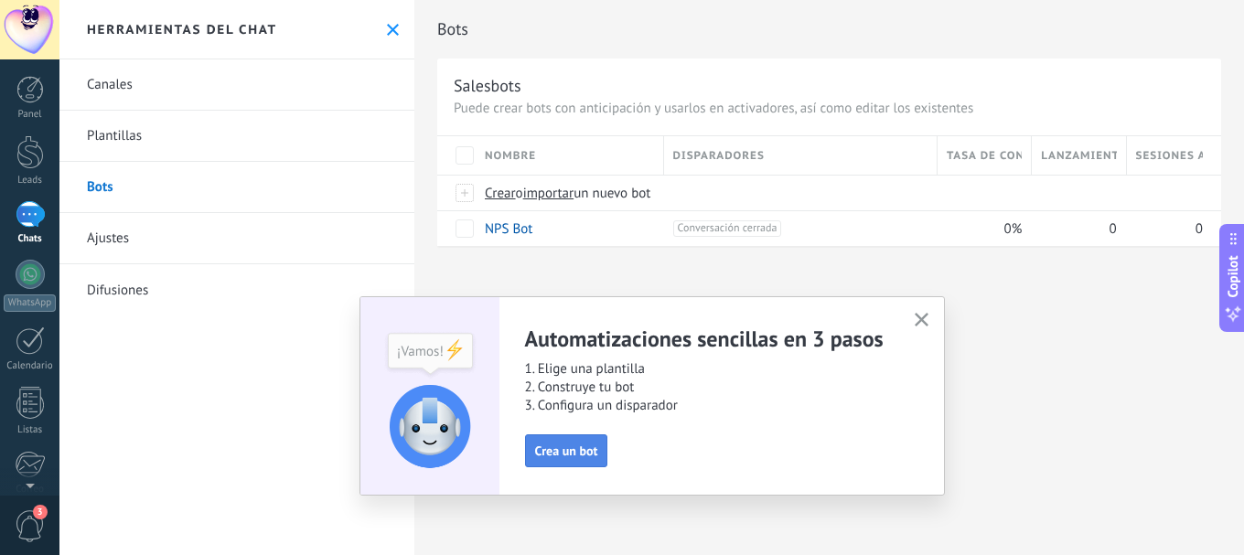
click at [587, 452] on span "Crea un bot" at bounding box center [566, 451] width 63 height 13
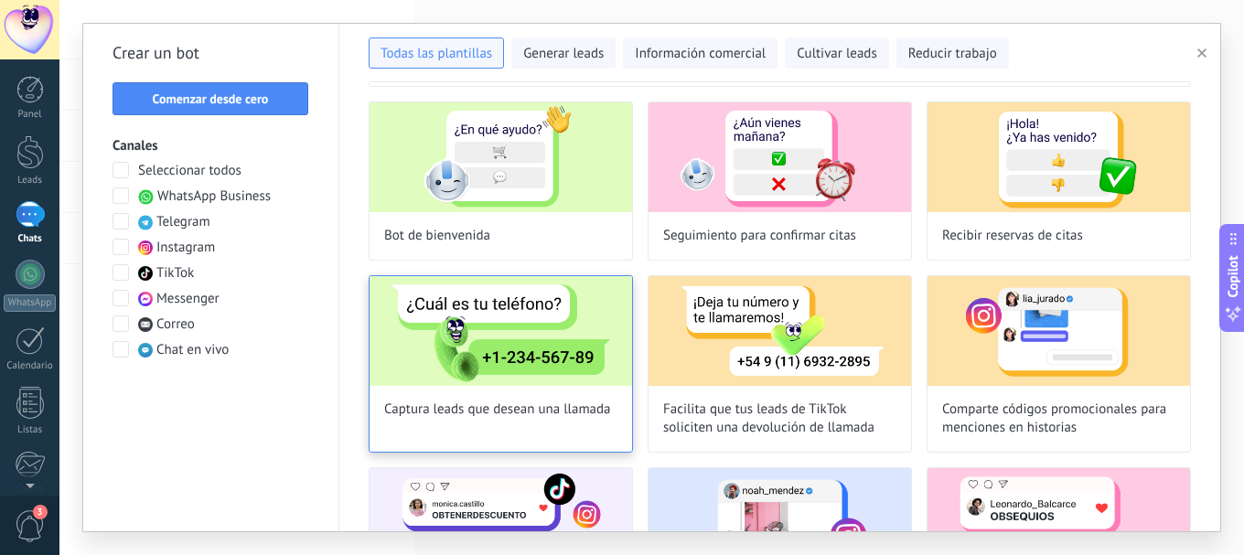
scroll to position [91, 0]
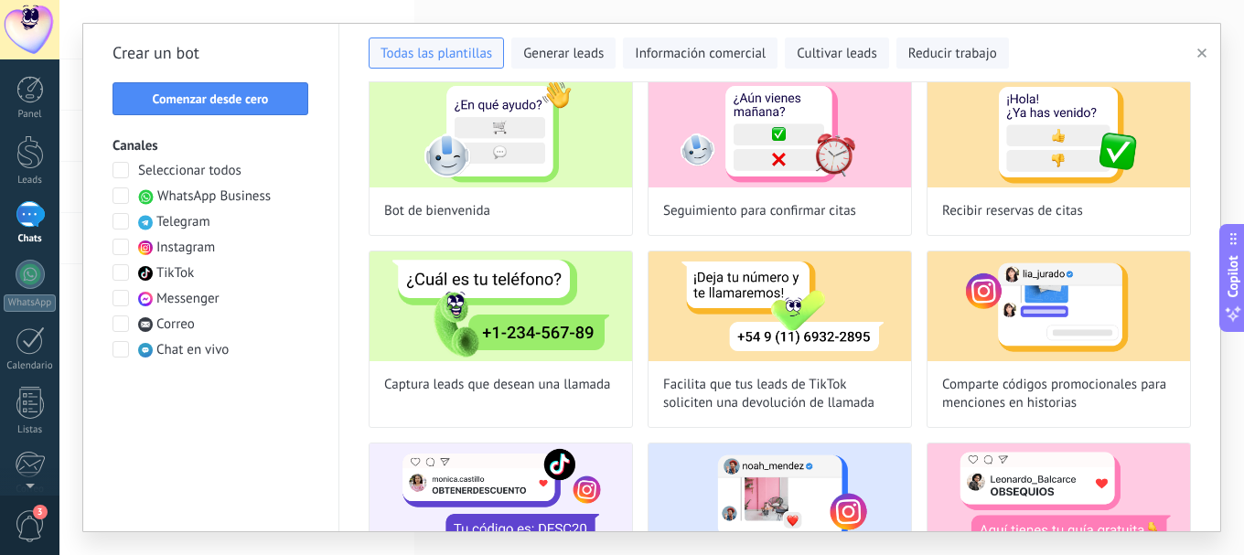
click at [122, 166] on span at bounding box center [121, 170] width 16 height 16
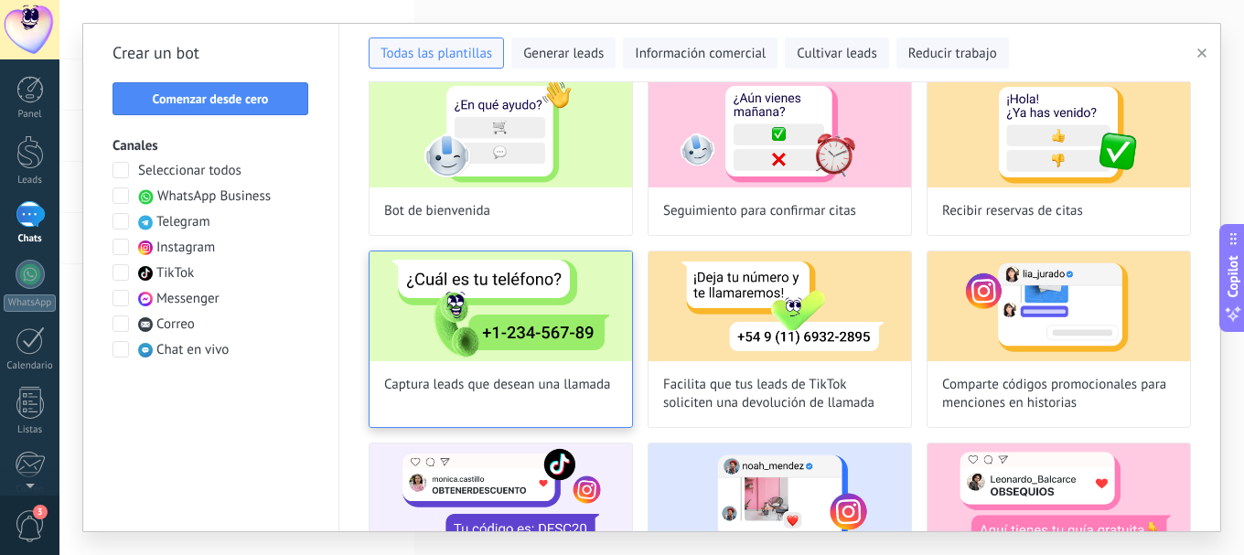
scroll to position [0, 0]
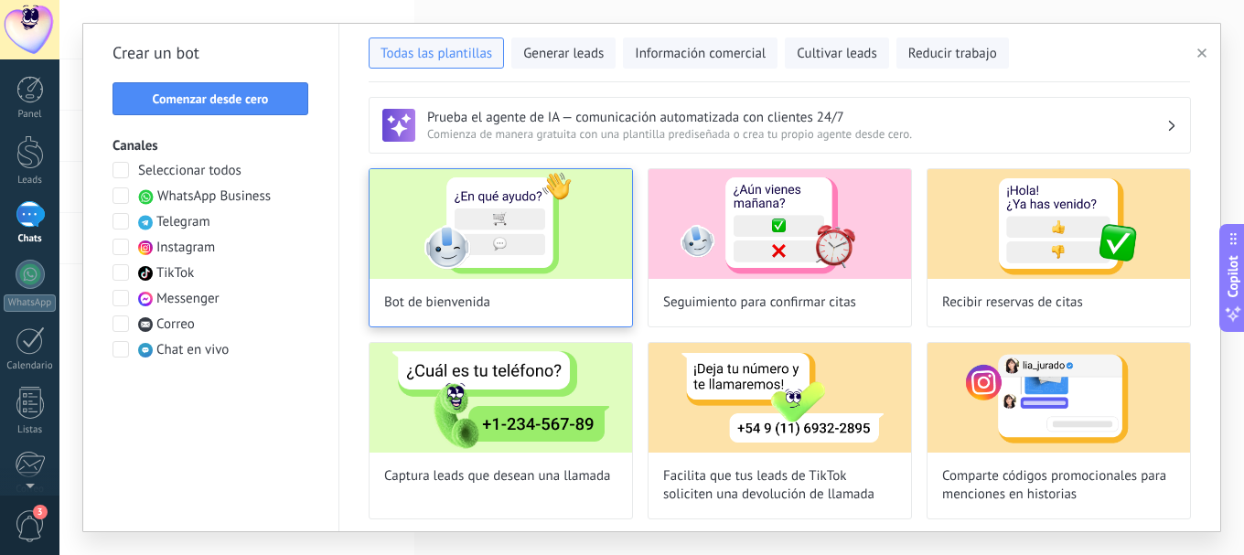
click at [516, 282] on div "Bot de bienvenida" at bounding box center [501, 247] width 264 height 159
type input "**********"
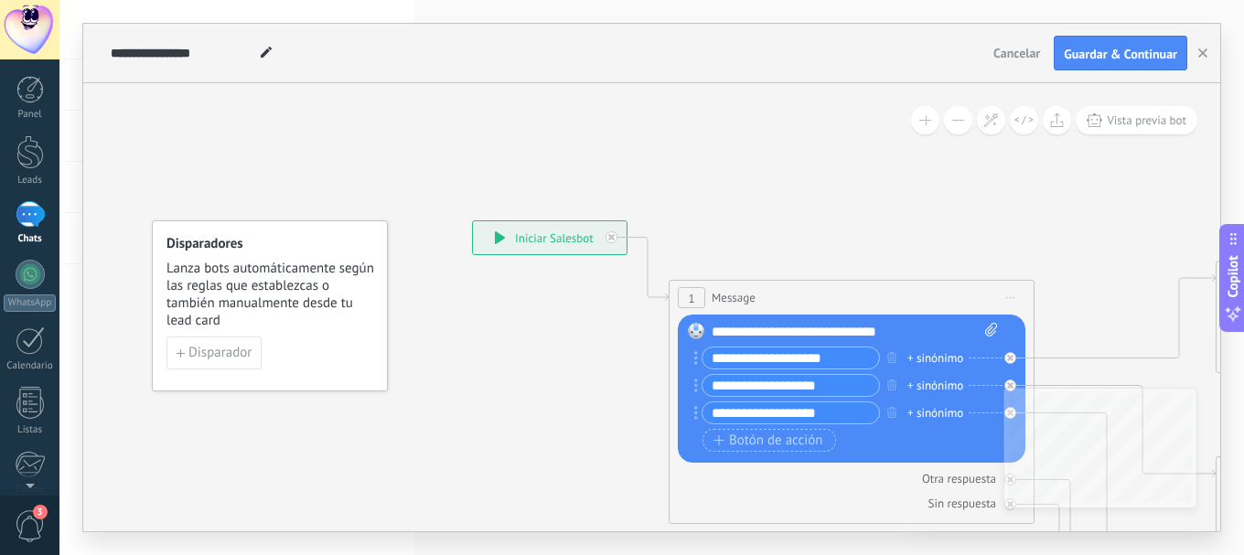
click at [526, 245] on div "**********" at bounding box center [550, 237] width 154 height 33
click at [526, 240] on div "**********" at bounding box center [550, 237] width 154 height 33
click at [1105, 48] on span "Guardar & Continuar" at bounding box center [1120, 54] width 113 height 13
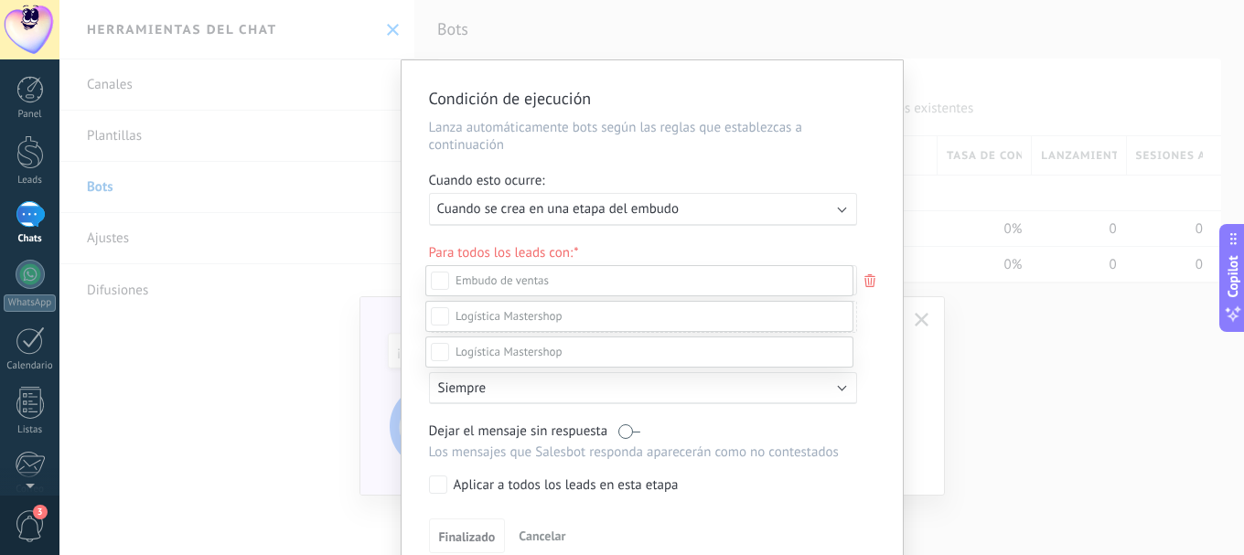
click at [493, 213] on div at bounding box center [651, 277] width 1185 height 555
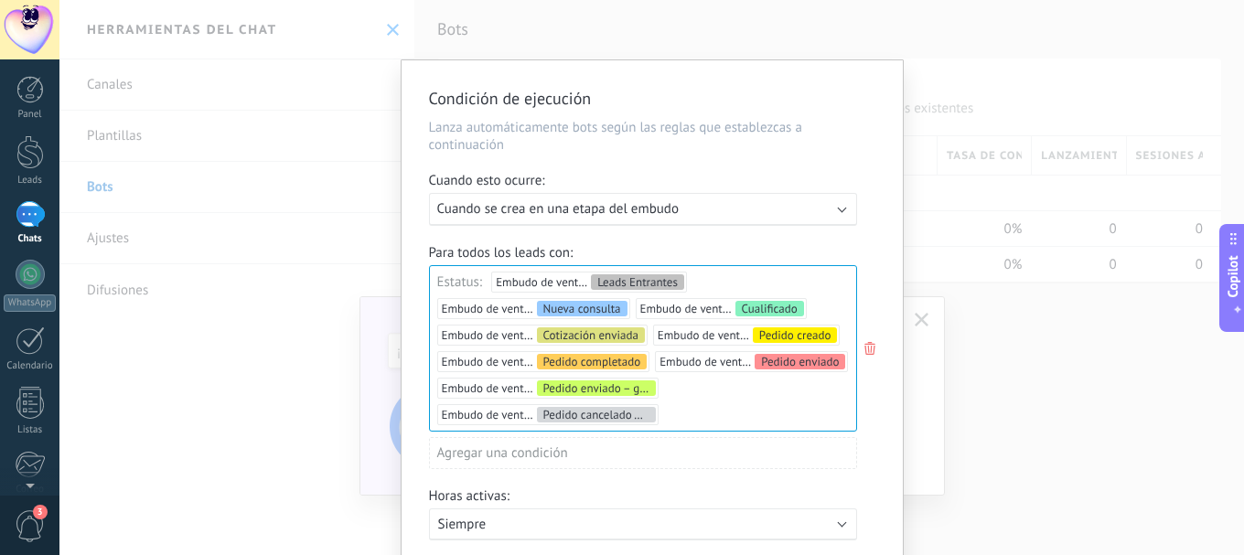
click at [493, 213] on span "Cuando se crea en una etapa del embudo" at bounding box center [558, 208] width 242 height 17
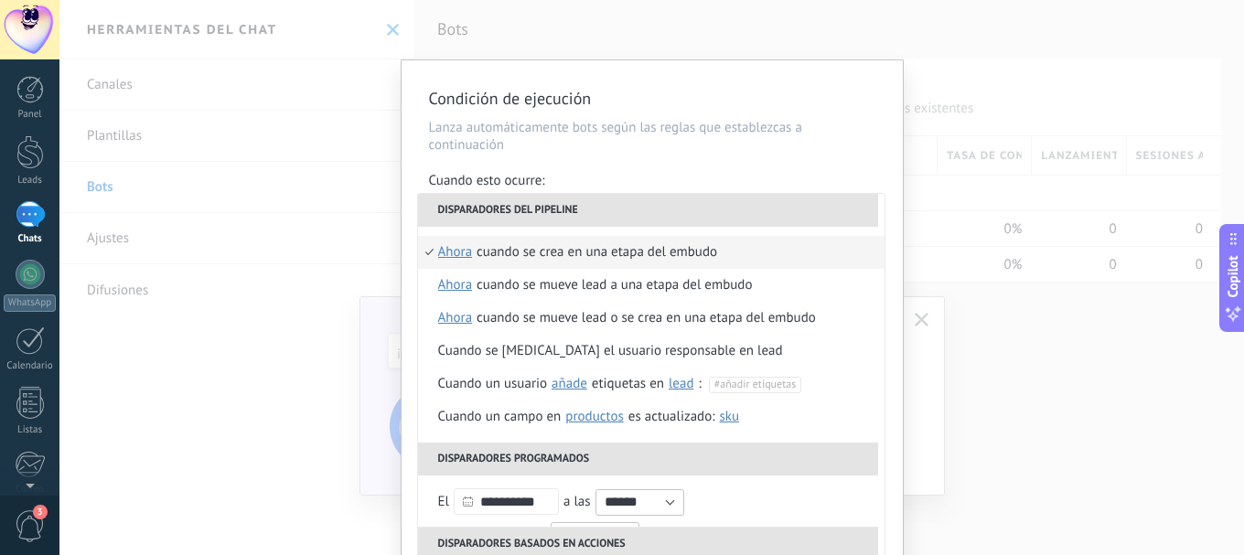
click at [668, 155] on div "**********" at bounding box center [652, 388] width 501 height 656
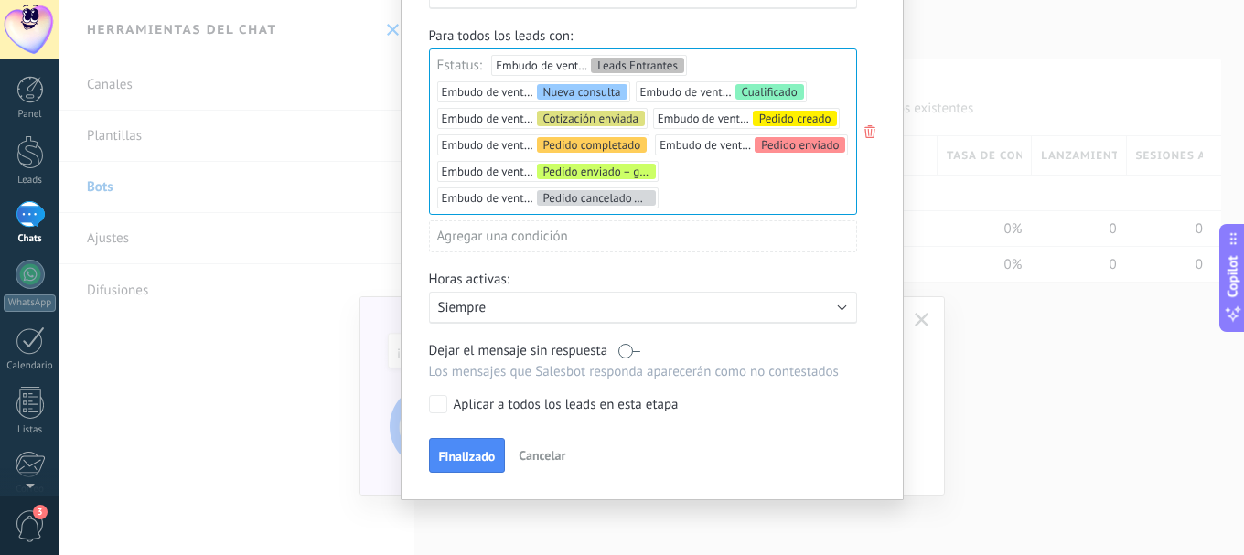
scroll to position [221, 0]
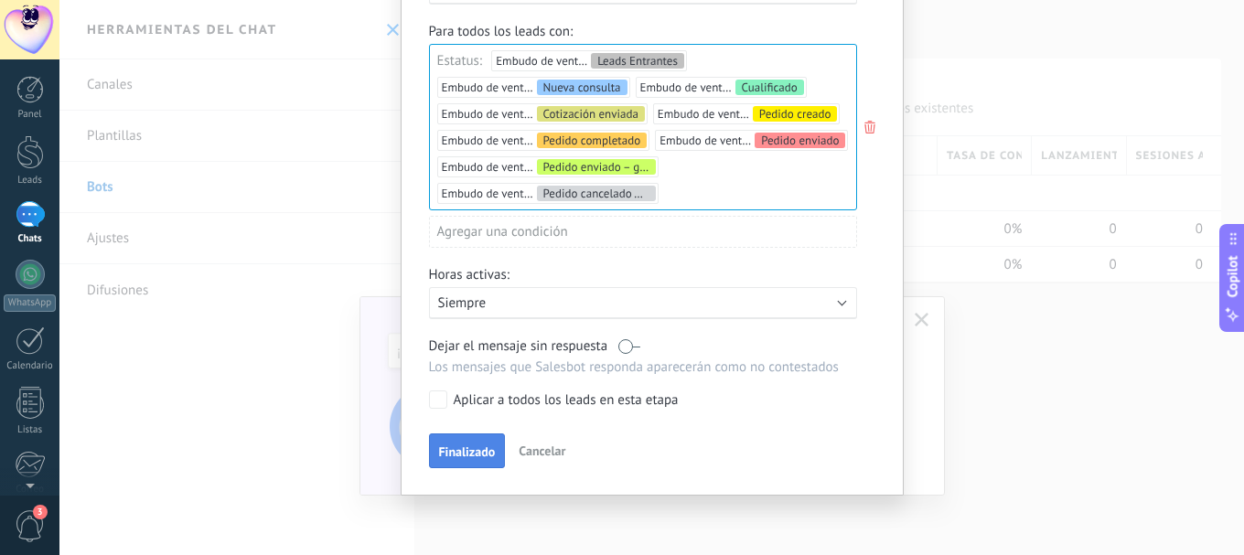
click at [464, 447] on span "Finalizado" at bounding box center [467, 452] width 57 height 13
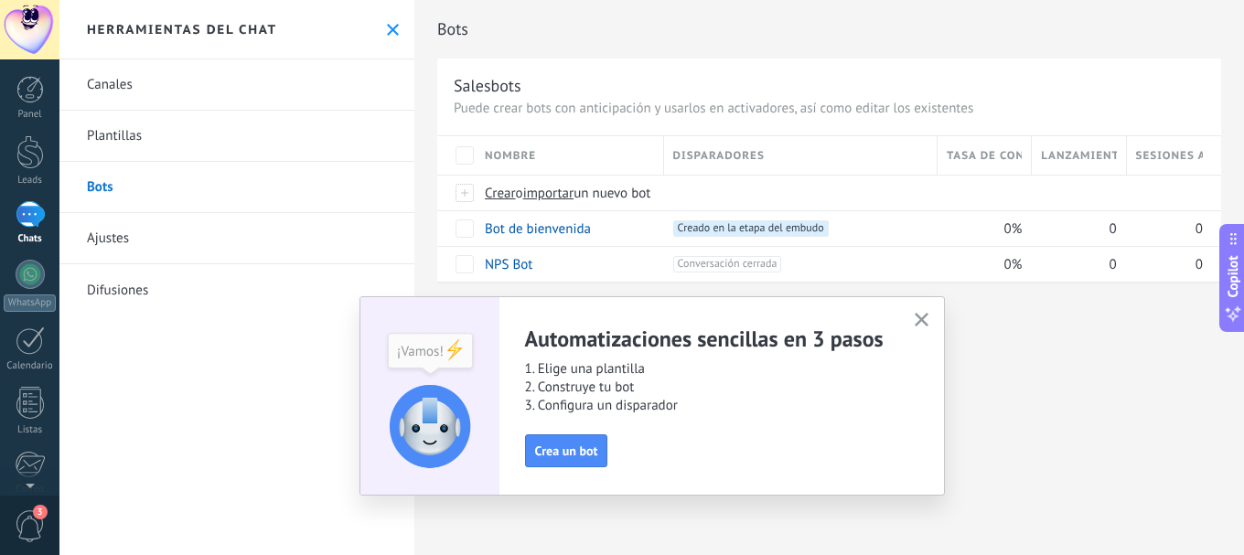
click at [927, 317] on icon "button" at bounding box center [922, 320] width 14 height 14
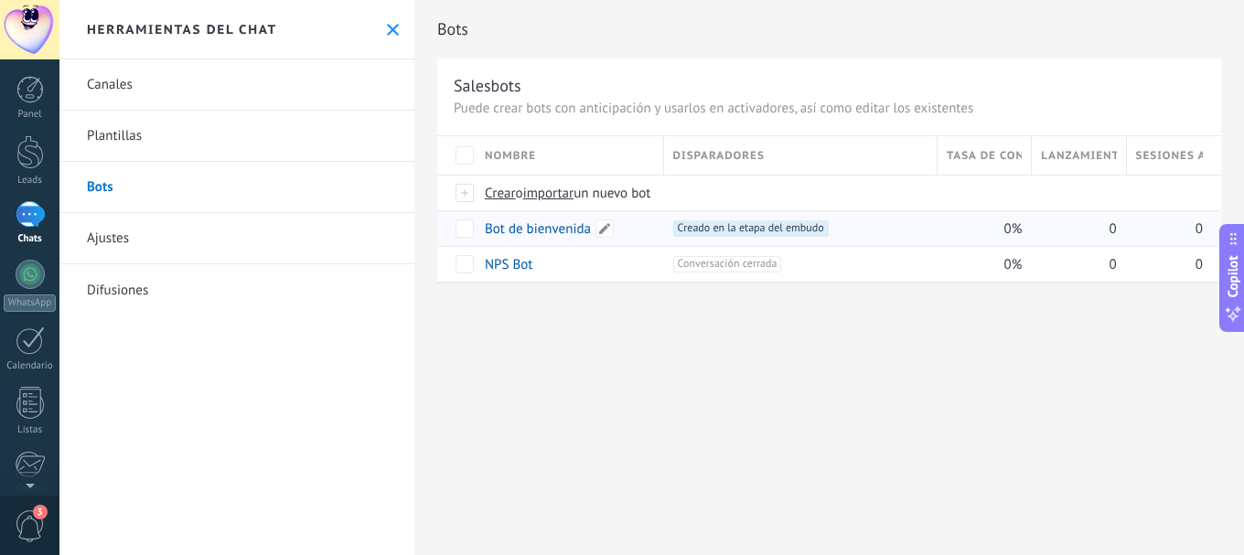
click at [535, 230] on link "Bot de bienvenida" at bounding box center [538, 228] width 106 height 17
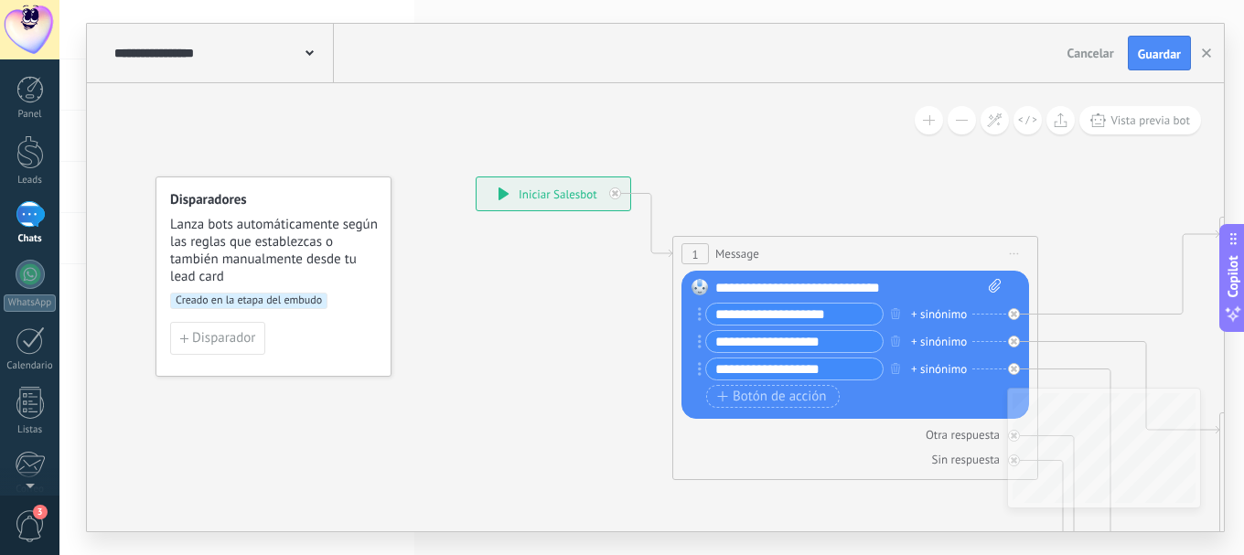
click at [33, 521] on span "3" at bounding box center [30, 526] width 31 height 32
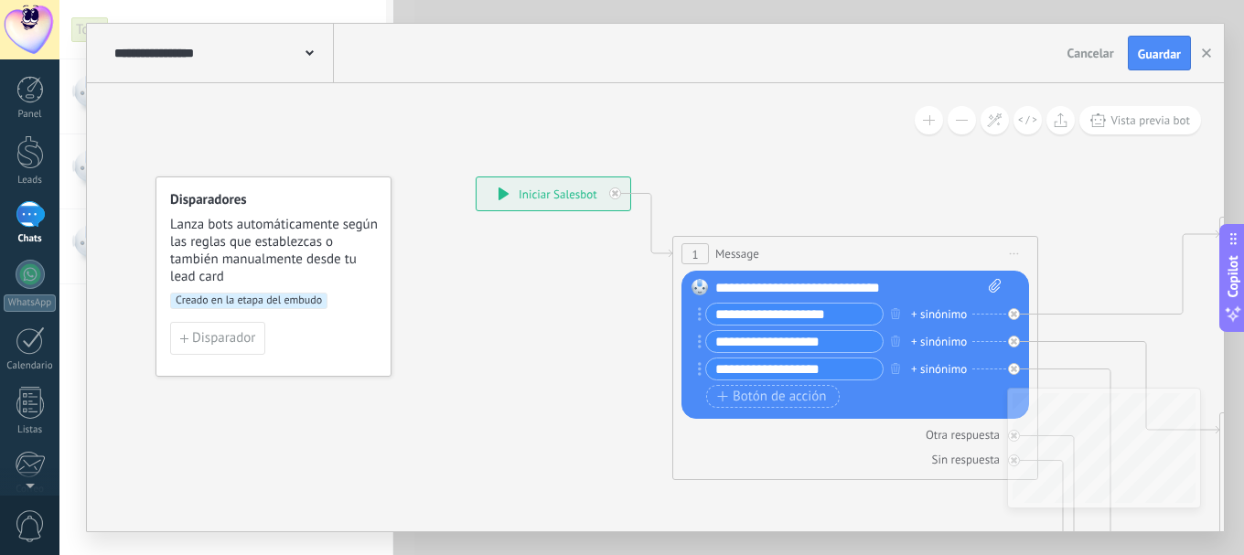
click at [44, 525] on span "0" at bounding box center [30, 526] width 31 height 32
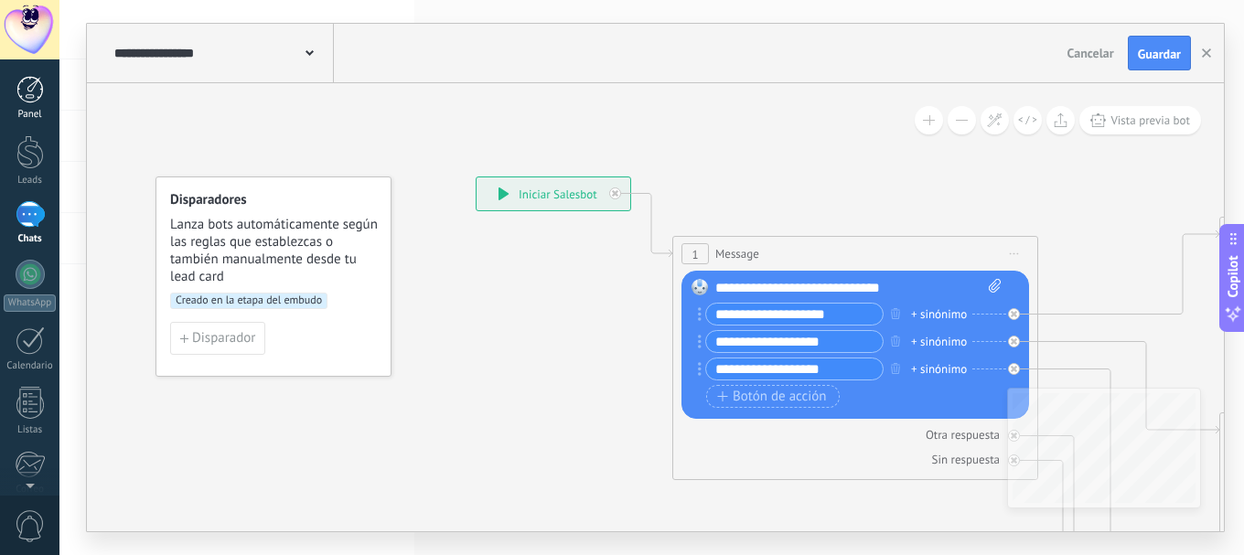
click at [16, 99] on div at bounding box center [29, 89] width 27 height 27
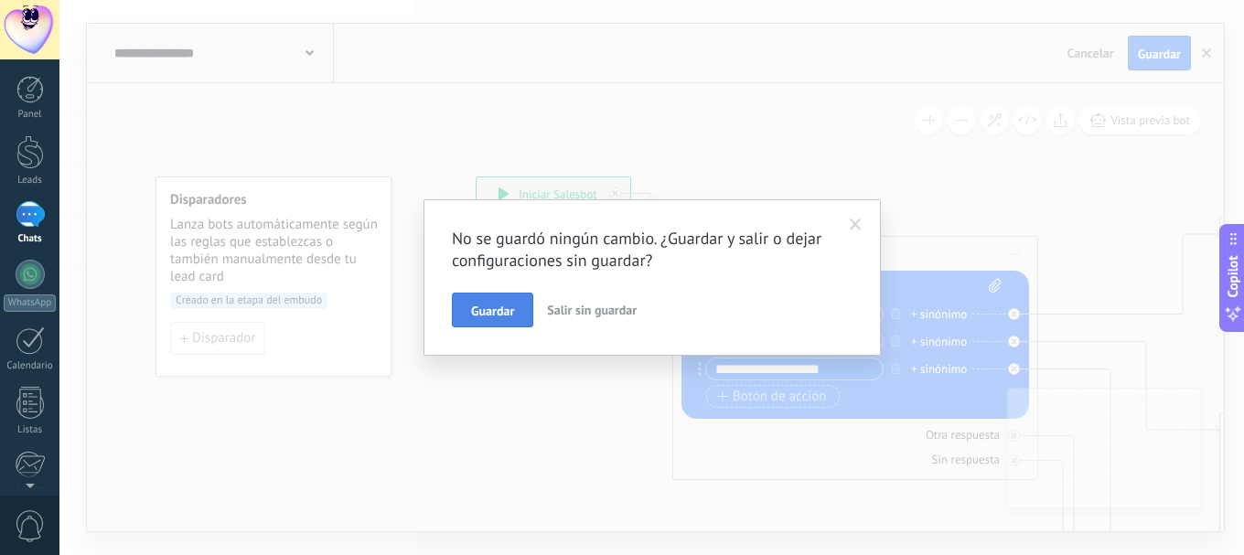
click at [488, 305] on span "Guardar" at bounding box center [492, 311] width 43 height 13
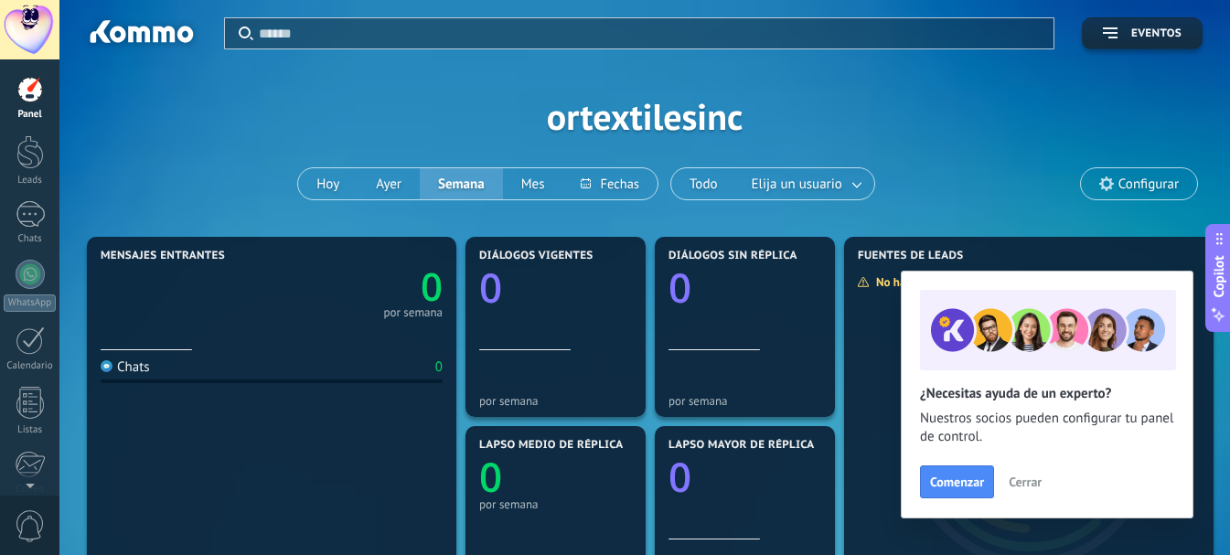
click at [1017, 485] on span "Cerrar" at bounding box center [1025, 482] width 33 height 13
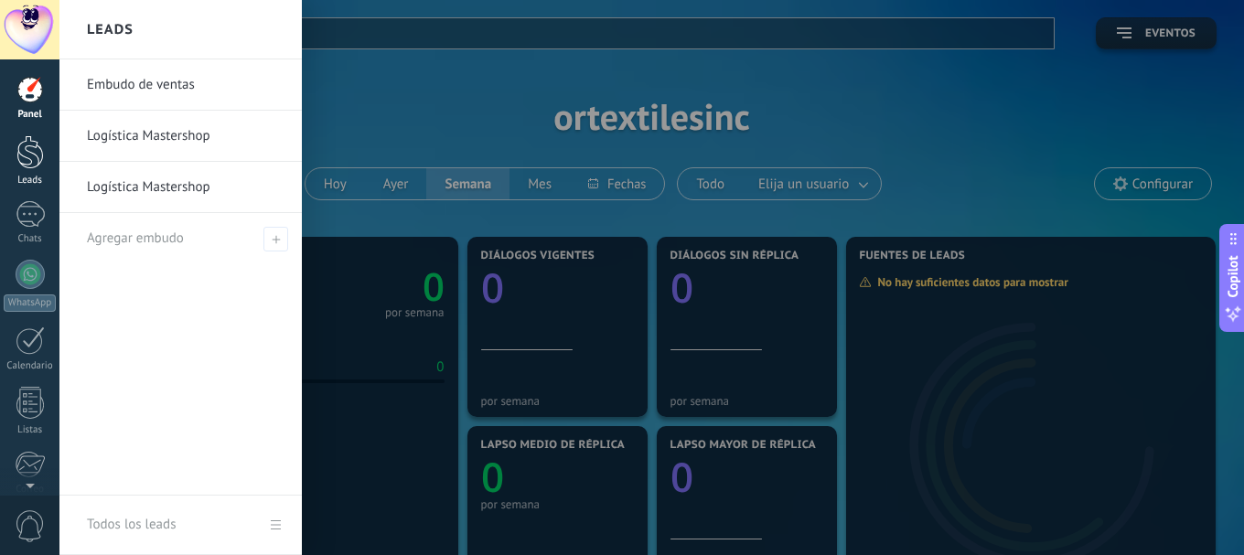
click at [24, 137] on div at bounding box center [29, 152] width 27 height 34
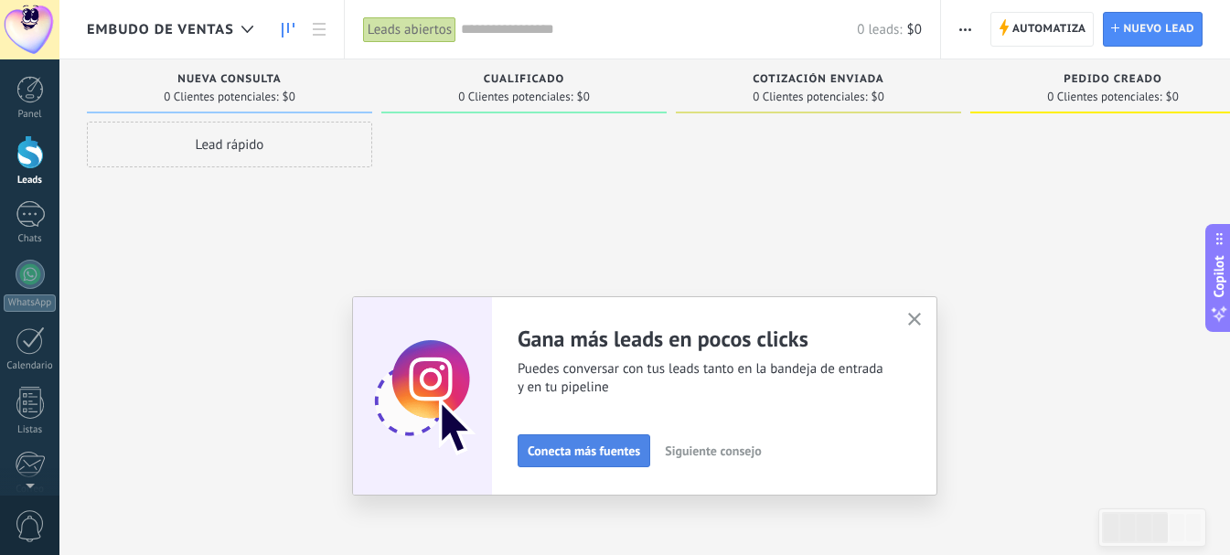
click at [602, 452] on span "Conecta más fuentes" at bounding box center [584, 451] width 113 height 13
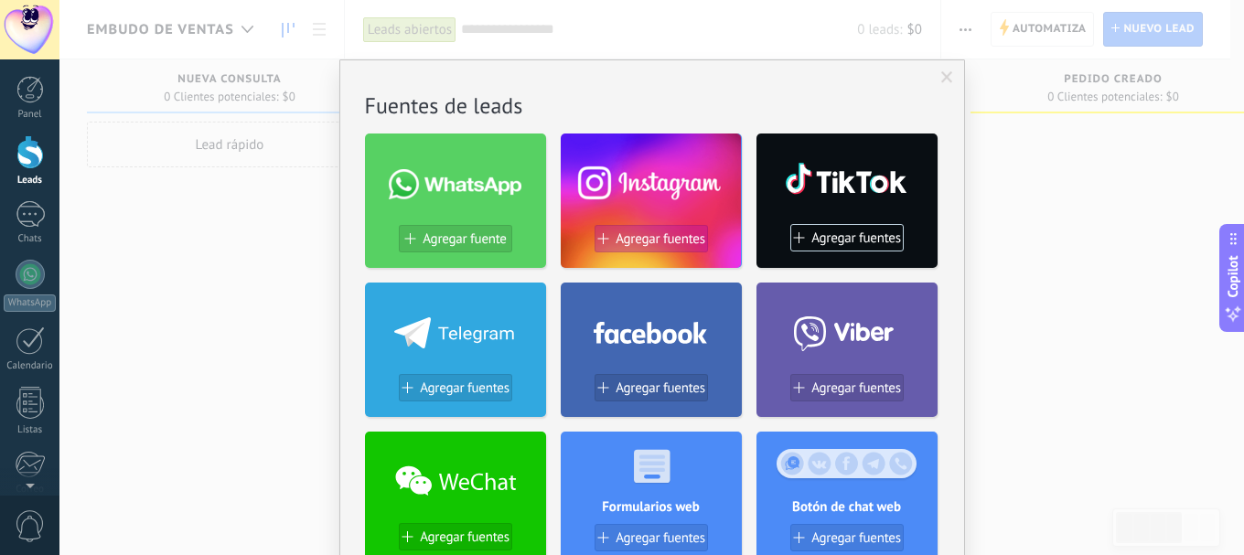
click at [633, 238] on span "Agregar fuentes" at bounding box center [661, 239] width 90 height 16
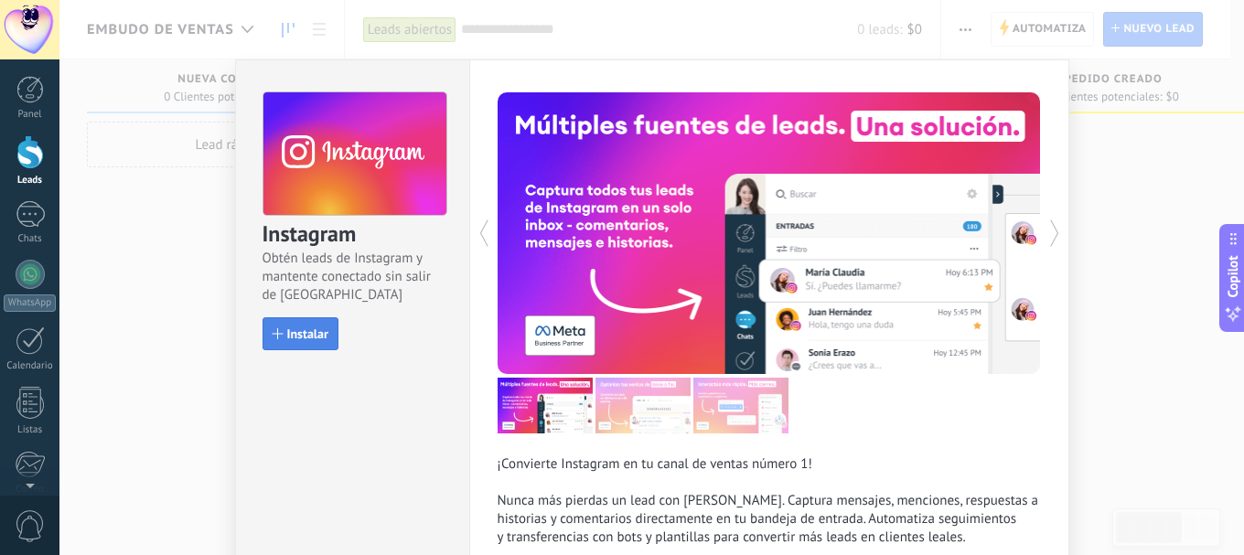
click at [317, 334] on span "Instalar" at bounding box center [307, 334] width 41 height 13
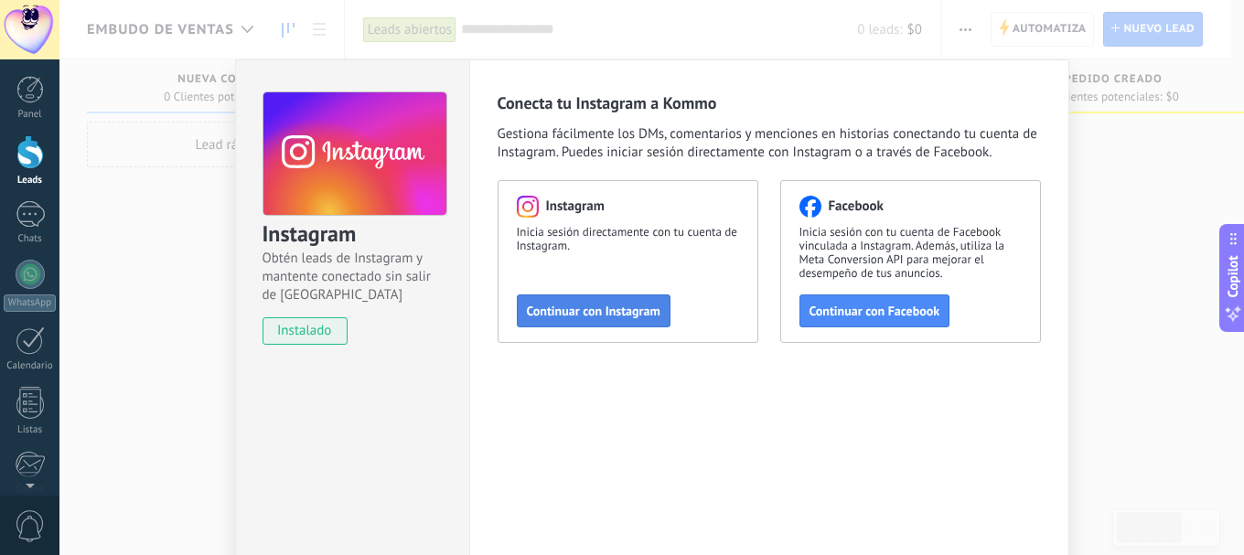
click at [612, 302] on button "Continuar con Instagram" at bounding box center [594, 311] width 154 height 33
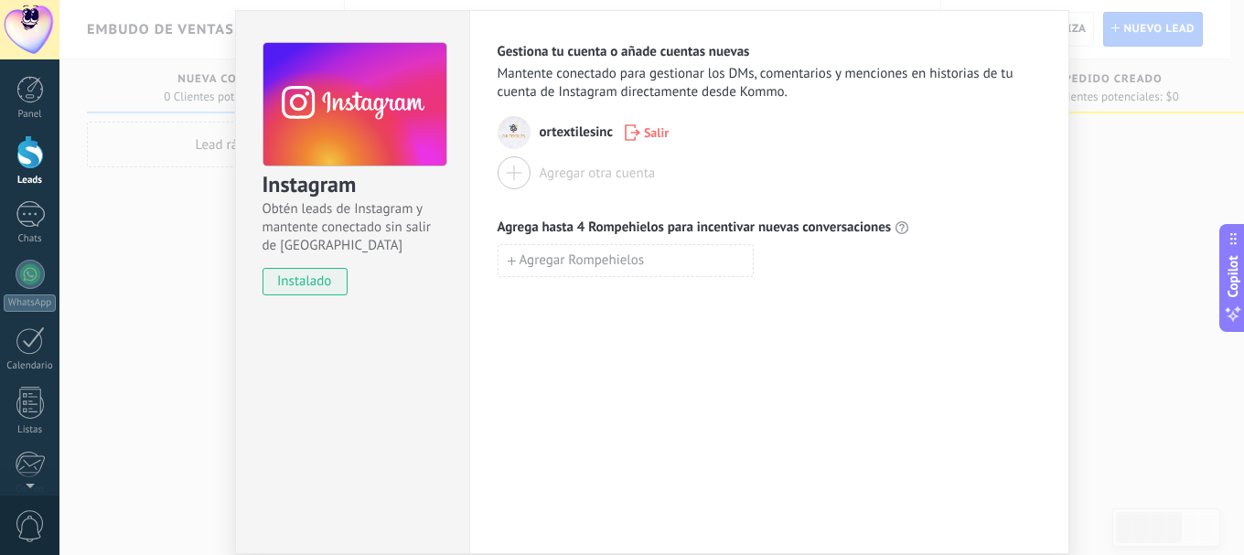
scroll to position [26, 0]
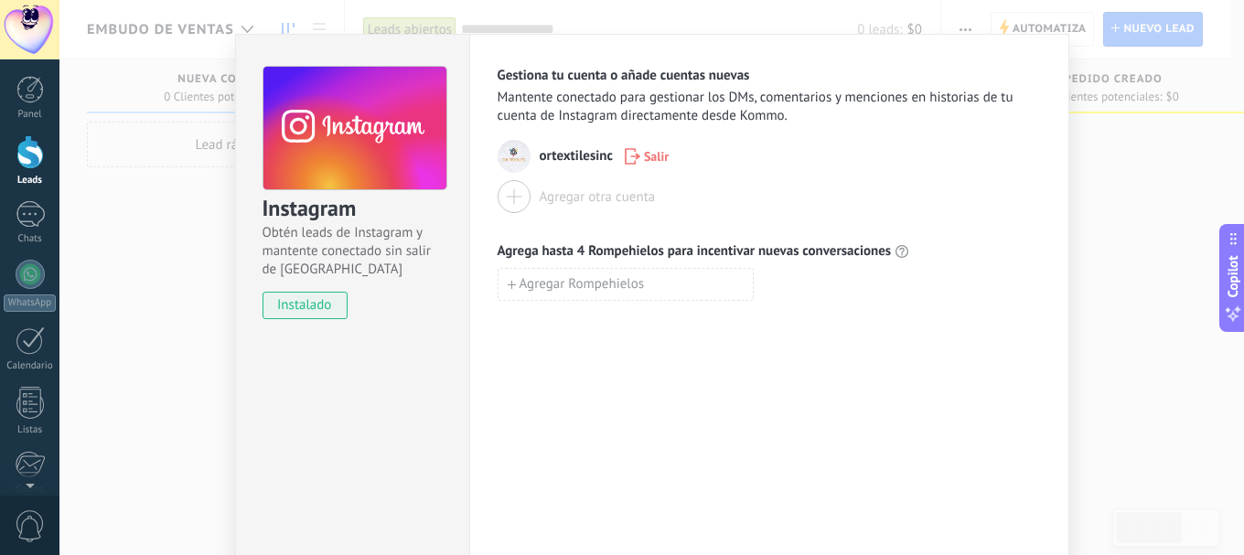
click at [1118, 313] on div "Instagram Obtén leads de Instagram y mantente conectado sin salir de Kommo inst…" at bounding box center [651, 277] width 1185 height 555
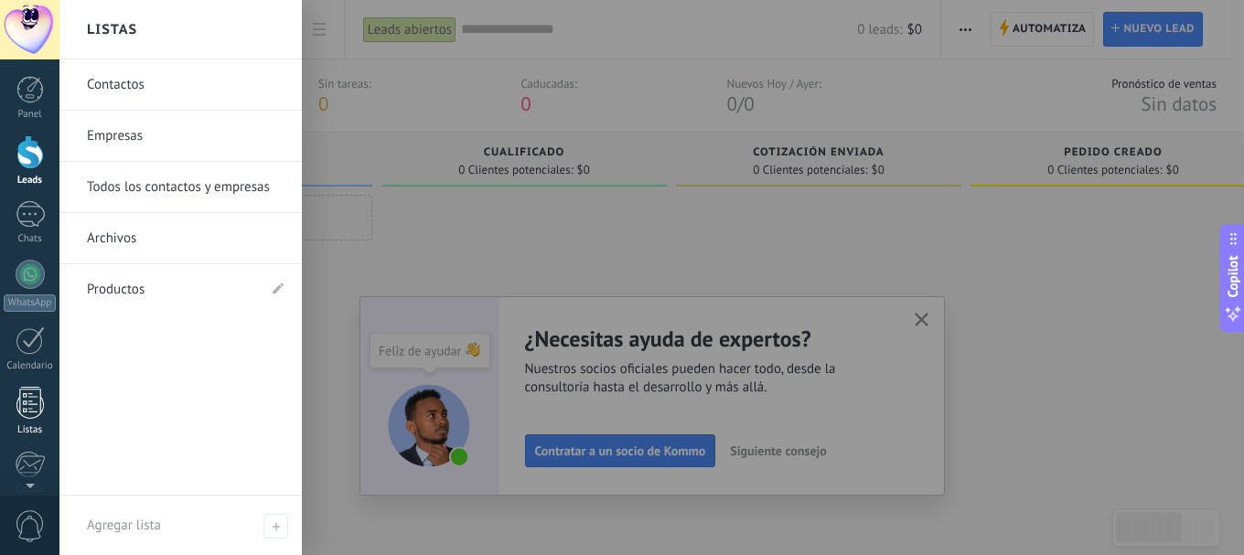
click at [24, 413] on div at bounding box center [29, 403] width 27 height 32
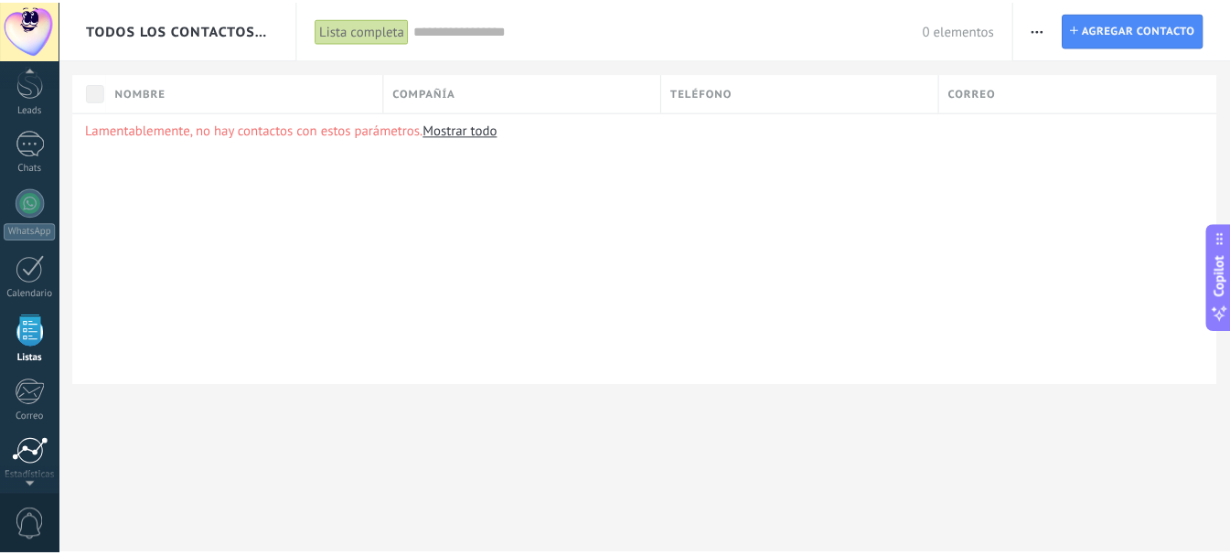
scroll to position [206, 0]
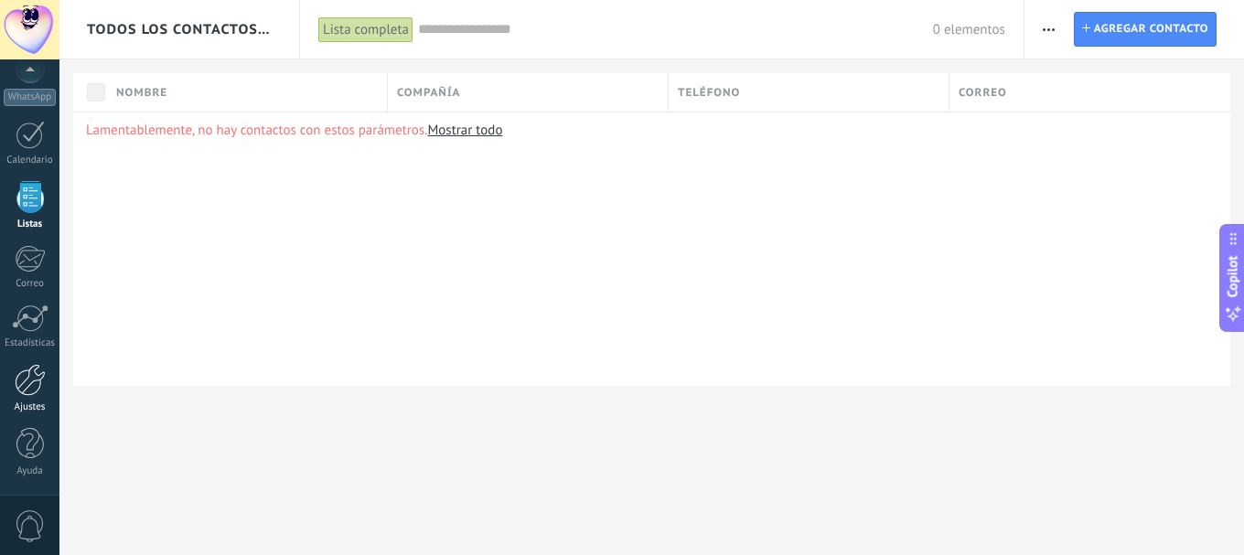
click at [22, 373] on div at bounding box center [30, 380] width 31 height 32
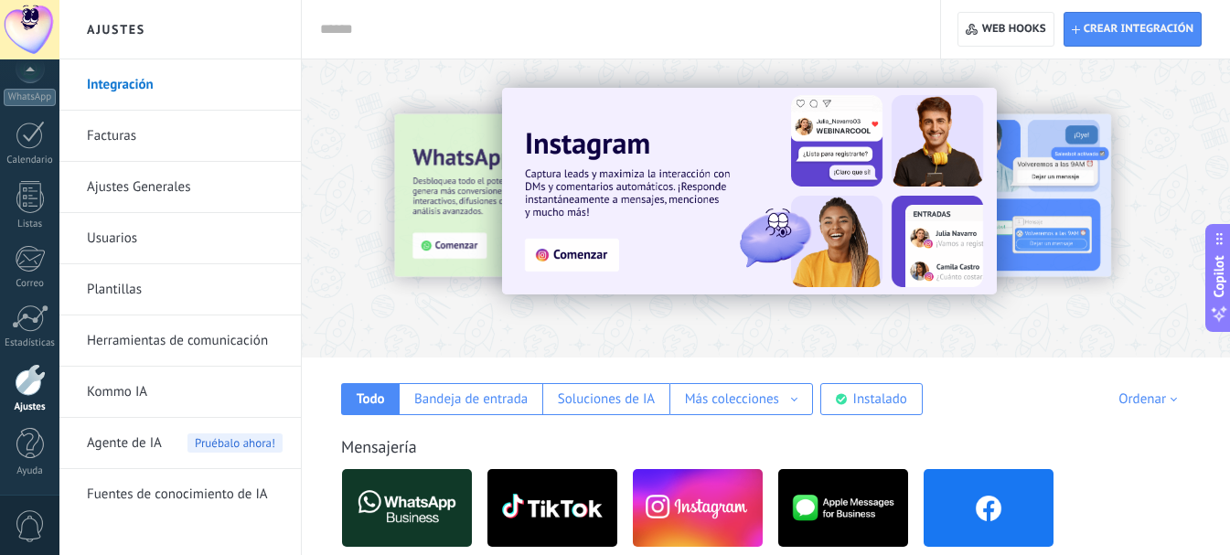
click at [549, 252] on img at bounding box center [749, 191] width 495 height 207
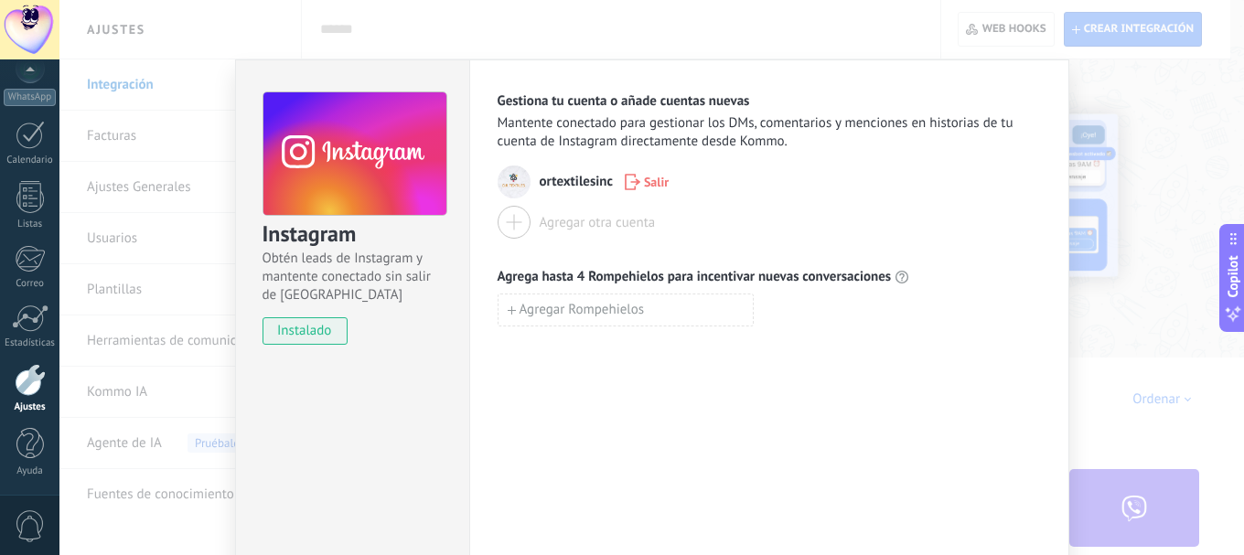
click at [153, 157] on div "Instagram Obtén leads de Instagram y mantente conectado sin salir de Kommo inst…" at bounding box center [651, 277] width 1185 height 555
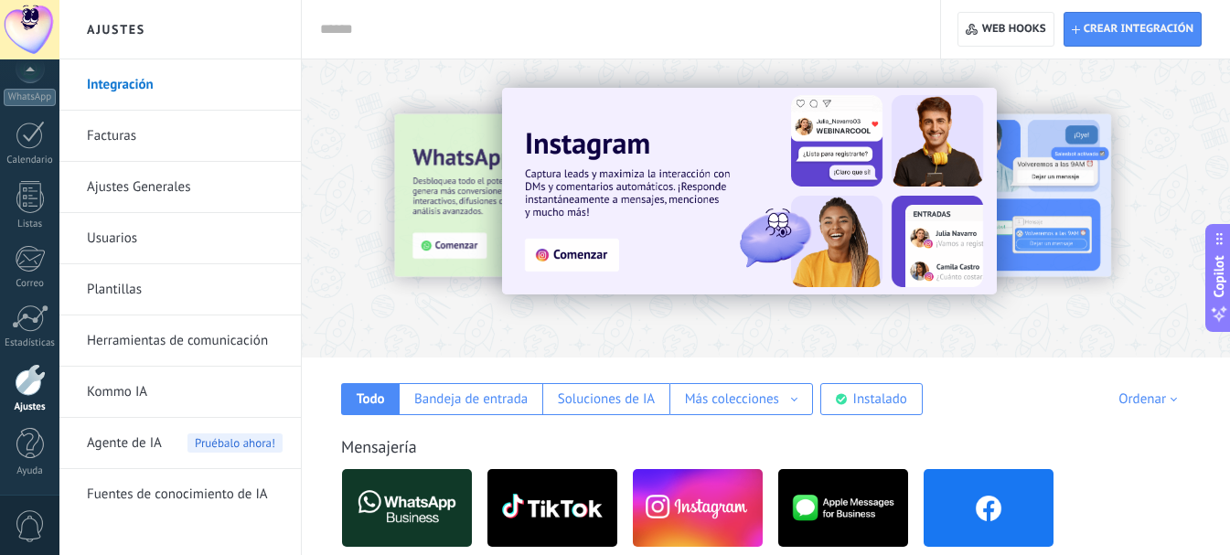
click at [115, 188] on link "Ajustes Generales" at bounding box center [185, 187] width 196 height 51
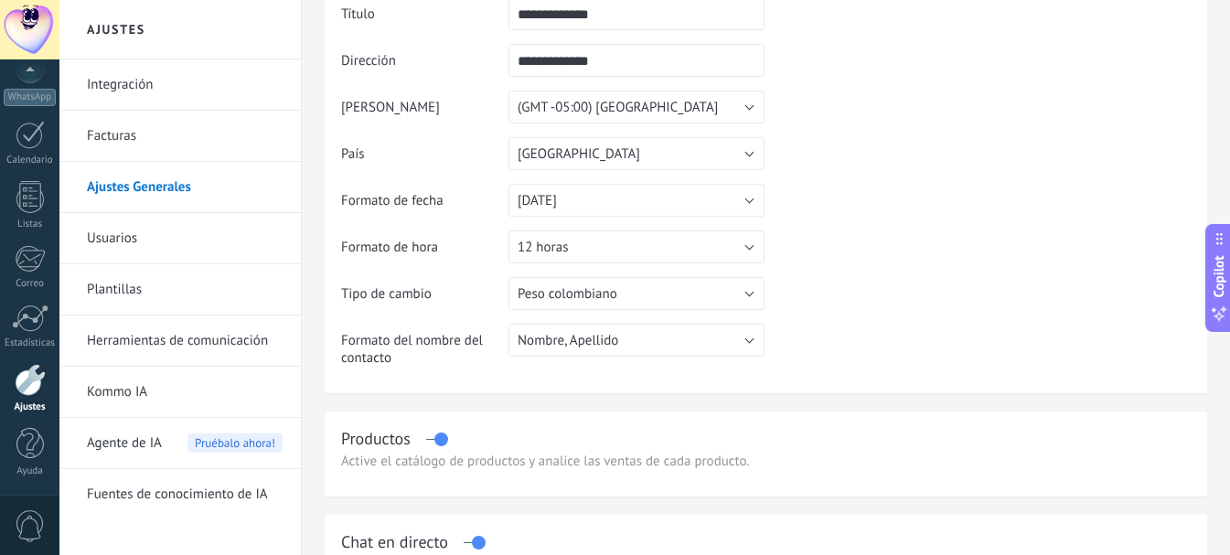
scroll to position [183, 0]
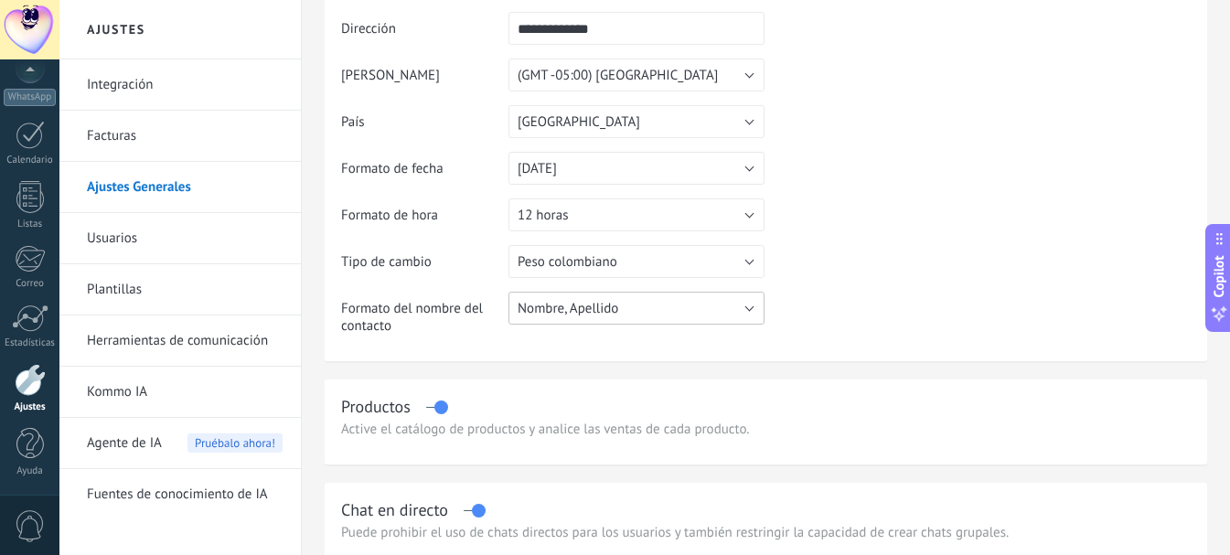
click at [661, 309] on button "Nombre, Apellido" at bounding box center [637, 308] width 256 height 33
click at [661, 309] on span "Nombre, Apellido" at bounding box center [628, 308] width 261 height 17
click at [804, 397] on div "Productos" at bounding box center [766, 406] width 850 height 21
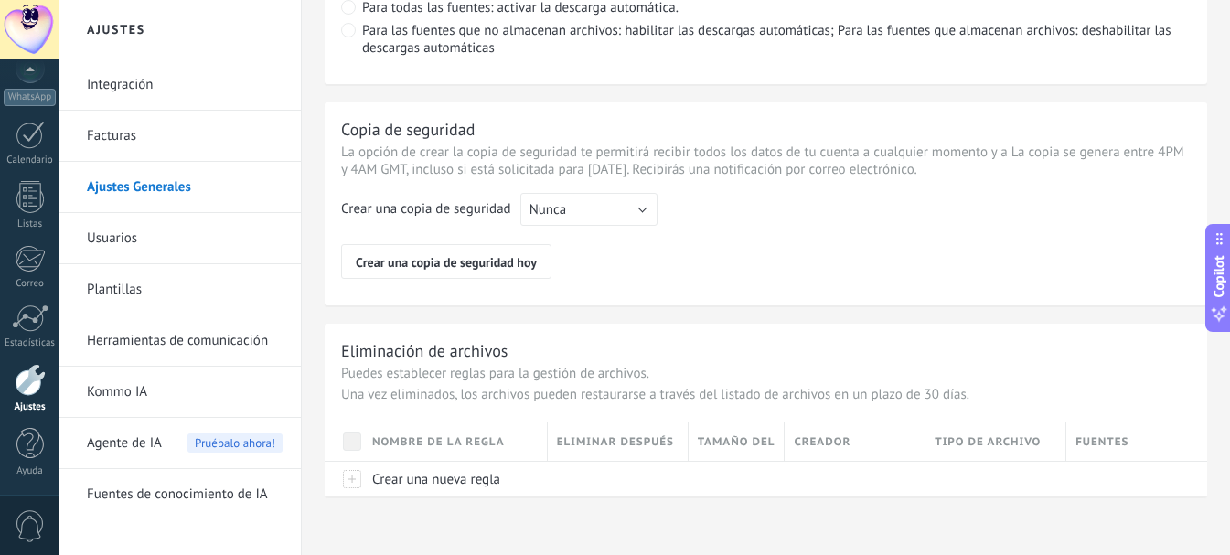
scroll to position [1495, 0]
click at [127, 393] on link "Kommo IA" at bounding box center [185, 392] width 196 height 51
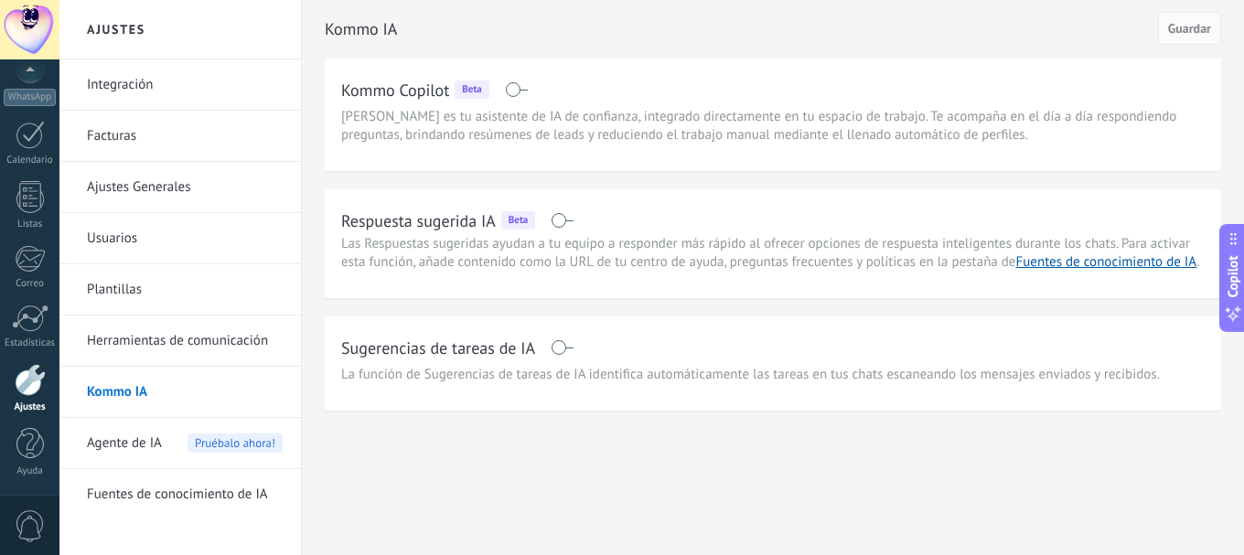
click at [144, 494] on link "Fuentes de conocimiento de IA" at bounding box center [185, 494] width 196 height 51
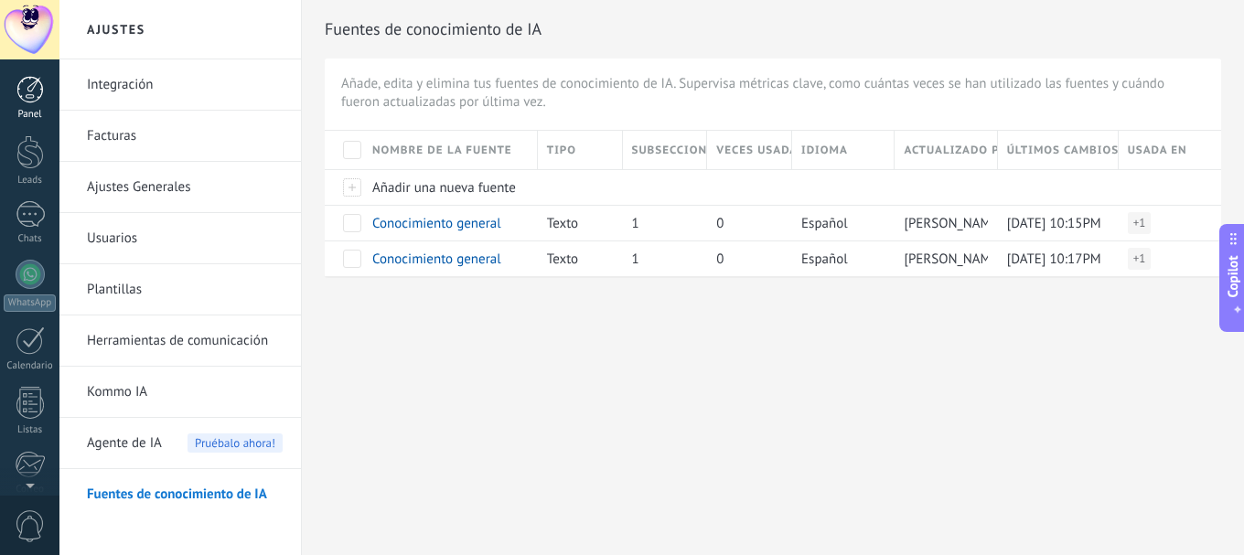
click at [24, 82] on div at bounding box center [29, 89] width 27 height 27
